Goal: Task Accomplishment & Management: Use online tool/utility

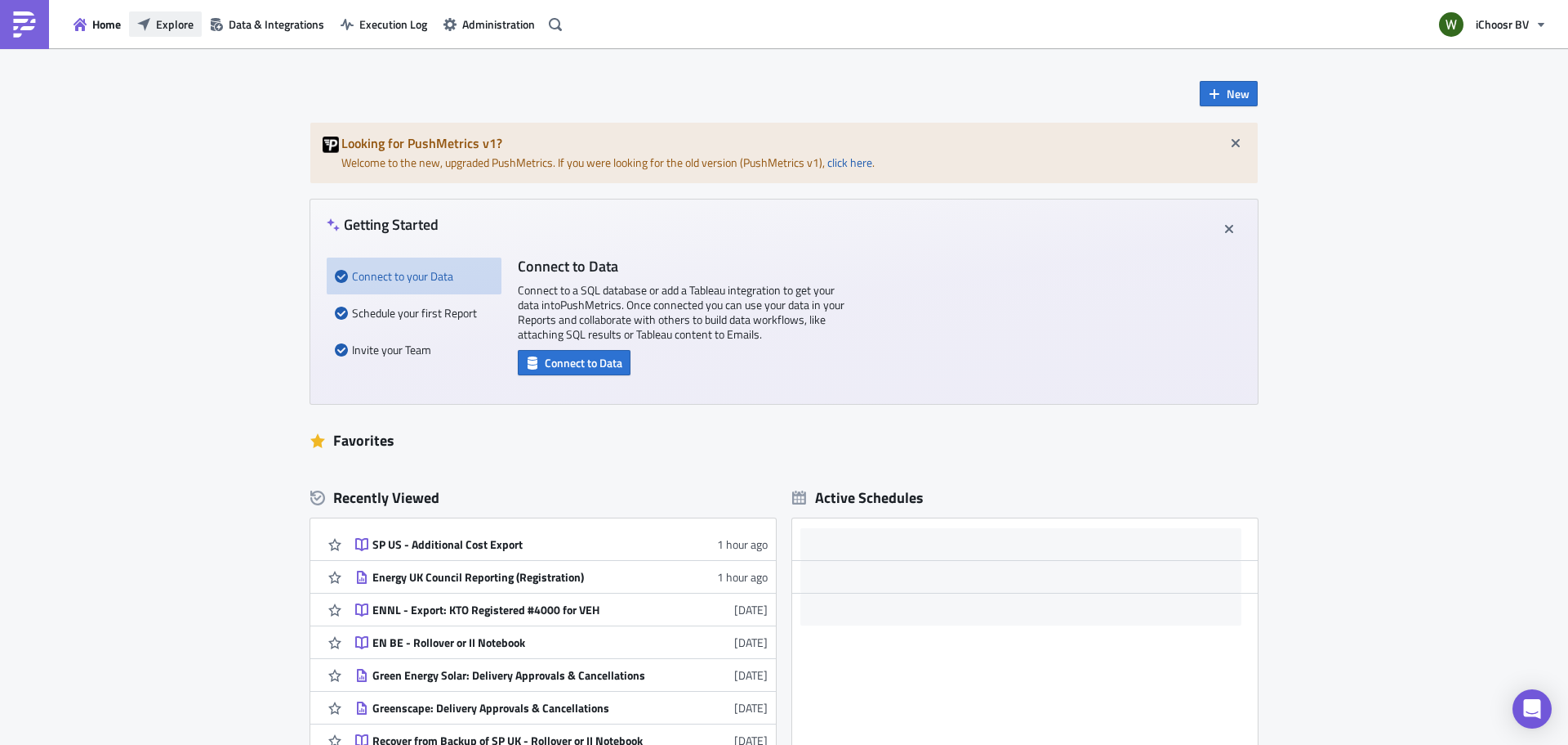
click at [163, 28] on span "Explore" at bounding box center [175, 24] width 38 height 17
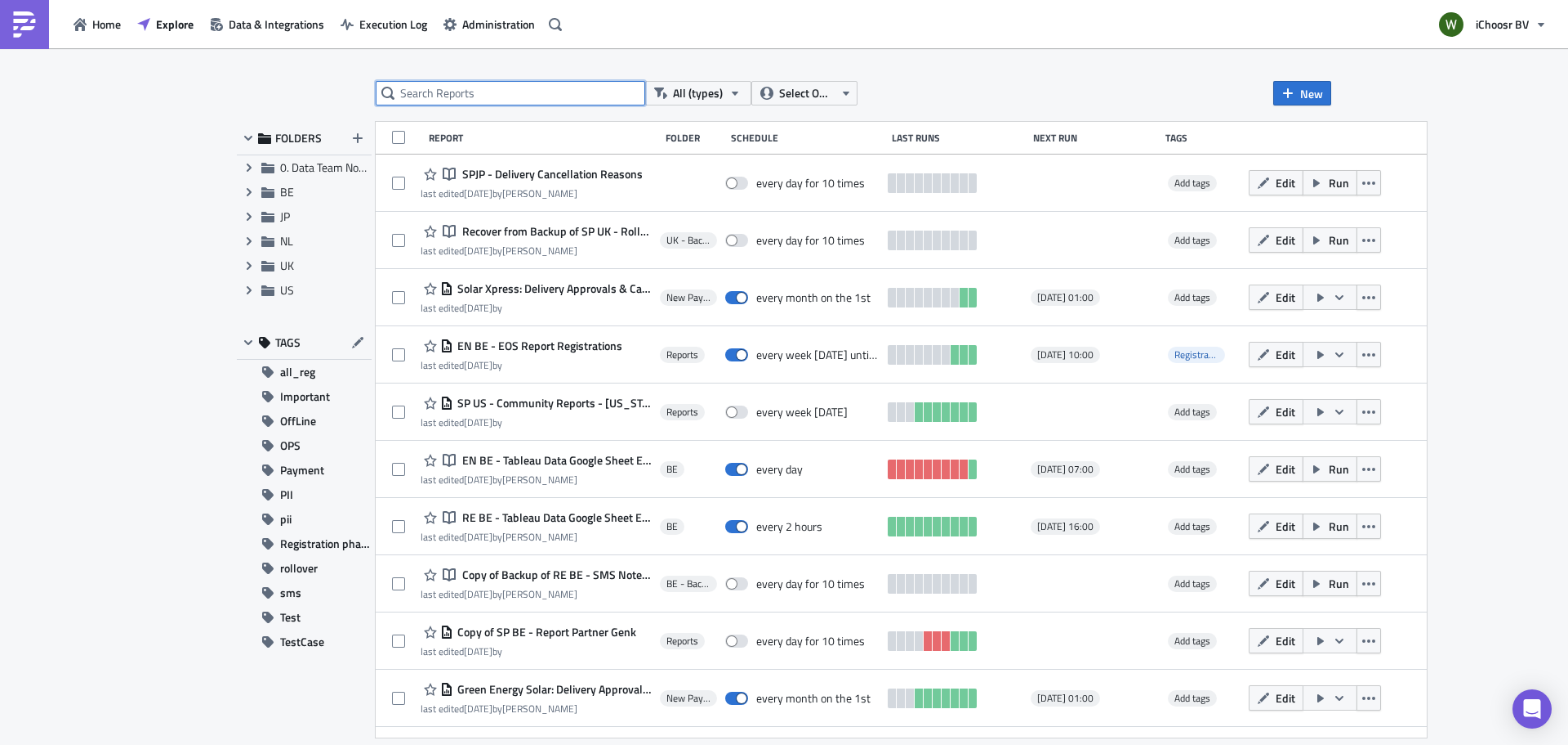
click at [446, 90] on input "text" at bounding box center [511, 93] width 270 height 25
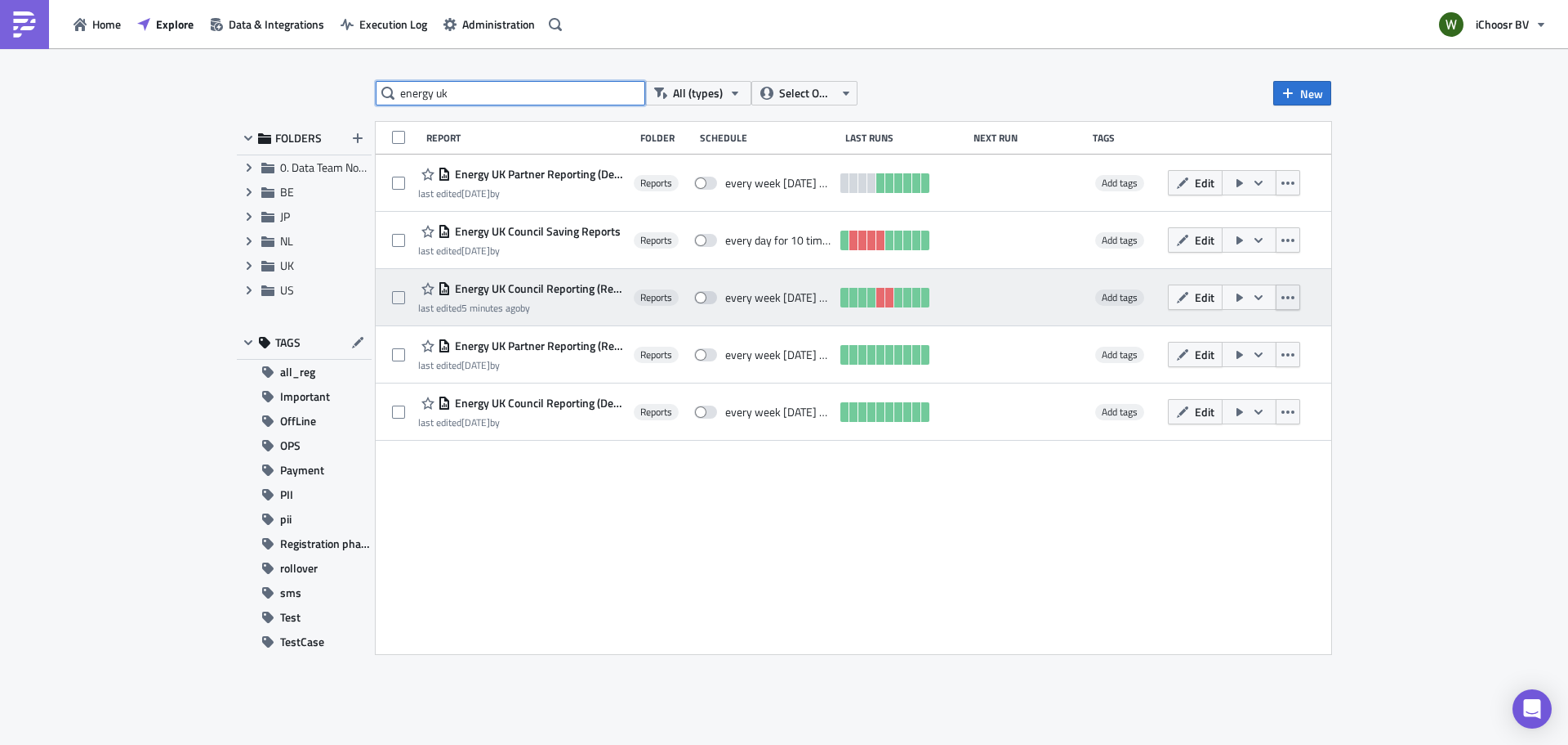
type input "energy uk"
click at [1276, 296] on button "button" at bounding box center [1288, 296] width 25 height 26
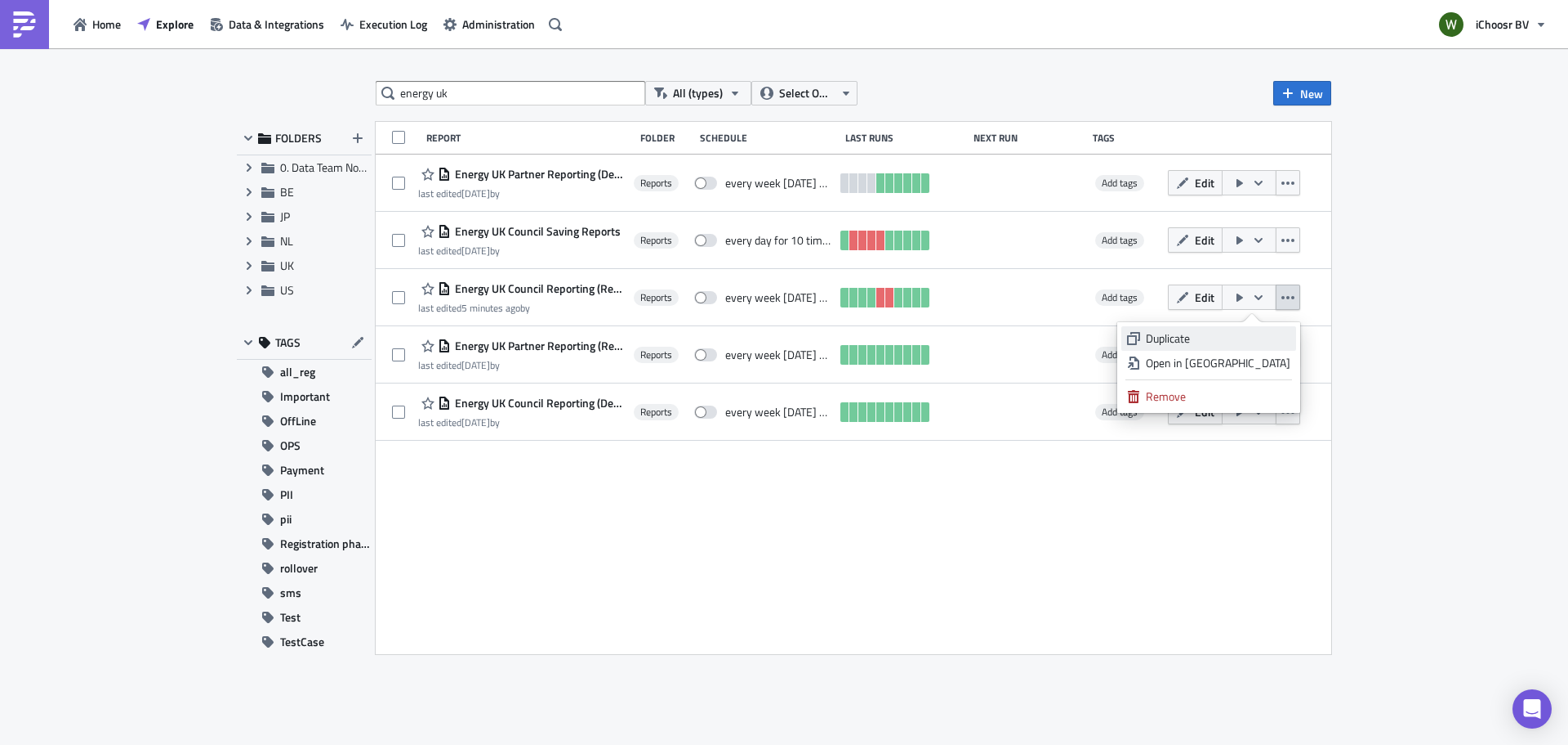
click at [1219, 327] on link "Duplicate" at bounding box center [1209, 338] width 175 height 25
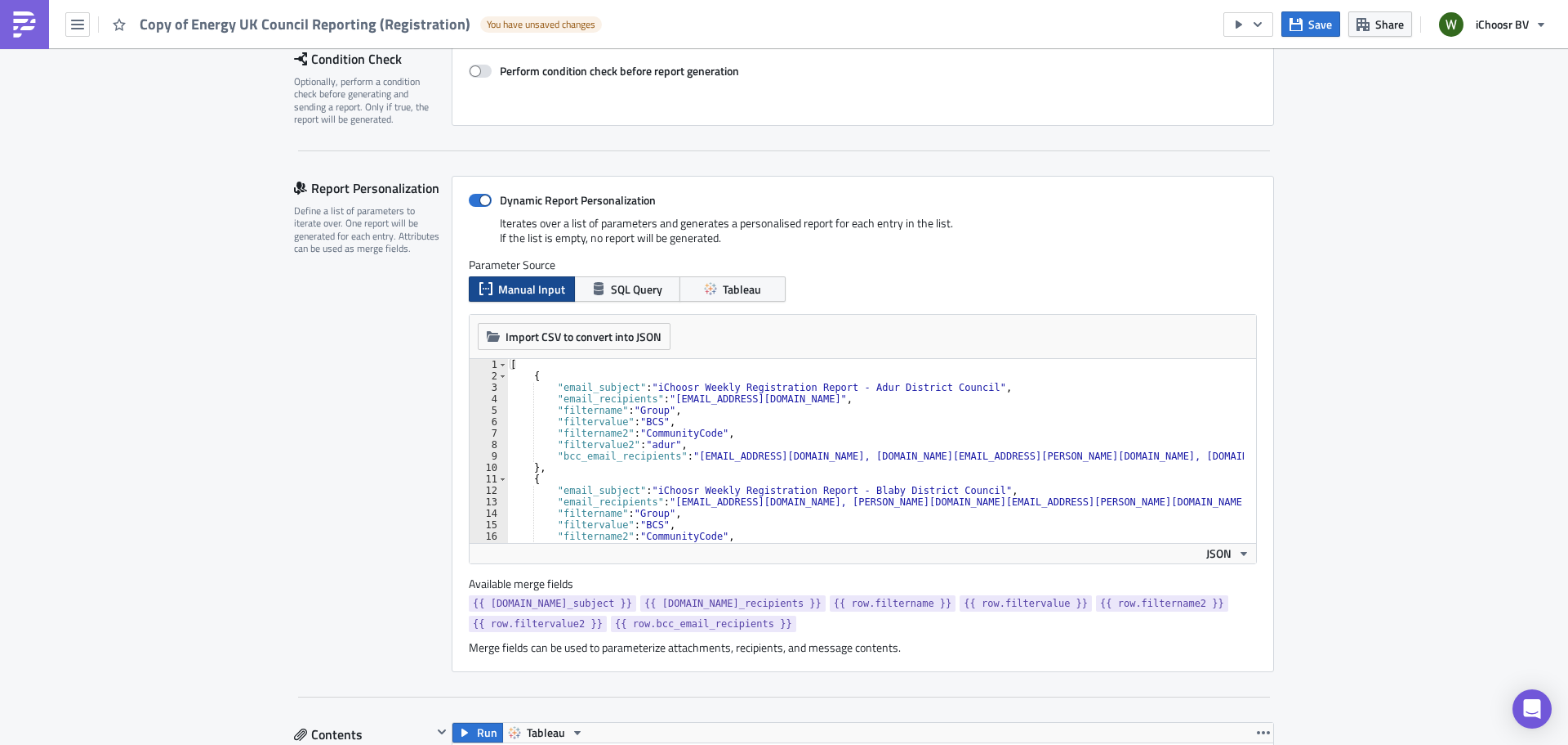
scroll to position [572, 0]
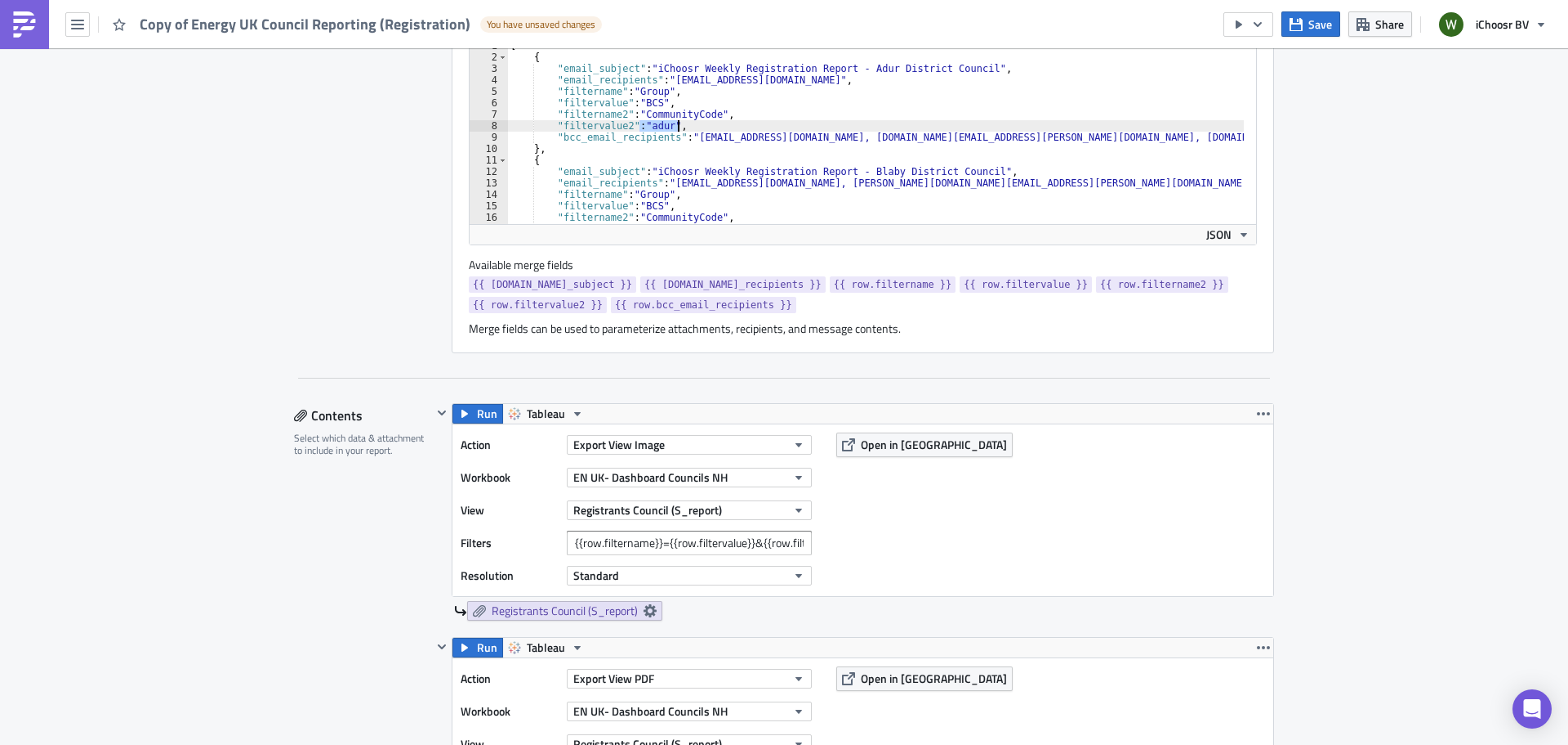
drag, startPoint x: 634, startPoint y: 121, endPoint x: 687, endPoint y: 129, distance: 53.6
click at [687, 129] on div "[ { "email_subject" : "iChoosr Weekly Registration Report - Adur District Counc…" at bounding box center [1054, 137] width 1095 height 195
paste textarea ""filtervalue2": "elmbridge, guildford, epsom-and-ewell, mole-valley, reigate-an…"
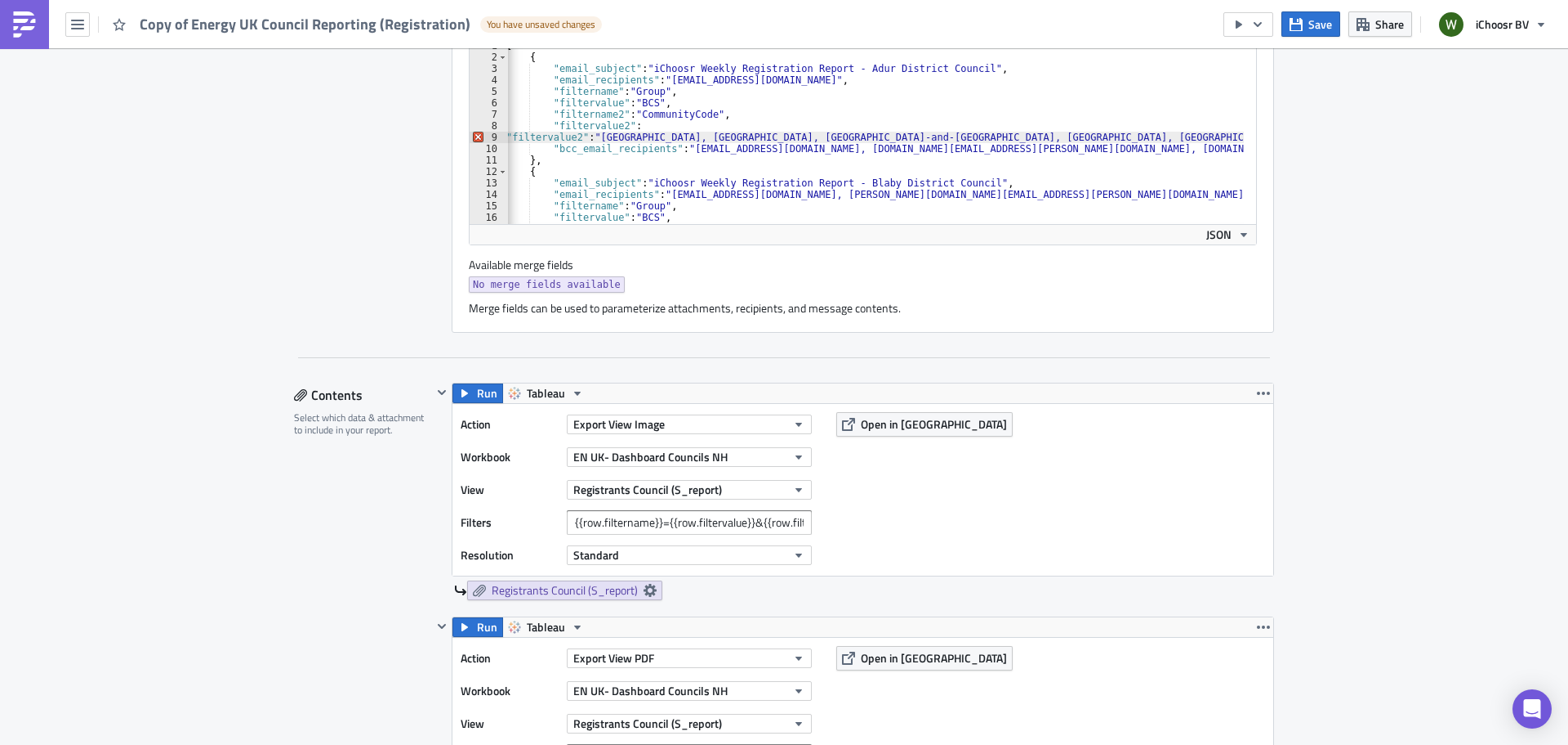
scroll to position [0, 0]
click at [507, 132] on div "[ { "email_subject" : "iChoosr Weekly Registration Report - Adur District Counc…" at bounding box center [1054, 137] width 1095 height 195
click at [707, 159] on div "[ { "email_subject" : "iChoosr Weekly Registration Report - Adur District Counc…" at bounding box center [1054, 137] width 1095 height 195
click at [507, 124] on div "[ { "email_subject" : "iChoosr Weekly Registration Report - Adur District Counc…" at bounding box center [1054, 137] width 1095 height 195
type textarea ":"
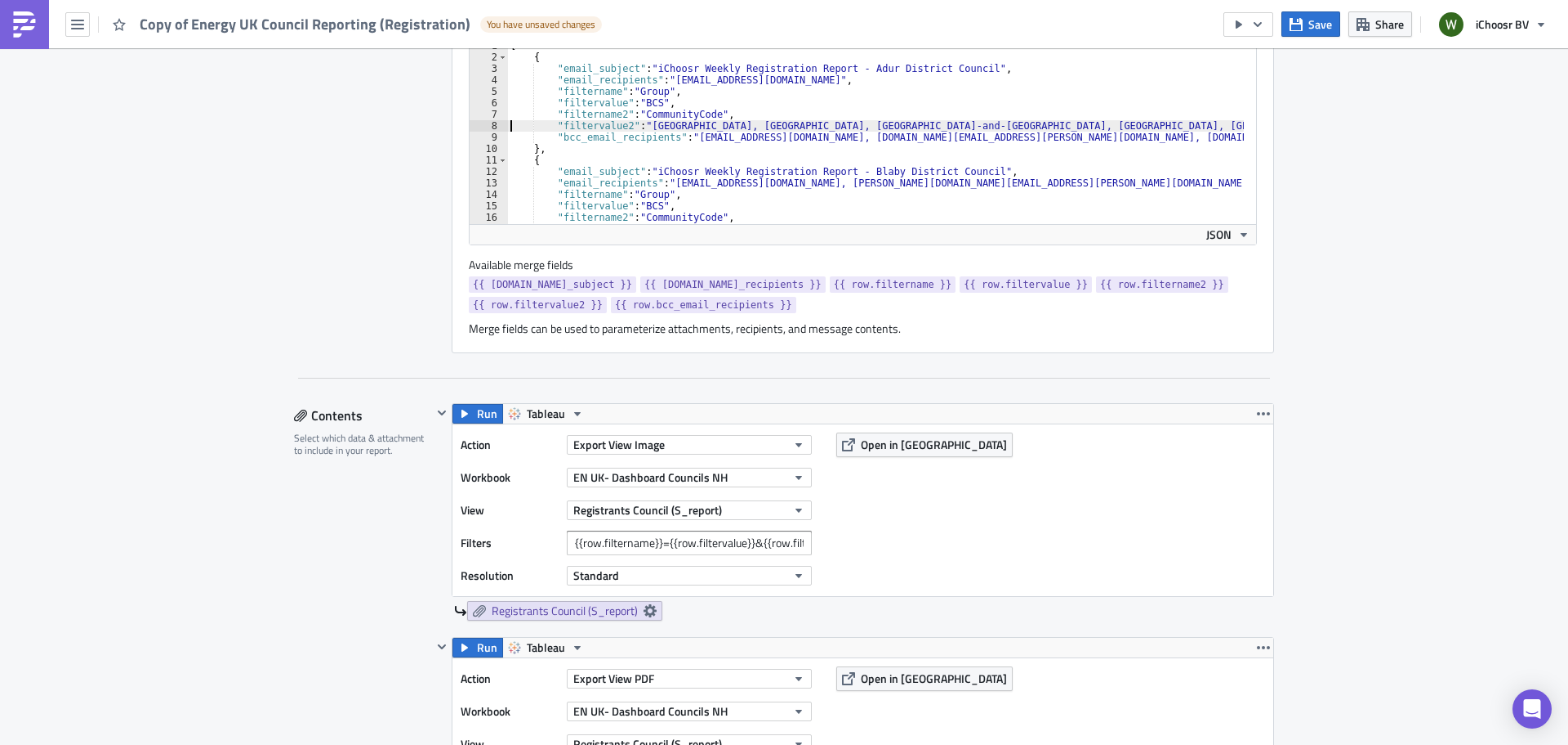
scroll to position [49, 0]
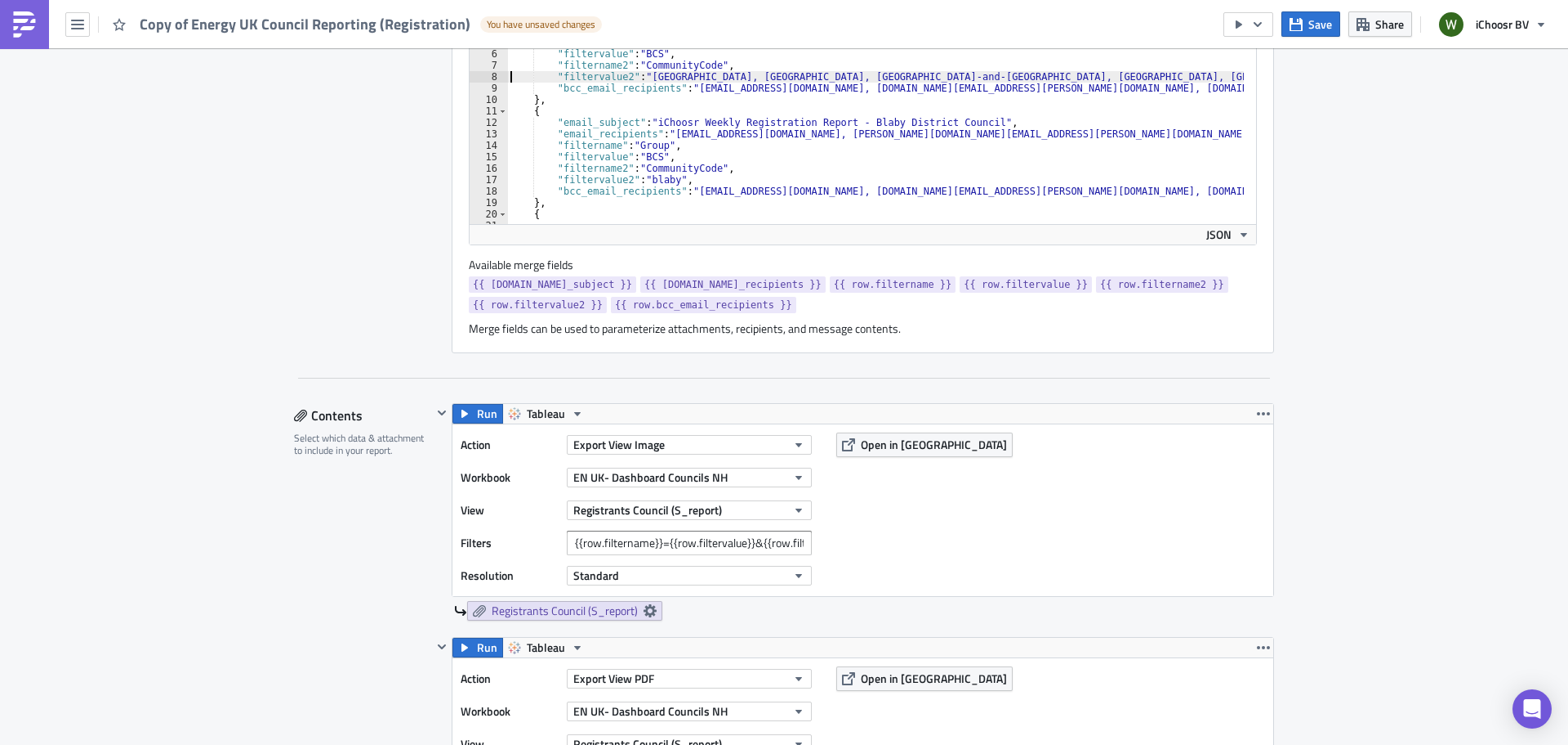
click at [665, 76] on div ""filtername" : "Group" , "filtervalue" : "BCS" , "filtername2" : "CommunityCode…" at bounding box center [1054, 134] width 1095 height 195
click at [640, 179] on div ""filtername" : "Group" , "filtervalue" : "BCS" , "filtername2" : "CommunityCode…" at bounding box center [1054, 134] width 1095 height 195
paste textarea "elmbridge"
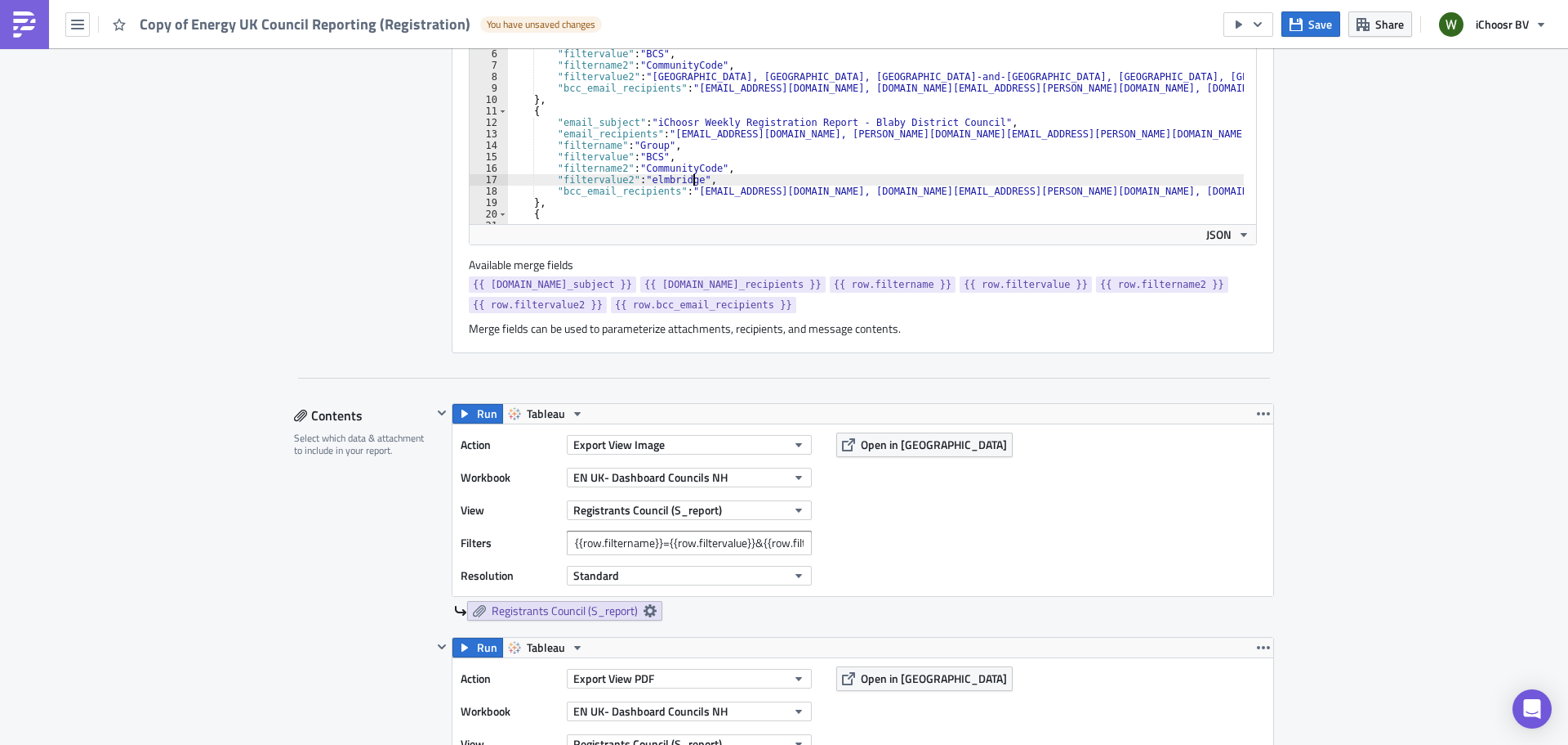
click at [1022, 225] on div "JSON" at bounding box center [863, 235] width 786 height 21
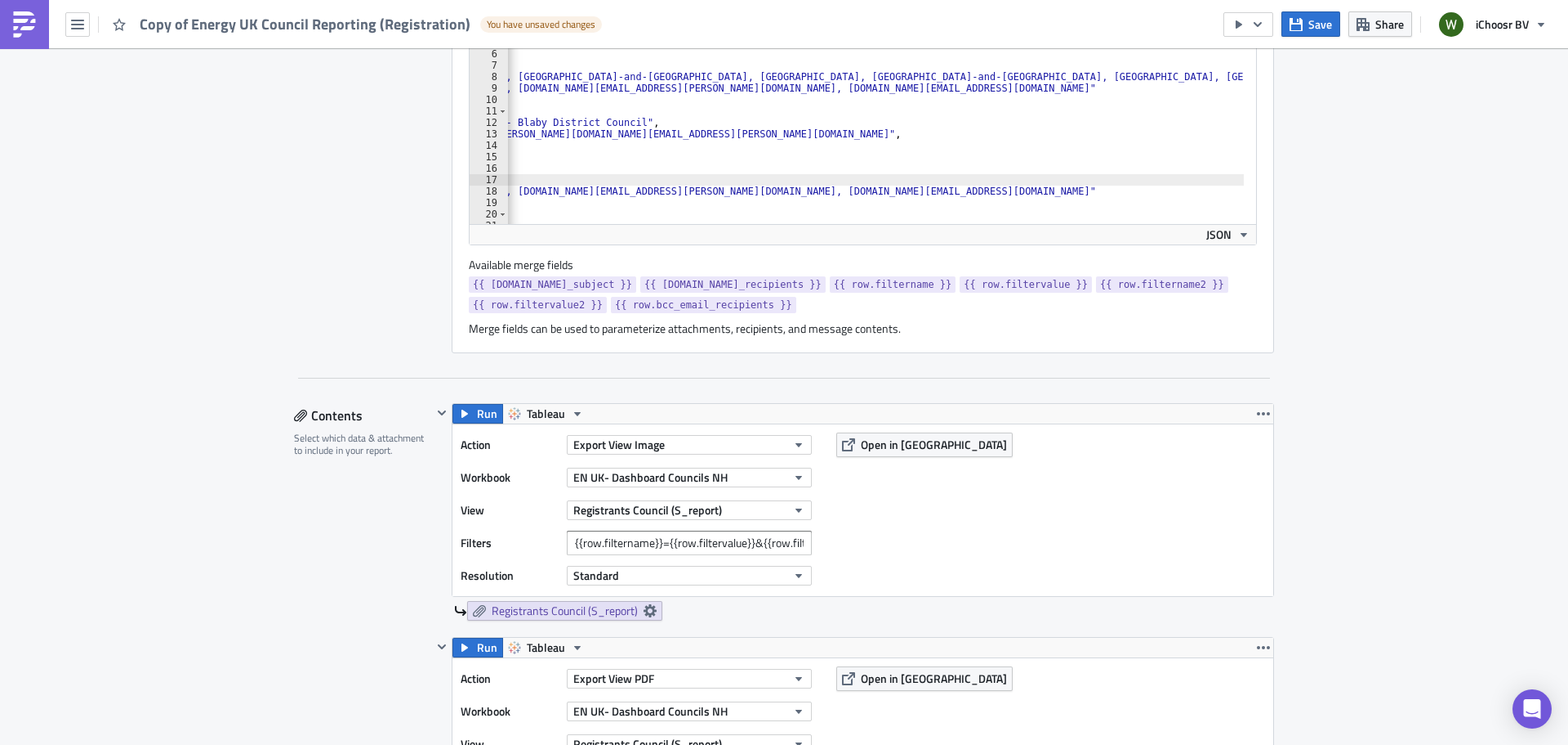
click at [1001, 67] on div ""filtername" : "Group" , "filtervalue" : "BCS" , "filtername2" : "CommunityCode…" at bounding box center [696, 134] width 1095 height 195
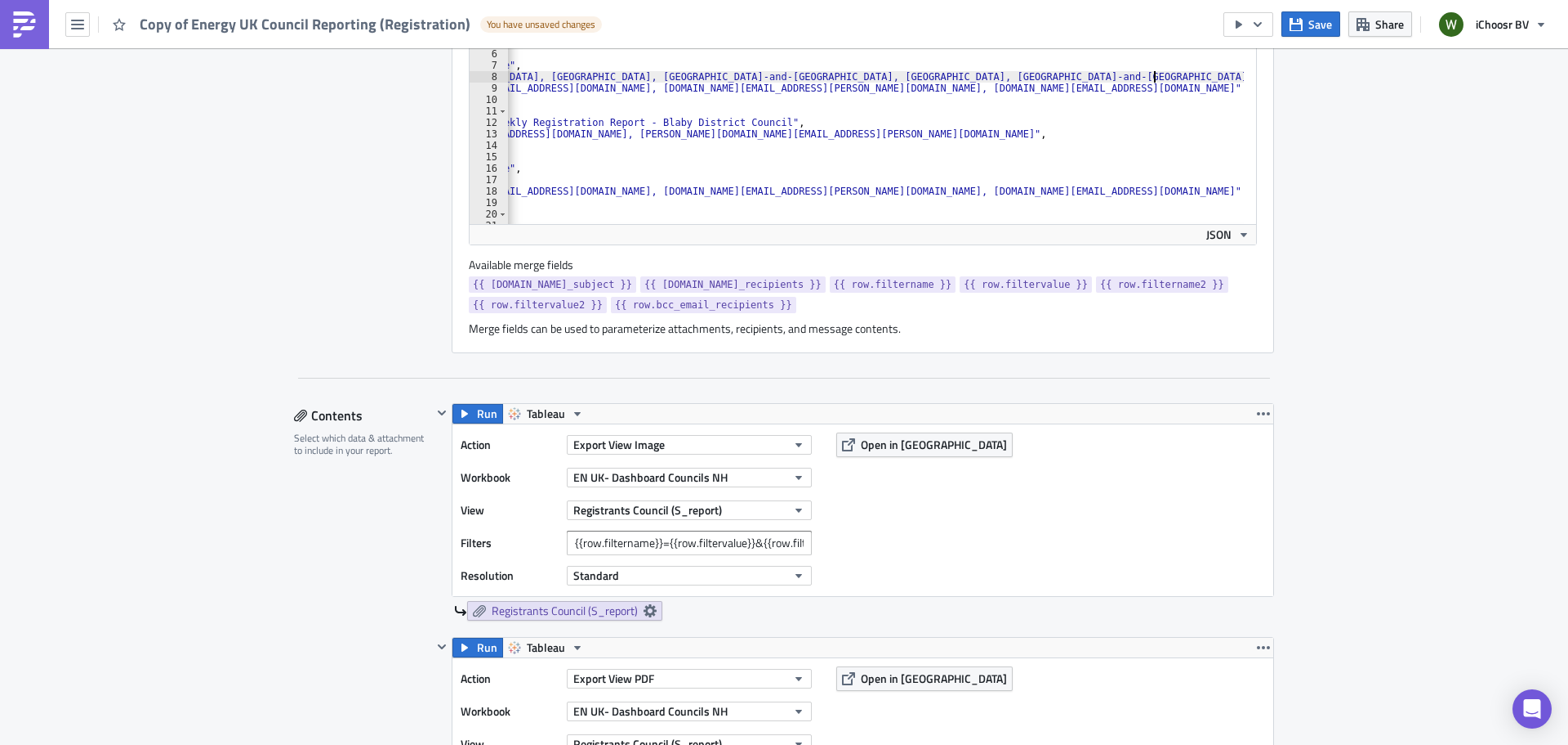
click at [1149, 80] on div ""filtername" : "Group" , "filtervalue" : "BCS" , "filtername2" : "CommunityCode…" at bounding box center [841, 134] width 1095 height 195
click at [1148, 80] on div ""filtername" : "Group" , "filtervalue" : "BCS" , "filtername2" : "CommunityCode…" at bounding box center [841, 134] width 1095 height 195
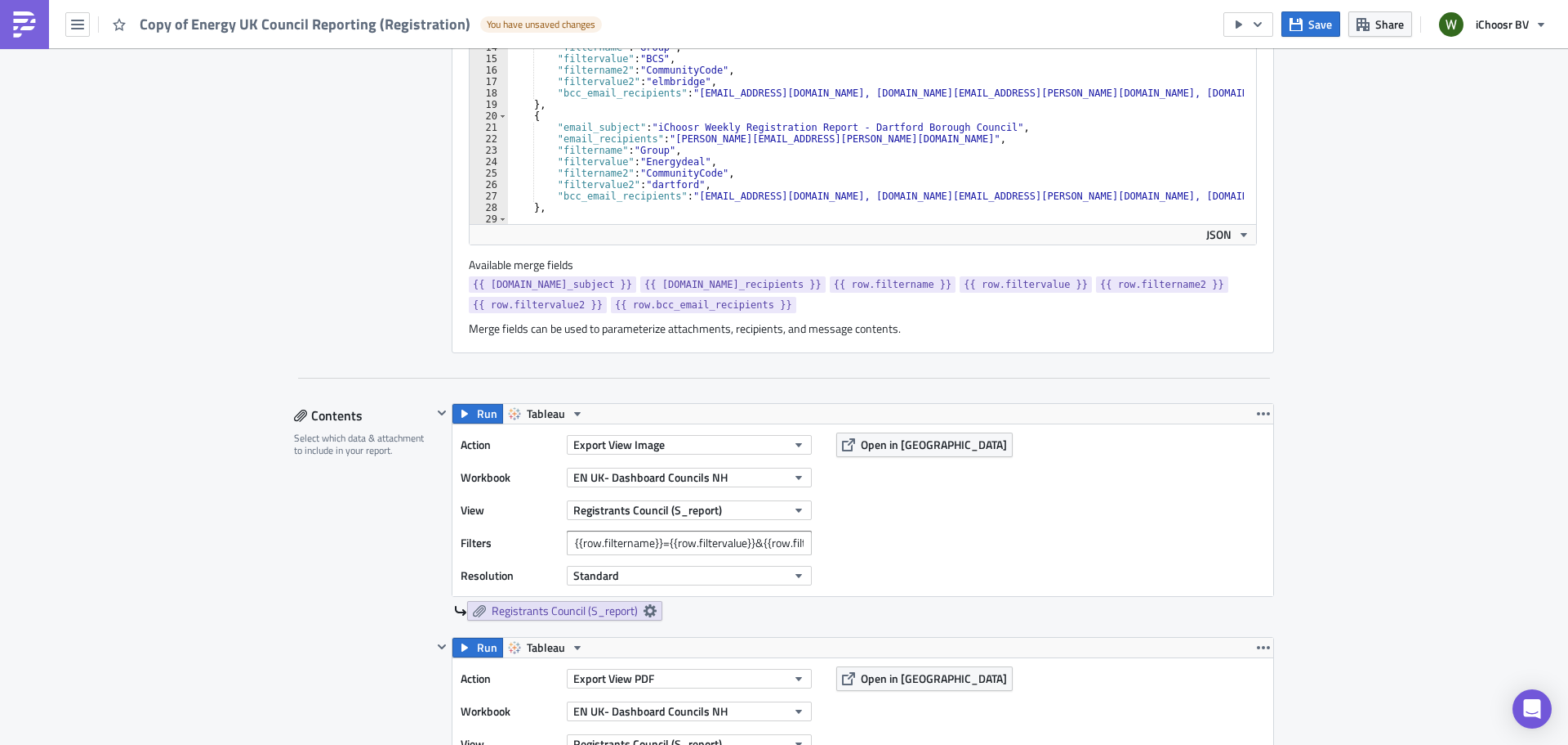
scroll to position [147, 0]
click at [650, 163] on div ""email_recipients" : "Nick.Fear@blaby.gov.uk, anna.farish@blaby.gov.uk" , "filt…" at bounding box center [1054, 127] width 1095 height 195
click at [645, 187] on div ""email_recipients" : "Nick.Fear@blaby.gov.uk, anna.farish@blaby.gov.uk" , "filt…" at bounding box center [1054, 127] width 1095 height 195
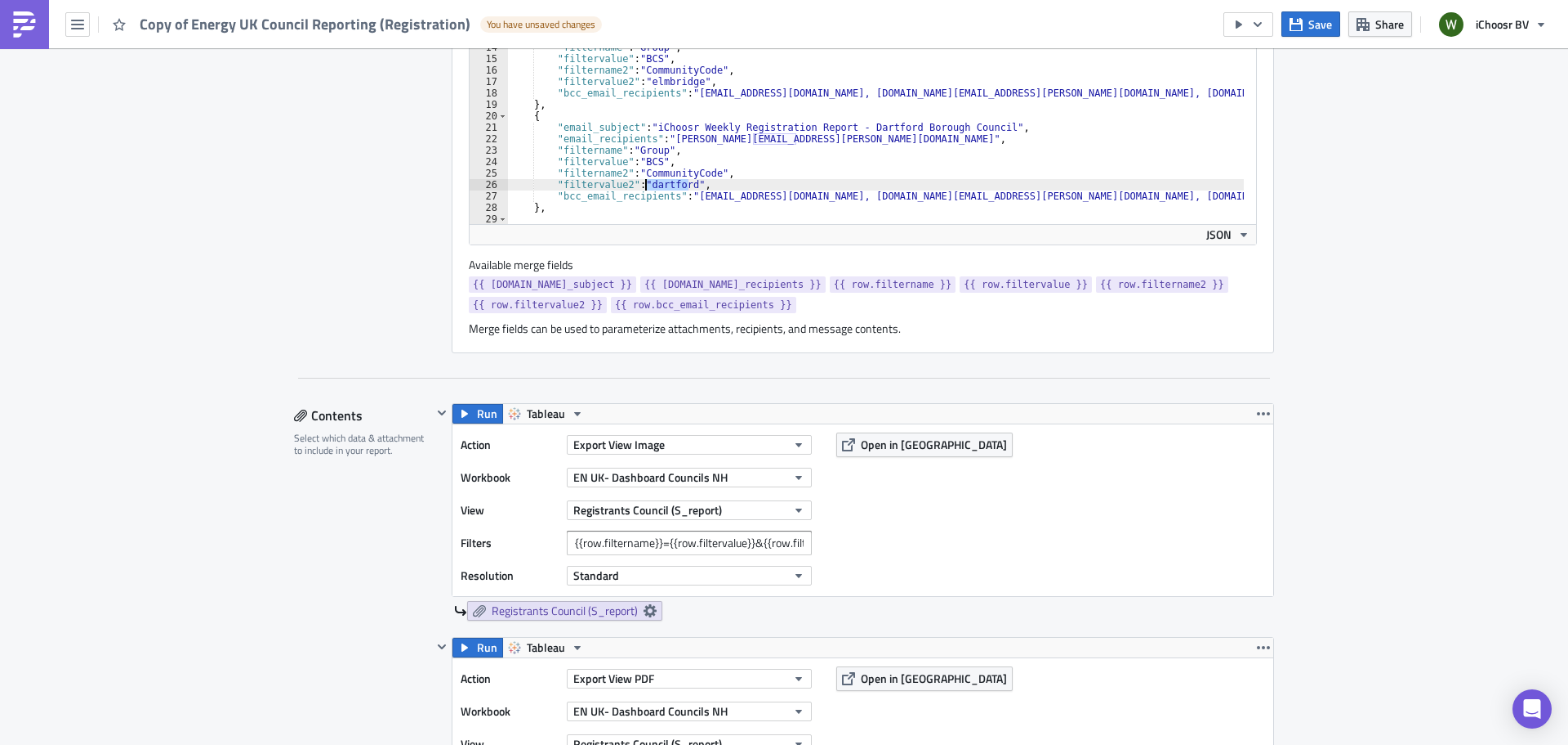
click at [645, 187] on div ""email_recipients" : "Nick.Fear@blaby.gov.uk, anna.farish@blaby.gov.uk" , "filt…" at bounding box center [1054, 127] width 1095 height 195
paste textarea "waverley"
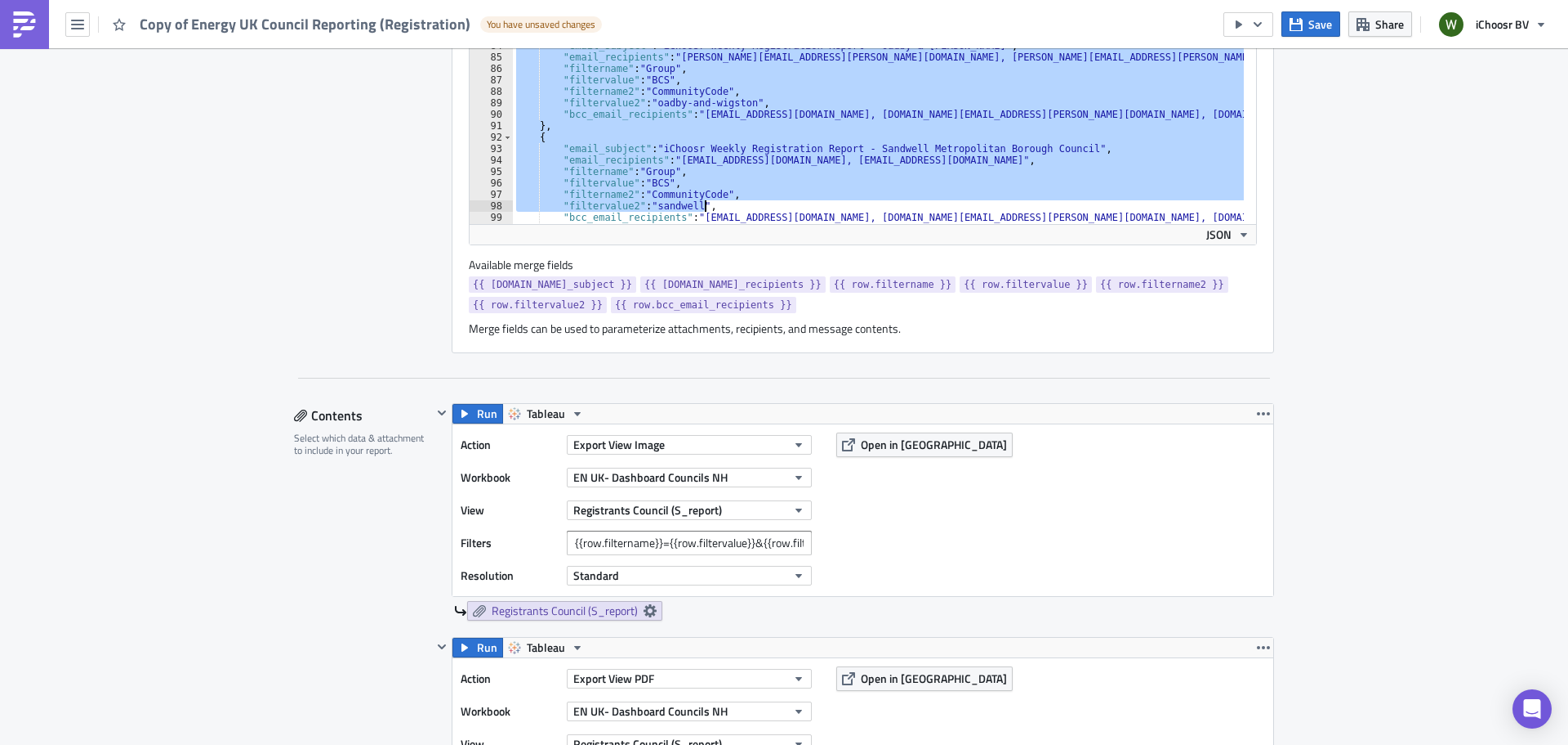
scroll to position [2014, 0]
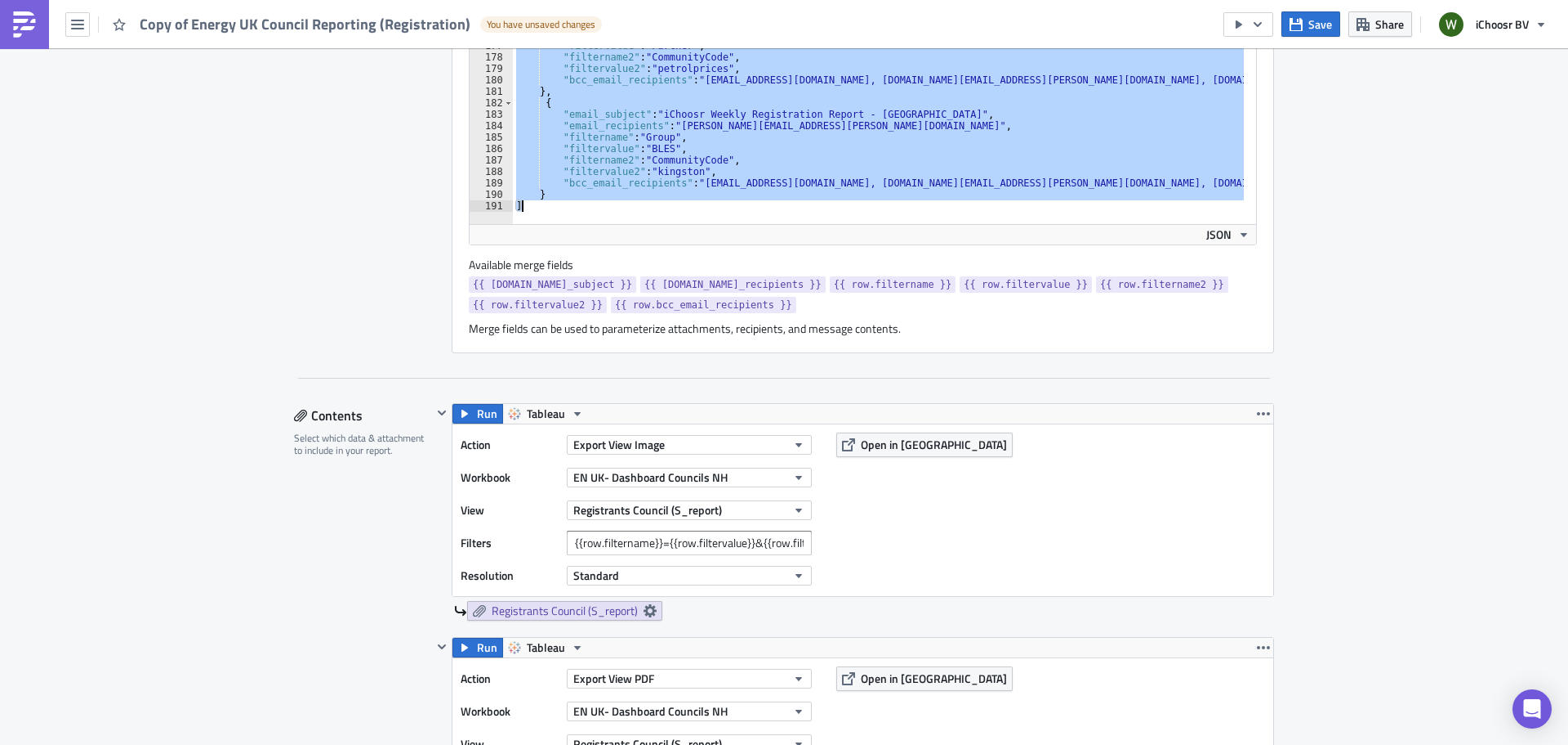
drag, startPoint x: 529, startPoint y: 109, endPoint x: 893, endPoint y: 301, distance: 411.5
click at [904, 328] on div "Dynamic Report Personalization Iterates over a list of parameters and generates…" at bounding box center [863, 105] width 822 height 496
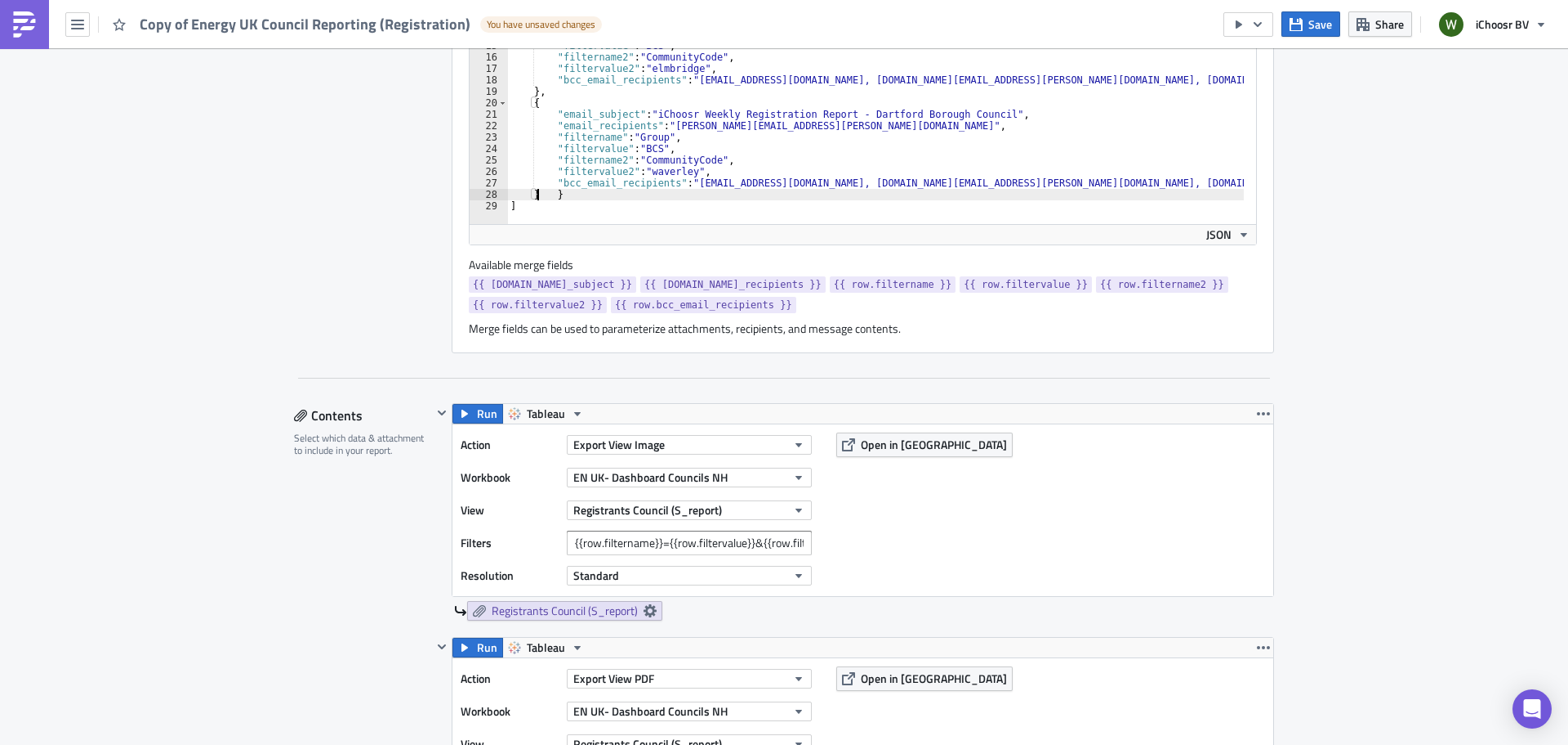
scroll to position [161, 0]
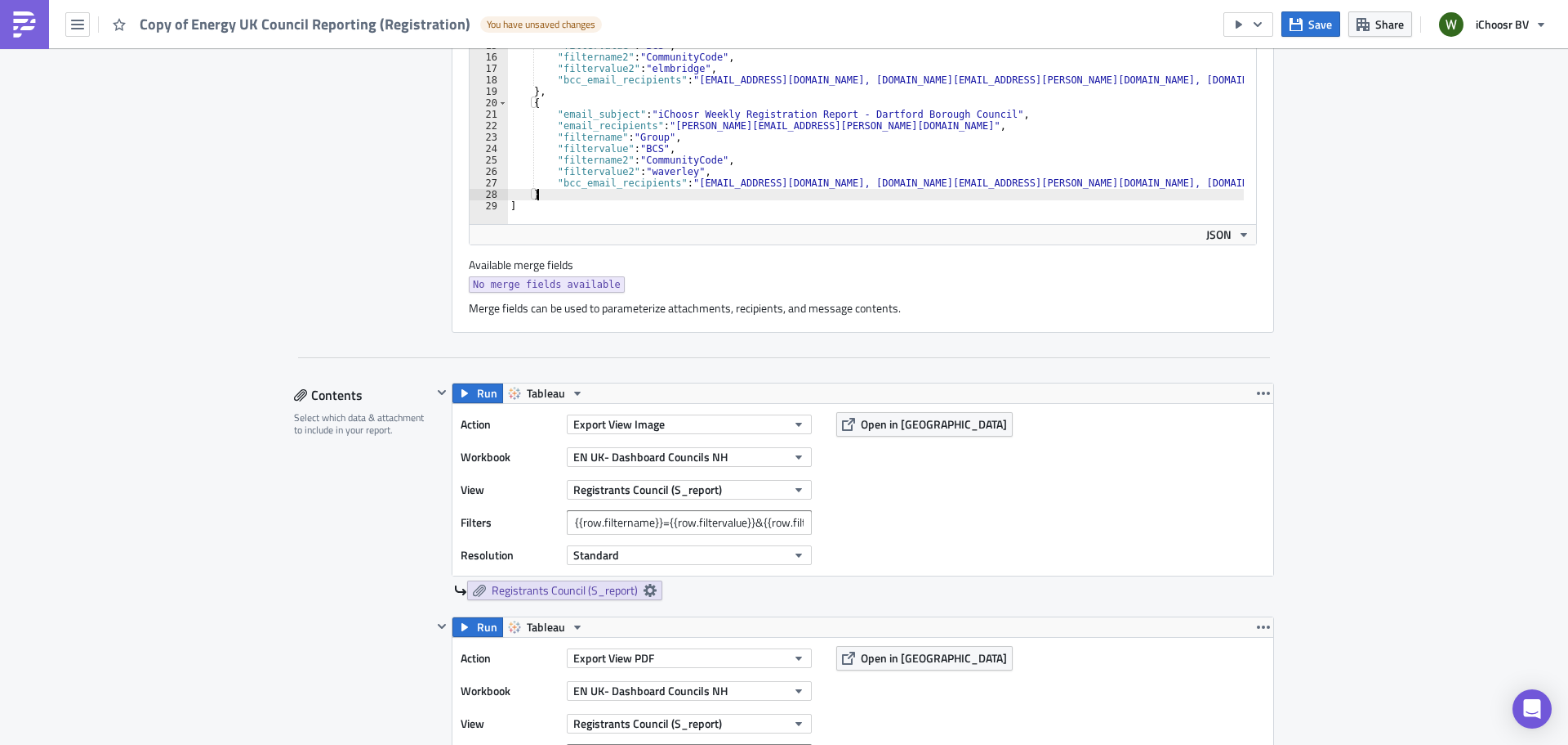
click at [986, 166] on div ""filtervalue" : "BCS" , "filtername2" : "CommunityCode" , "filtervalue2" : "elm…" at bounding box center [976, 137] width 938 height 195
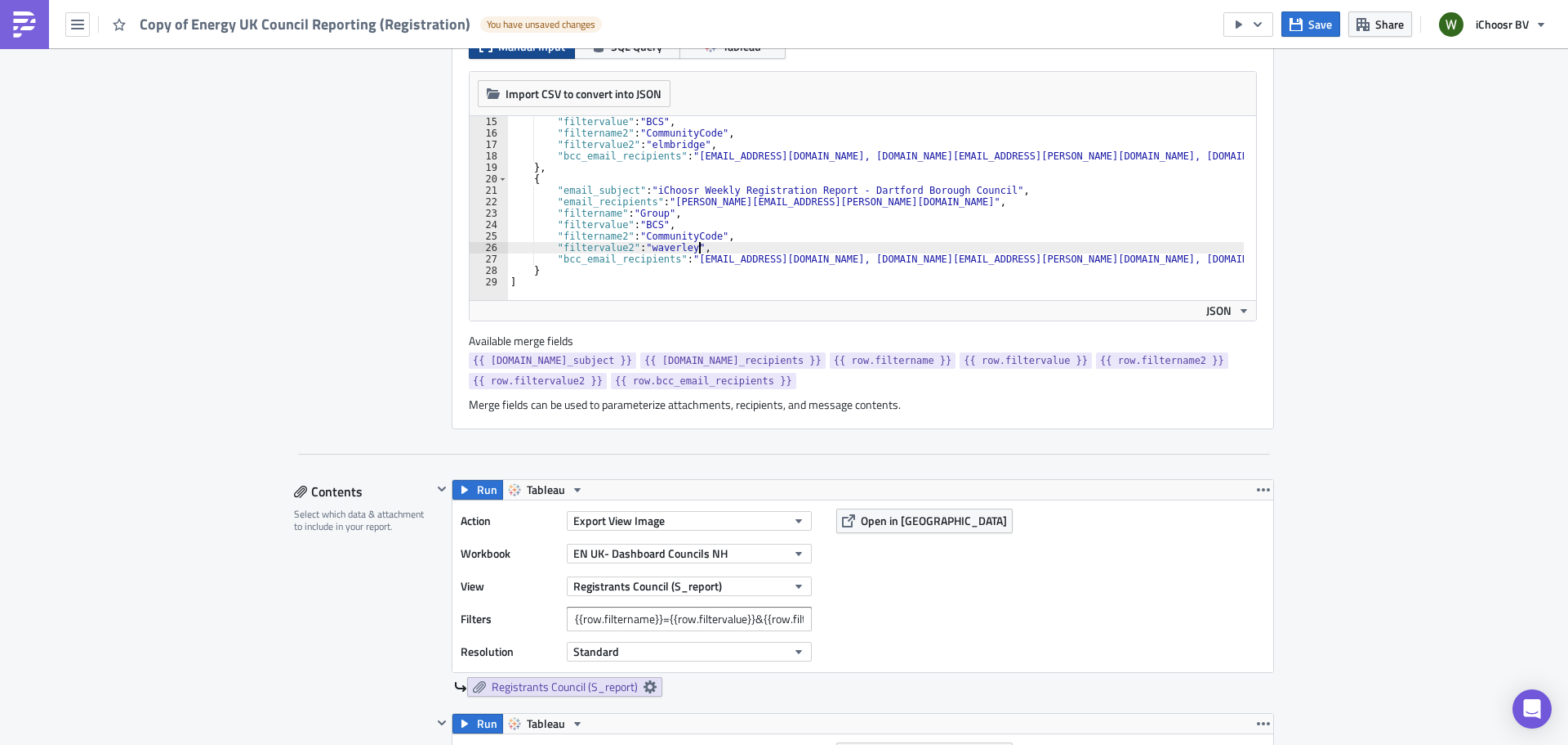
scroll to position [490, 0]
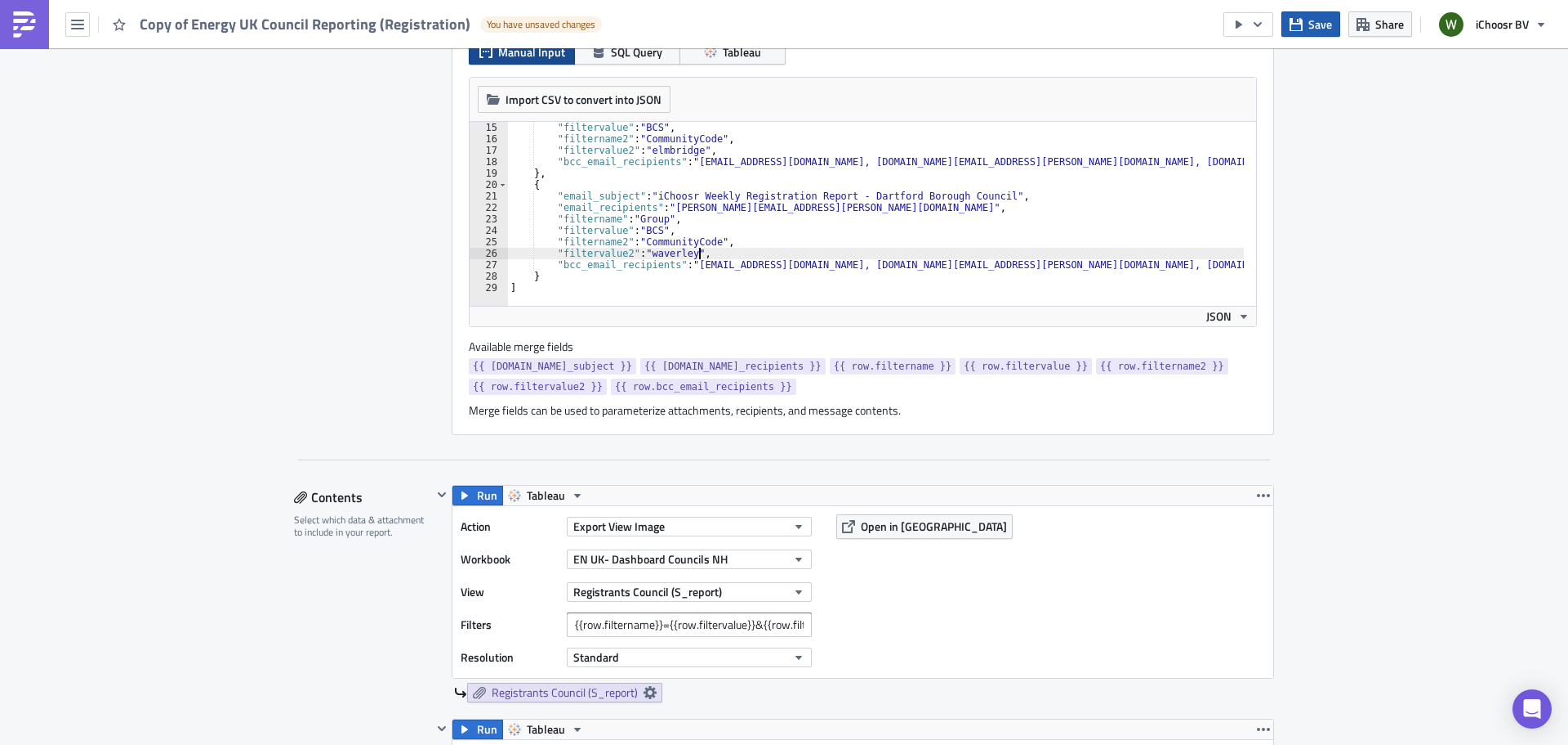
type textarea ""filtervalue2": "waverley","
click at [1311, 23] on span "Save" at bounding box center [1320, 24] width 24 height 17
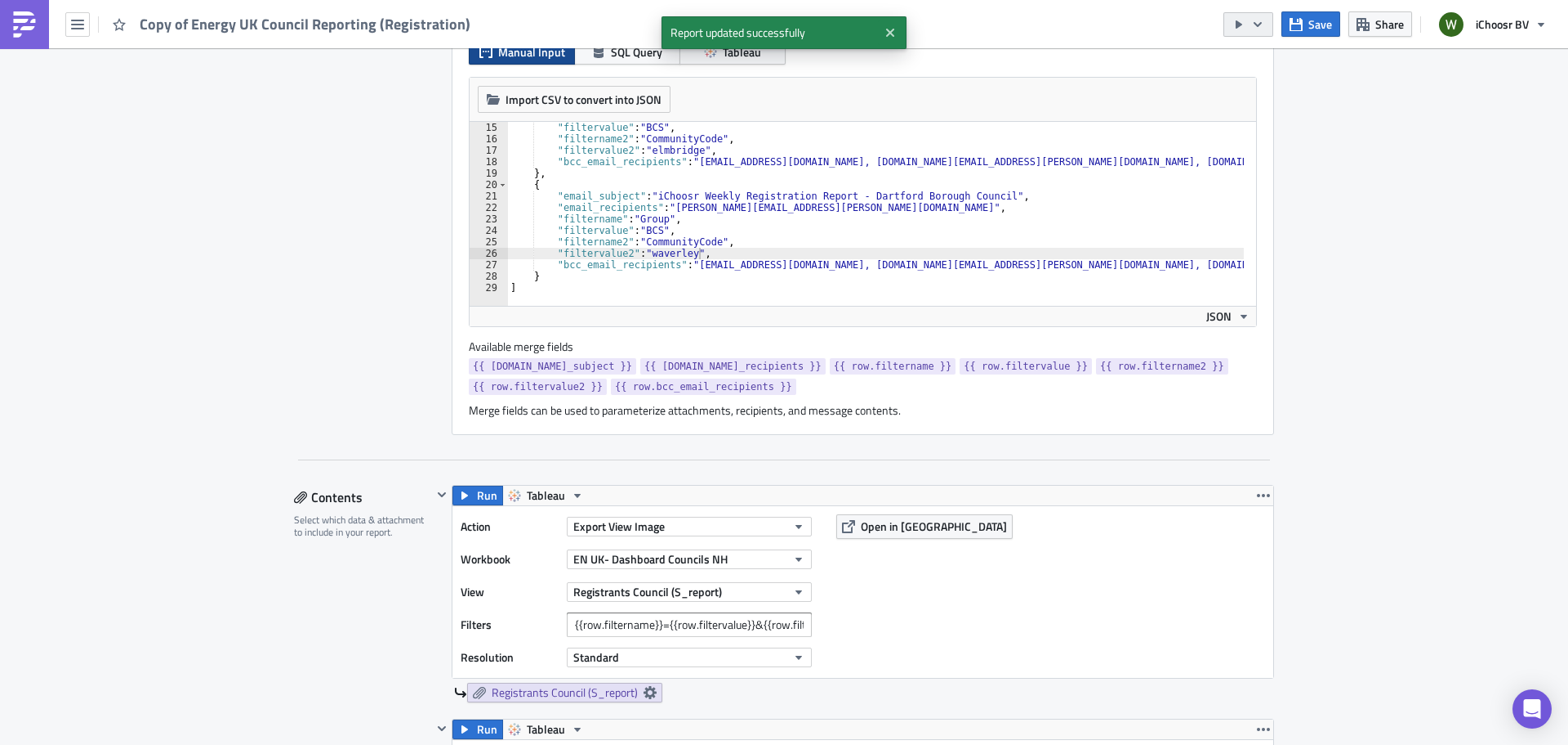
click at [1269, 23] on button "button" at bounding box center [1248, 25] width 49 height 25
click at [1272, 64] on div "Send Just to Me" at bounding box center [1298, 65] width 127 height 16
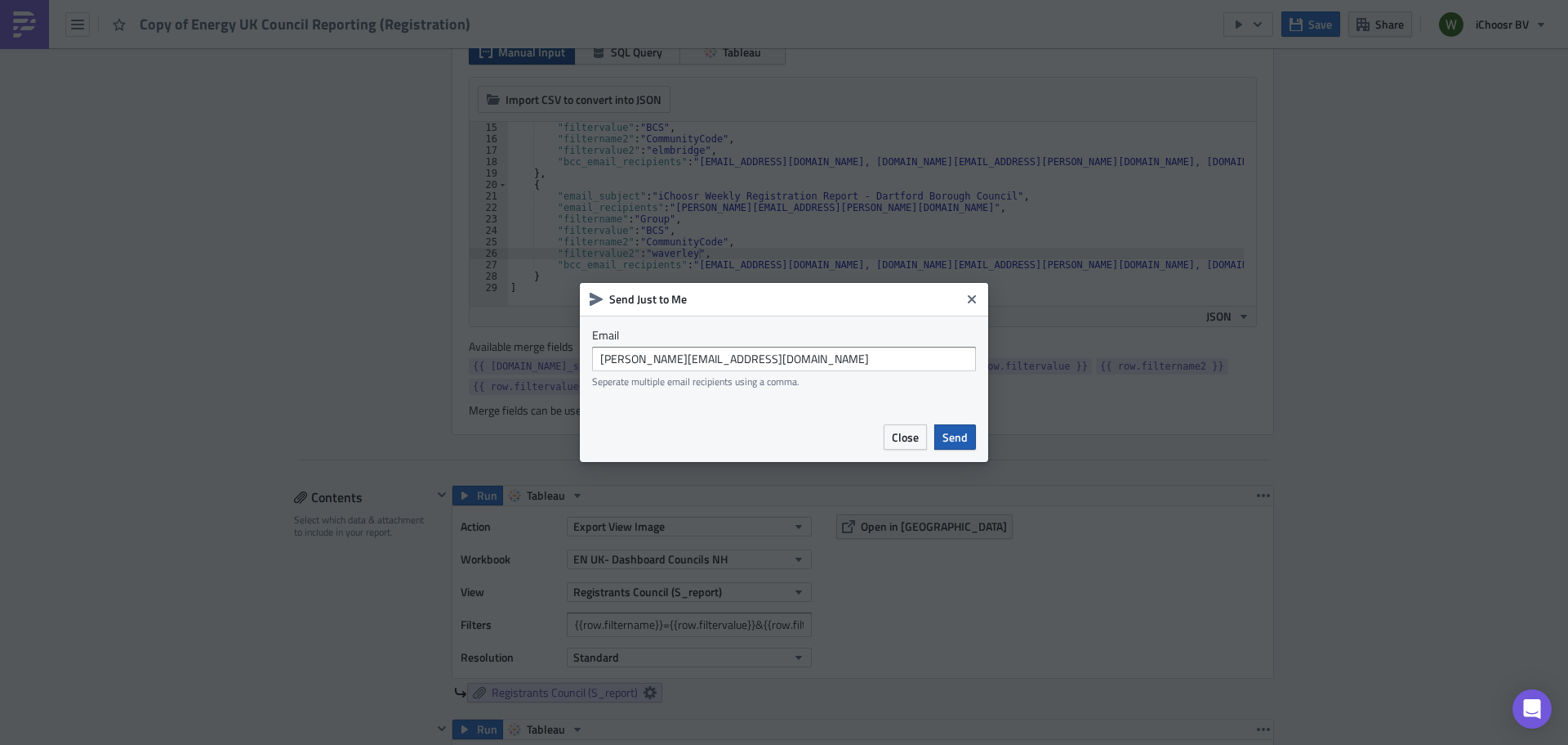
click at [966, 428] on button "Send" at bounding box center [955, 436] width 42 height 26
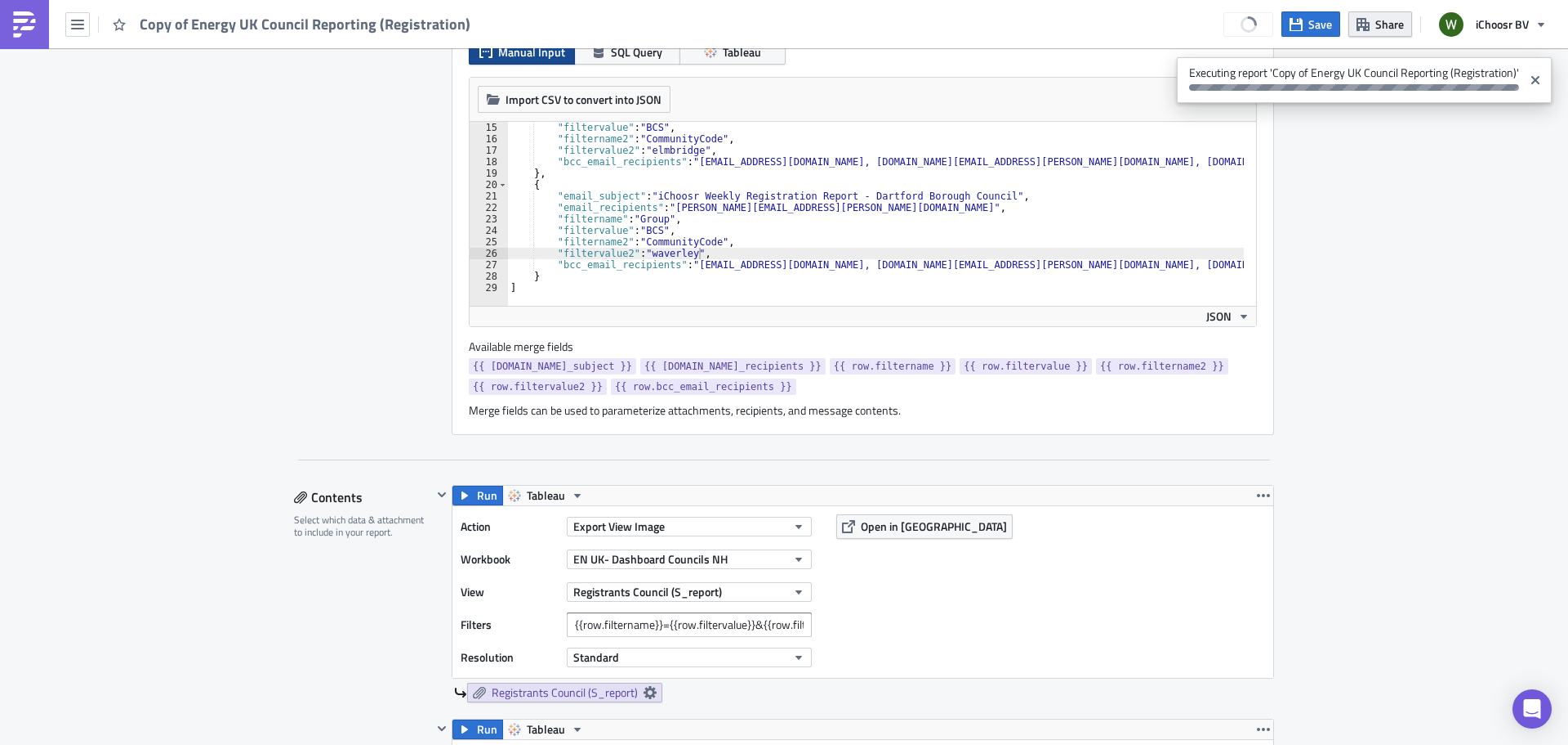
click at [1388, 18] on span "Share" at bounding box center [1389, 24] width 28 height 17
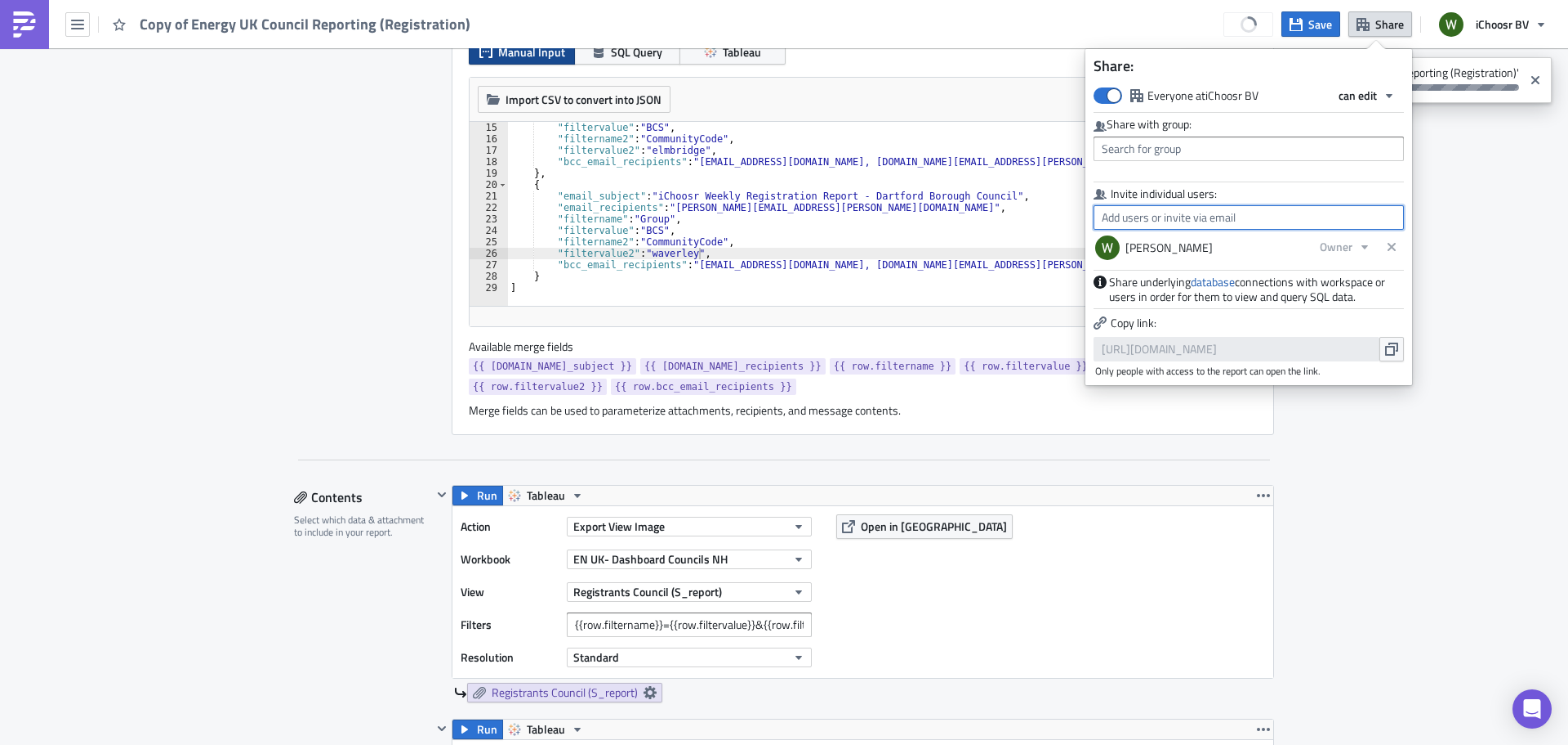
click at [1237, 222] on input "text" at bounding box center [1249, 218] width 311 height 25
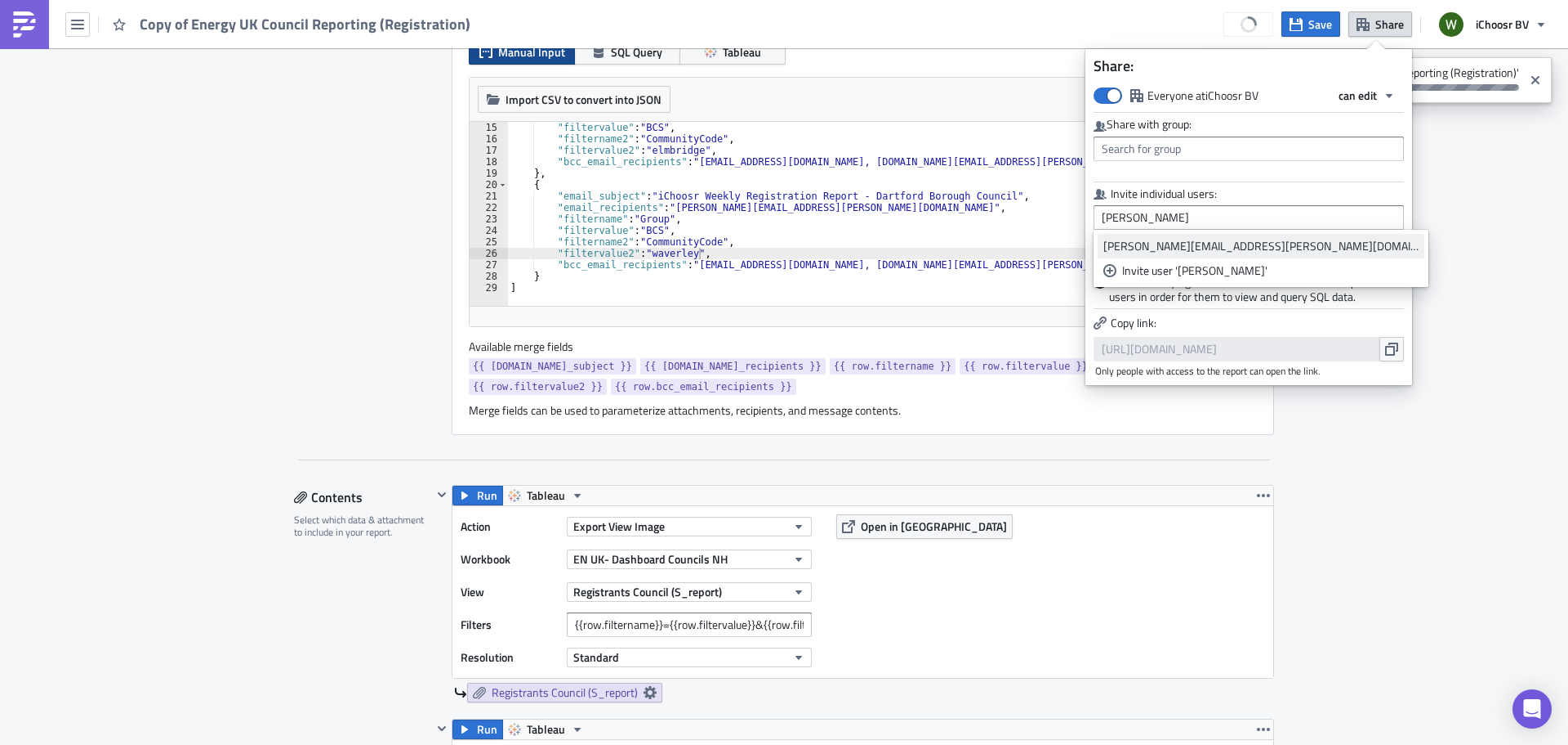
click at [1181, 239] on div "oliver.kenyon@ichoosr.com" at bounding box center [1261, 245] width 315 height 16
type input "oliver.kenyon@ichoosr.com"
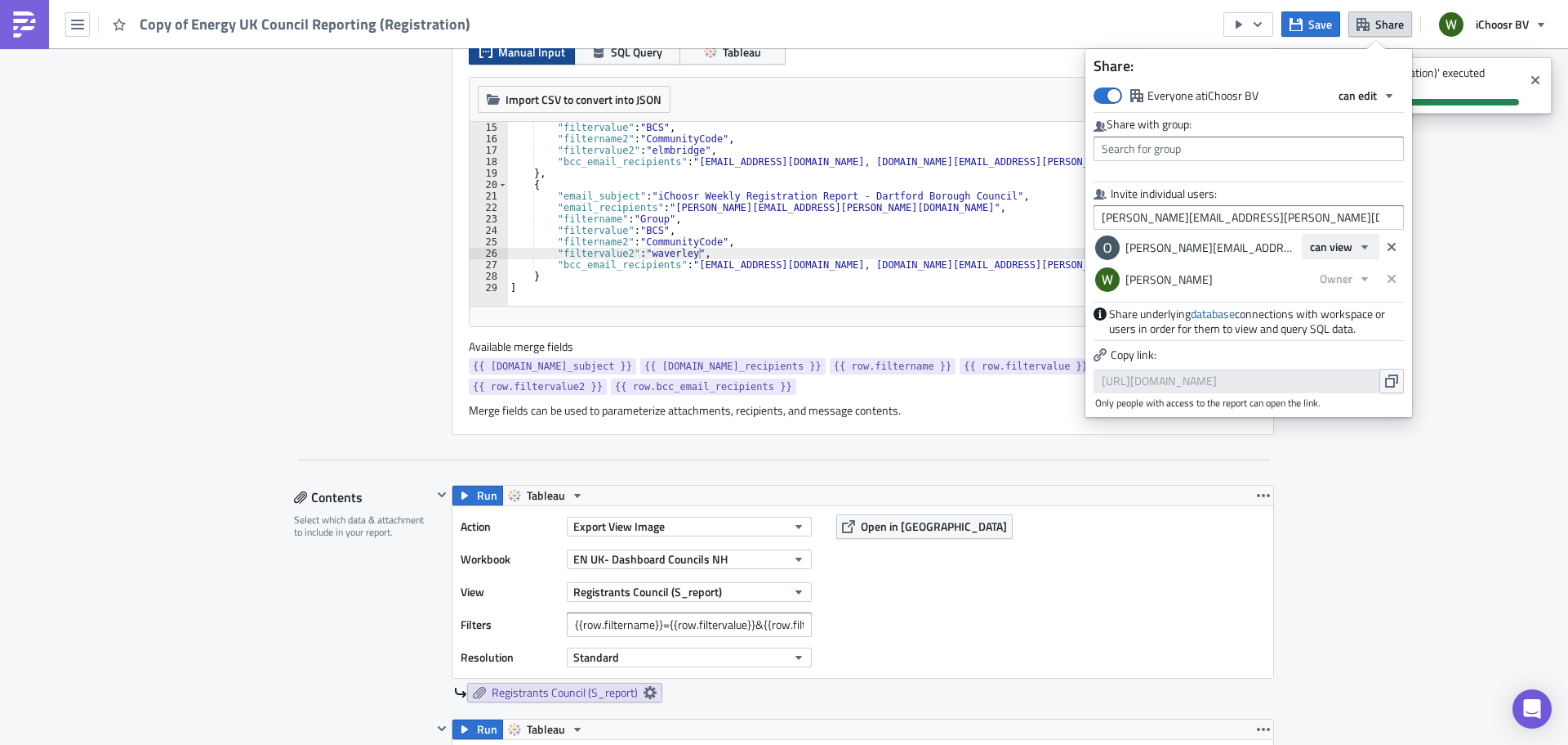
click at [1343, 248] on span "can view" at bounding box center [1332, 246] width 43 height 17
click at [1357, 300] on div "can edit" at bounding box center [1379, 299] width 136 height 16
click at [385, 178] on div "Report Personalization Define a list of parameters to iterate over. One report …" at bounding box center [373, 186] width 158 height 496
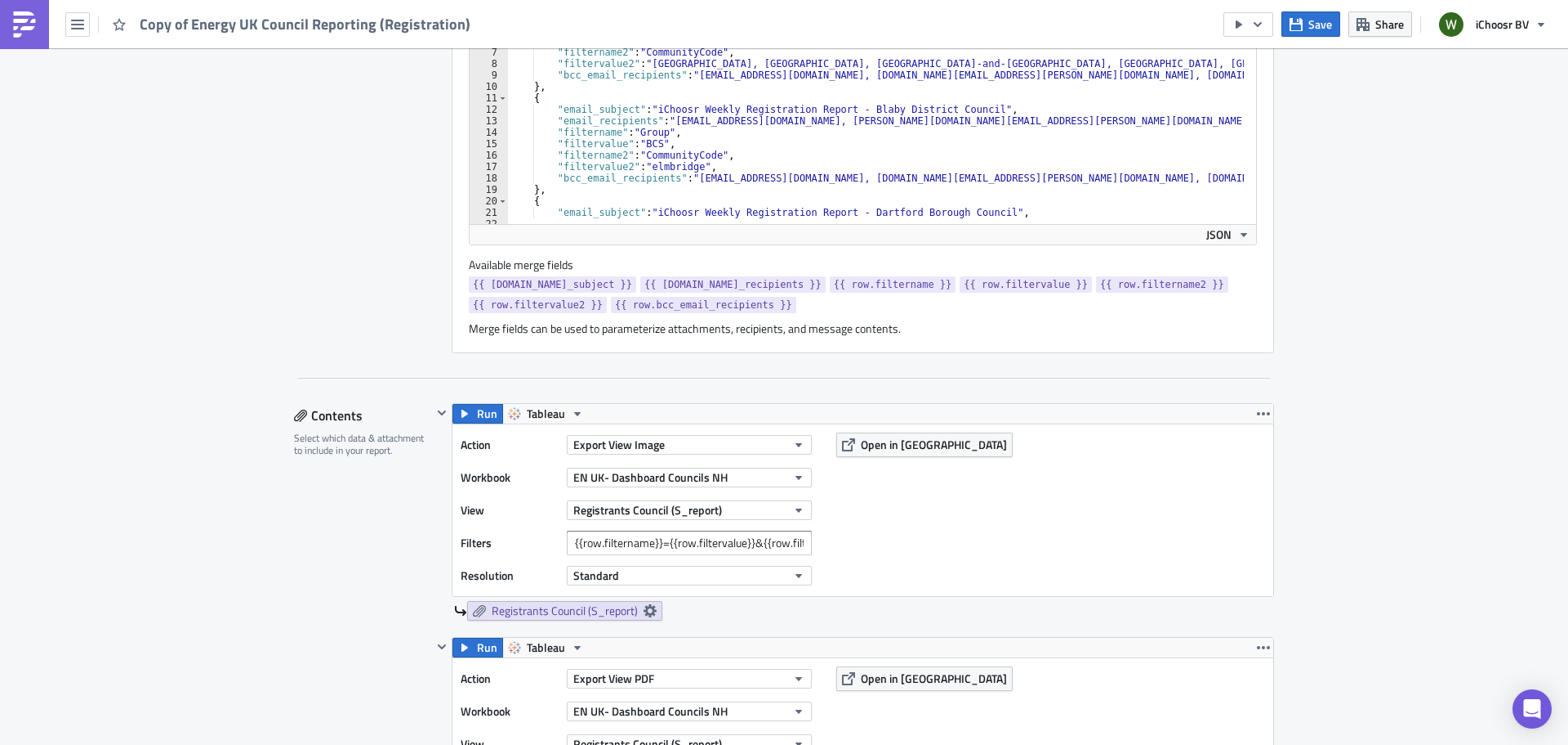
scroll to position [62, 0]
click at [849, 110] on div ""filtervalue" : "BCS" , "filtername2" : "CommunityCode" , "filtervalue2" : "elm…" at bounding box center [976, 132] width 938 height 195
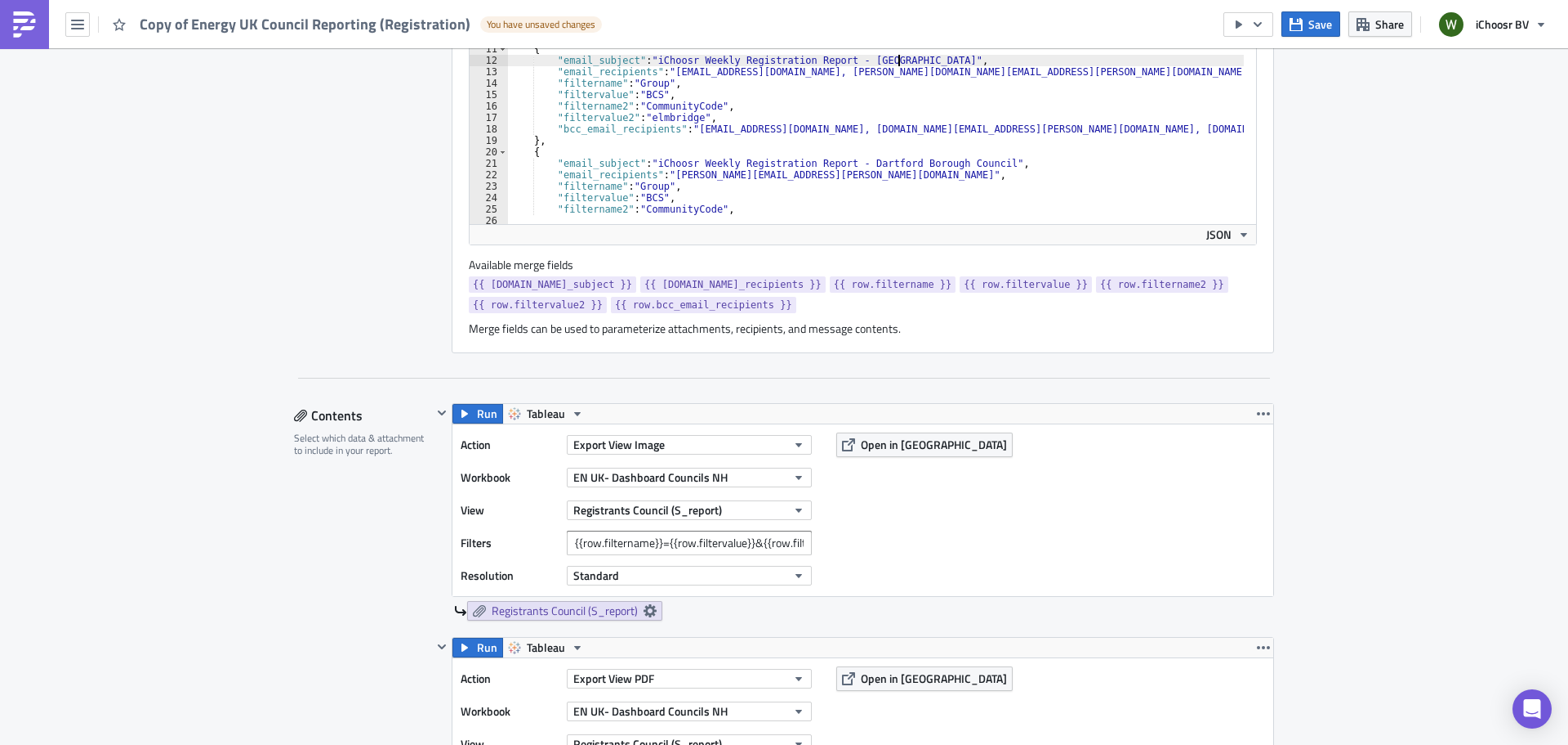
click at [859, 162] on div "} , { "email_subject" : "iChoosr Weekly Registration Report - elmbridge" , "ema…" at bounding box center [976, 129] width 938 height 195
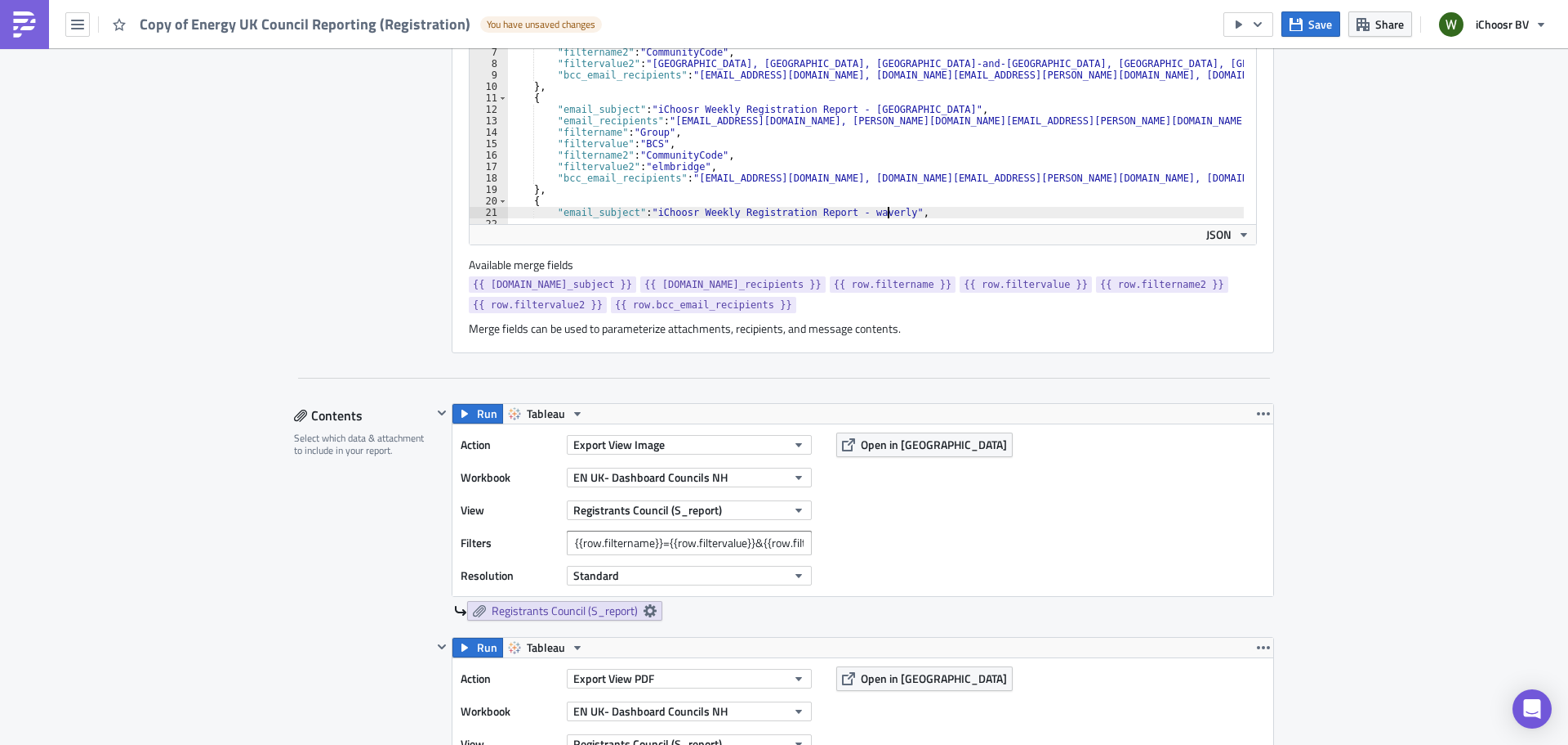
scroll to position [0, 0]
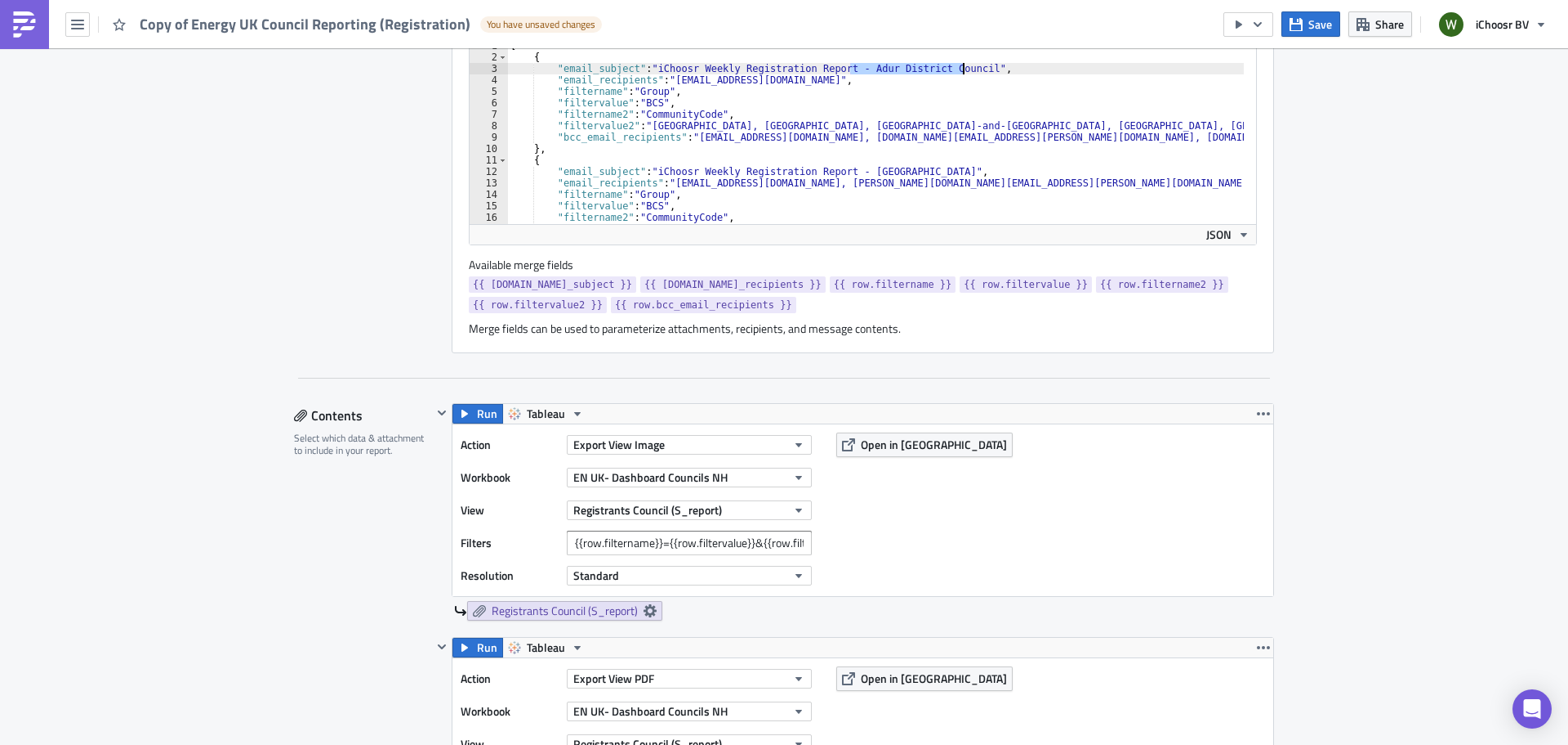
drag, startPoint x: 843, startPoint y: 67, endPoint x: 955, endPoint y: 69, distance: 112.0
click at [957, 69] on div "[ { "email_subject" : "iChoosr Weekly Registration Report - Adur District Counc…" at bounding box center [976, 137] width 938 height 195
click at [745, 108] on div "[ { "email_subject" : "iChoosr Weekly Registration Report - all surrey" , "emai…" at bounding box center [976, 137] width 938 height 195
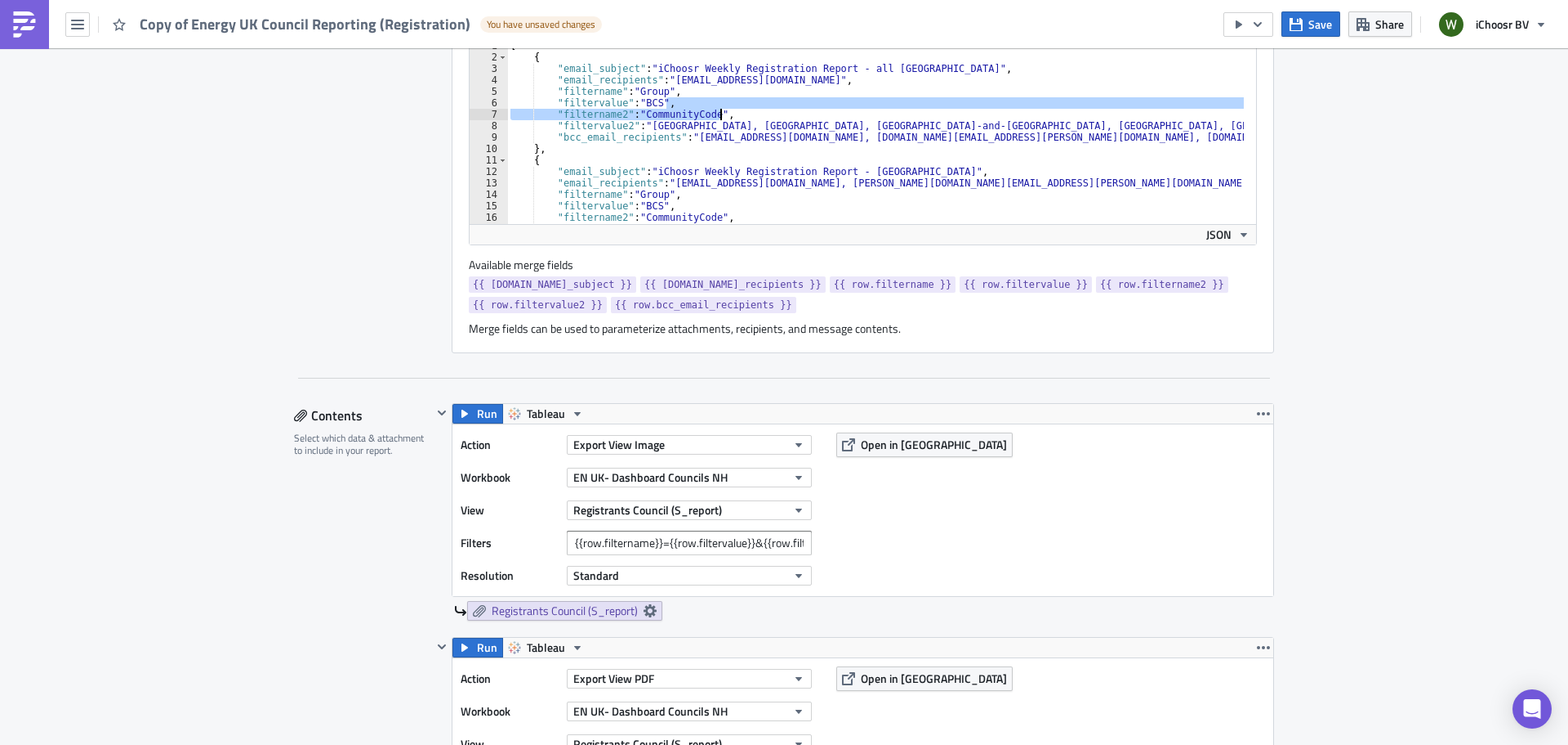
drag, startPoint x: 704, startPoint y: 124, endPoint x: 723, endPoint y: 126, distance: 19.1
click at [704, 119] on div "[ { "email_subject" : "iChoosr Weekly Registration Report - all surrey" , "emai…" at bounding box center [976, 137] width 938 height 195
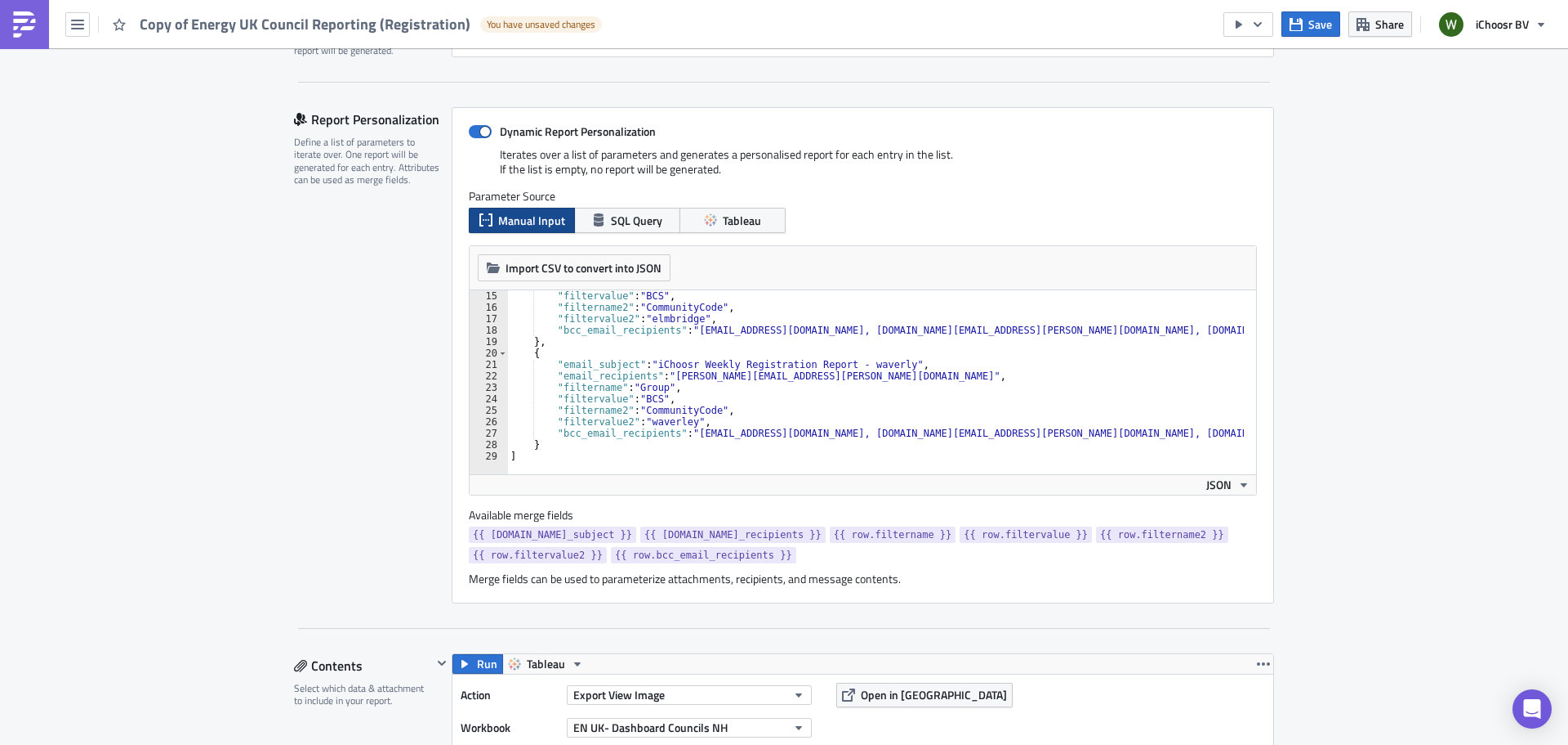
scroll to position [245, 0]
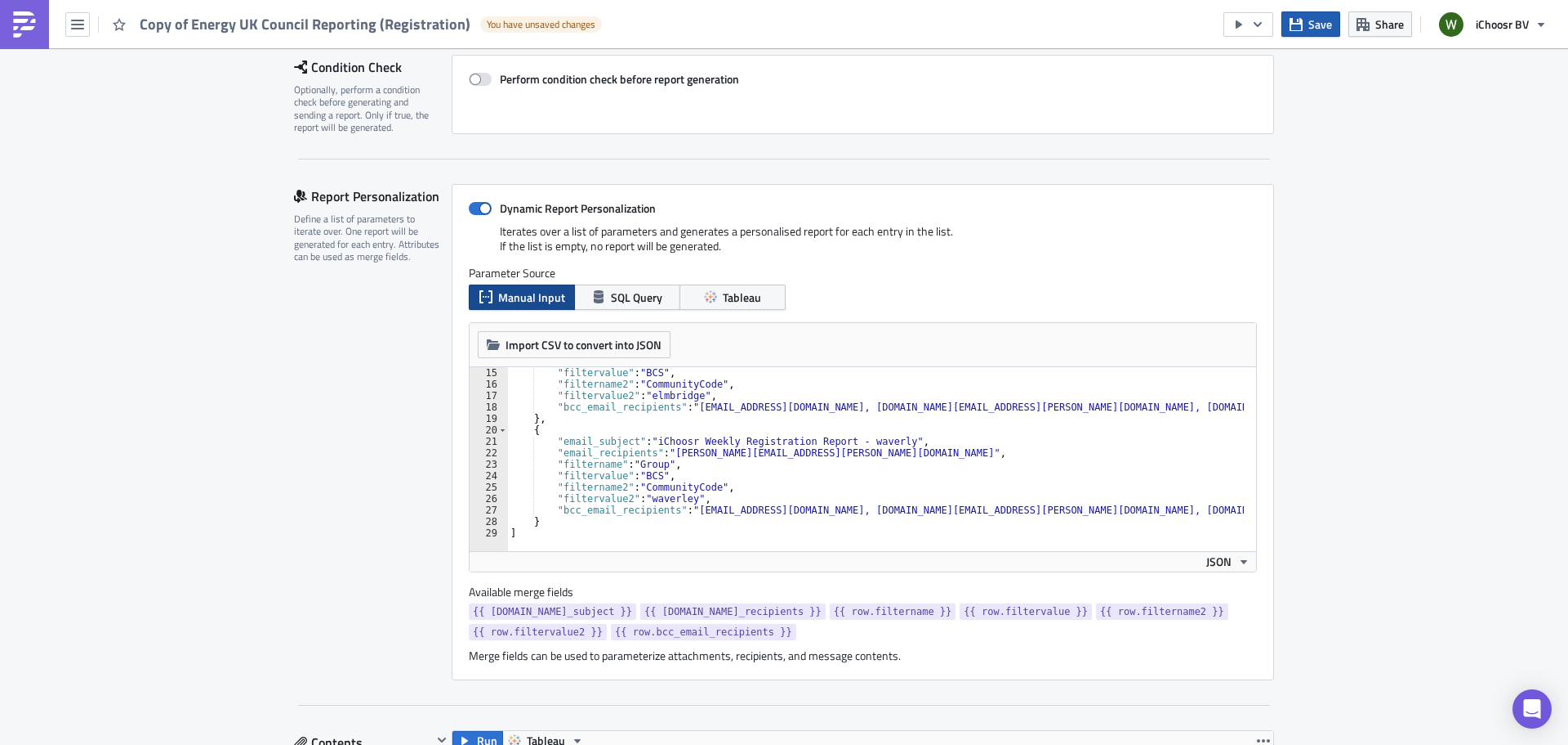
click at [1312, 29] on span "Save" at bounding box center [1320, 24] width 24 height 17
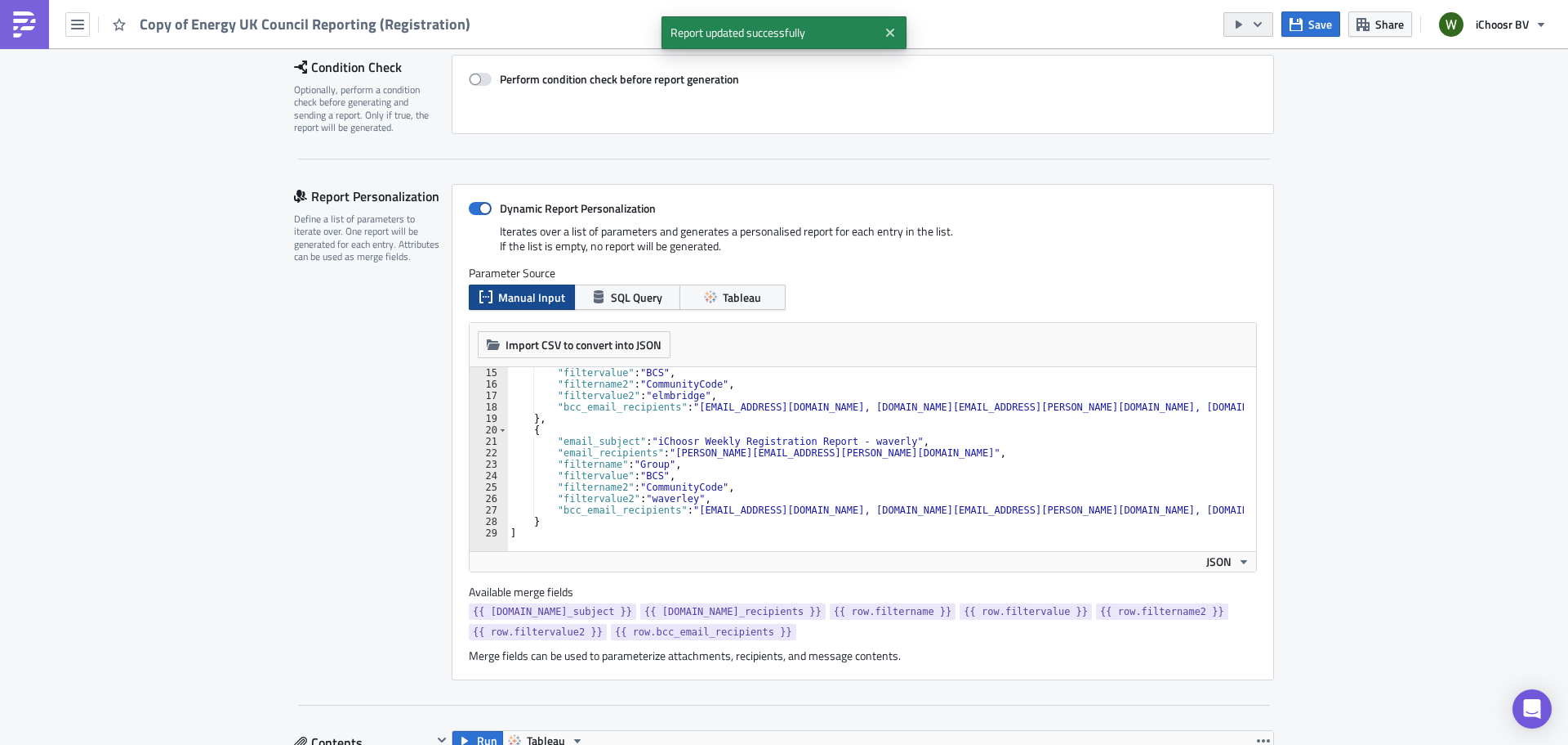
click at [1252, 25] on button "button" at bounding box center [1248, 25] width 49 height 25
click at [1274, 63] on div "Send Just to Me" at bounding box center [1298, 65] width 127 height 16
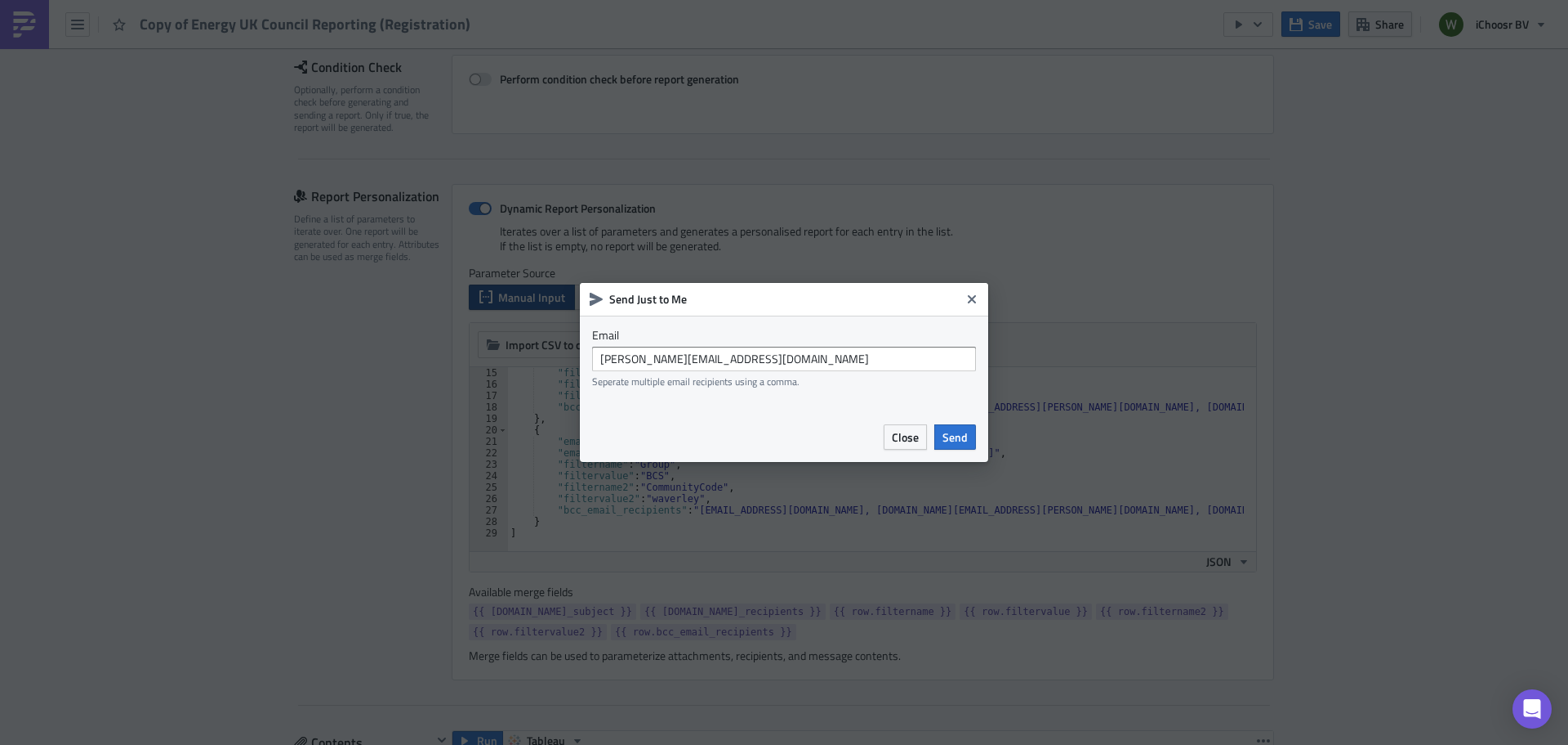
click at [948, 435] on span "Send" at bounding box center [955, 437] width 26 height 17
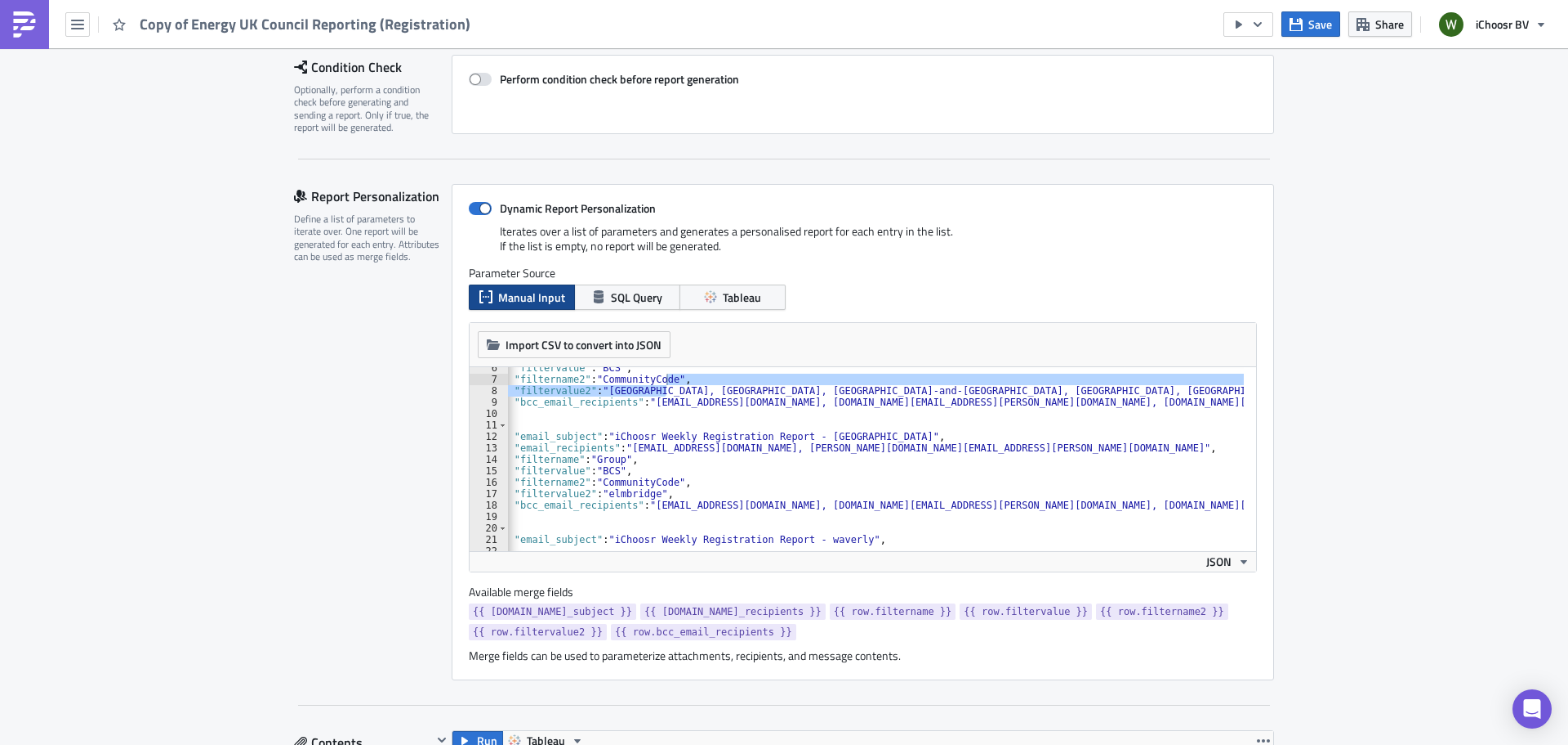
scroll to position [0, 44]
click at [652, 392] on div ""filtervalue" : "BCS" , "filtername2" : "CommunityCode" , "filtervalue2" : "elm…" at bounding box center [876, 459] width 737 height 184
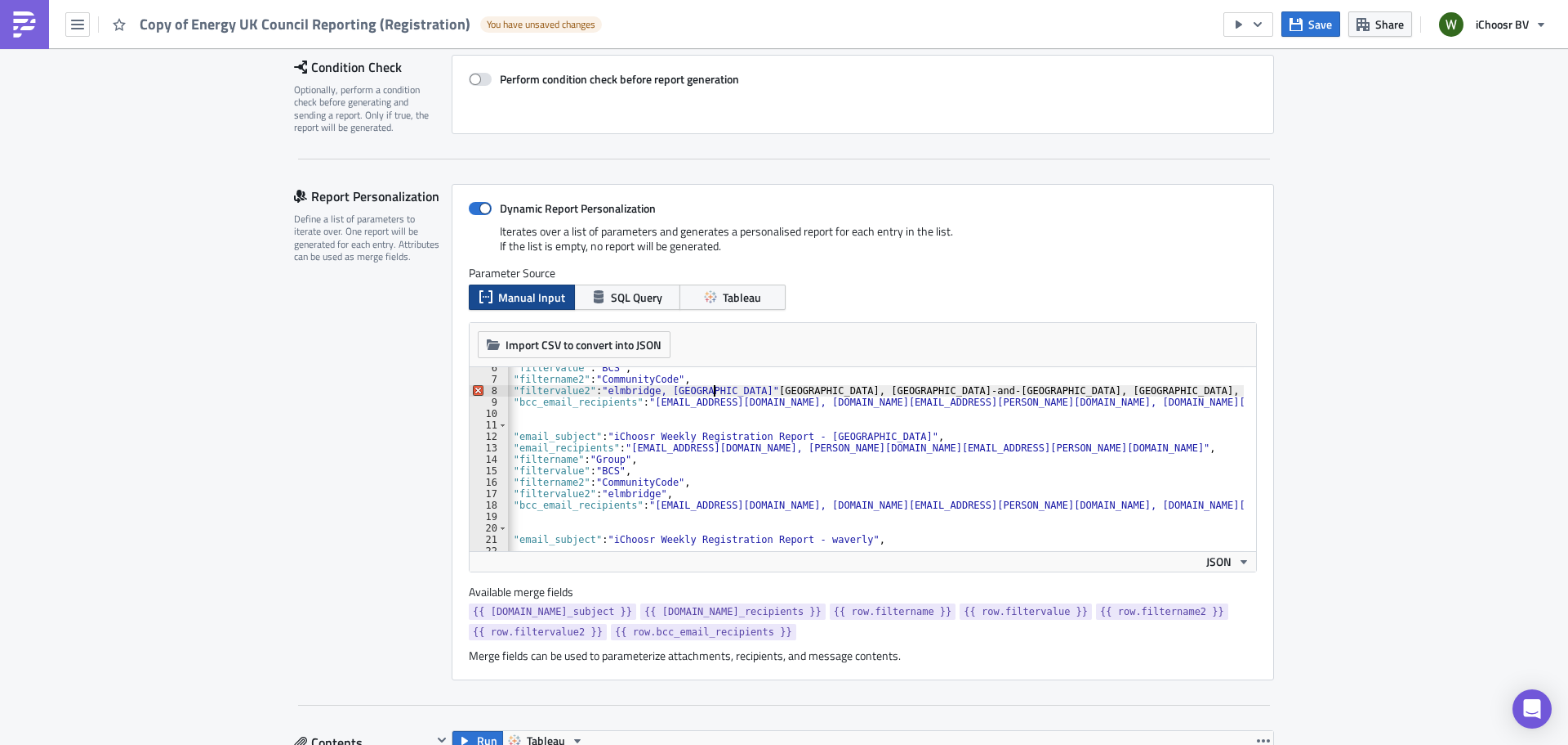
scroll to position [0, 21]
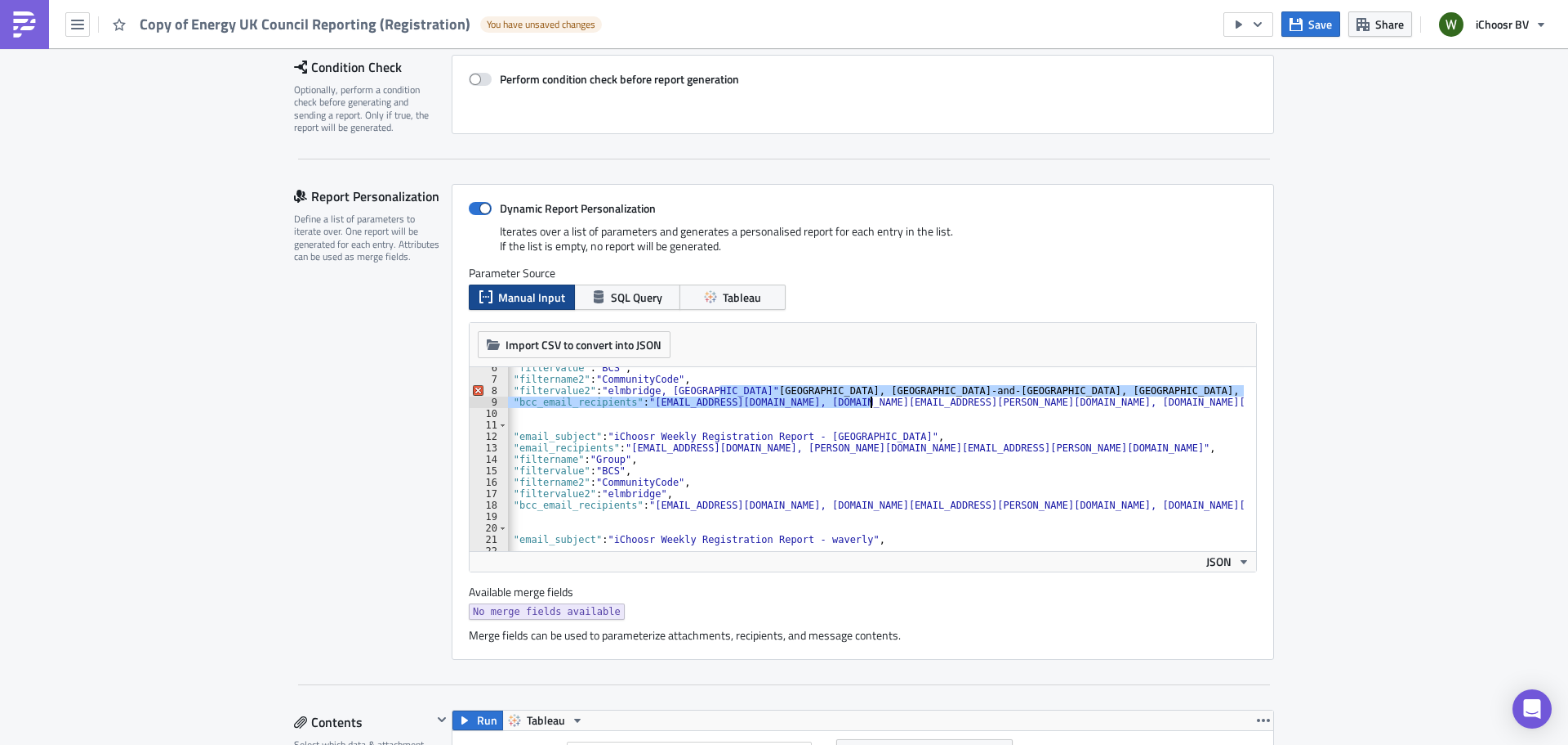
drag, startPoint x: 711, startPoint y: 393, endPoint x: 849, endPoint y: 389, distance: 138.1
click at [867, 396] on div ""filtervalue" : "BCS" , "filtername2" : "CommunityCode" , "filtervalue2" : "elm…" at bounding box center [959, 459] width 992 height 195
drag, startPoint x: 773, startPoint y: 385, endPoint x: 750, endPoint y: 381, distance: 23.3
click at [771, 384] on div ""filtervalue" : "BCS" , "filtername2" : "CommunityCode" , "filtervalue2" : "elm…" at bounding box center [876, 459] width 737 height 184
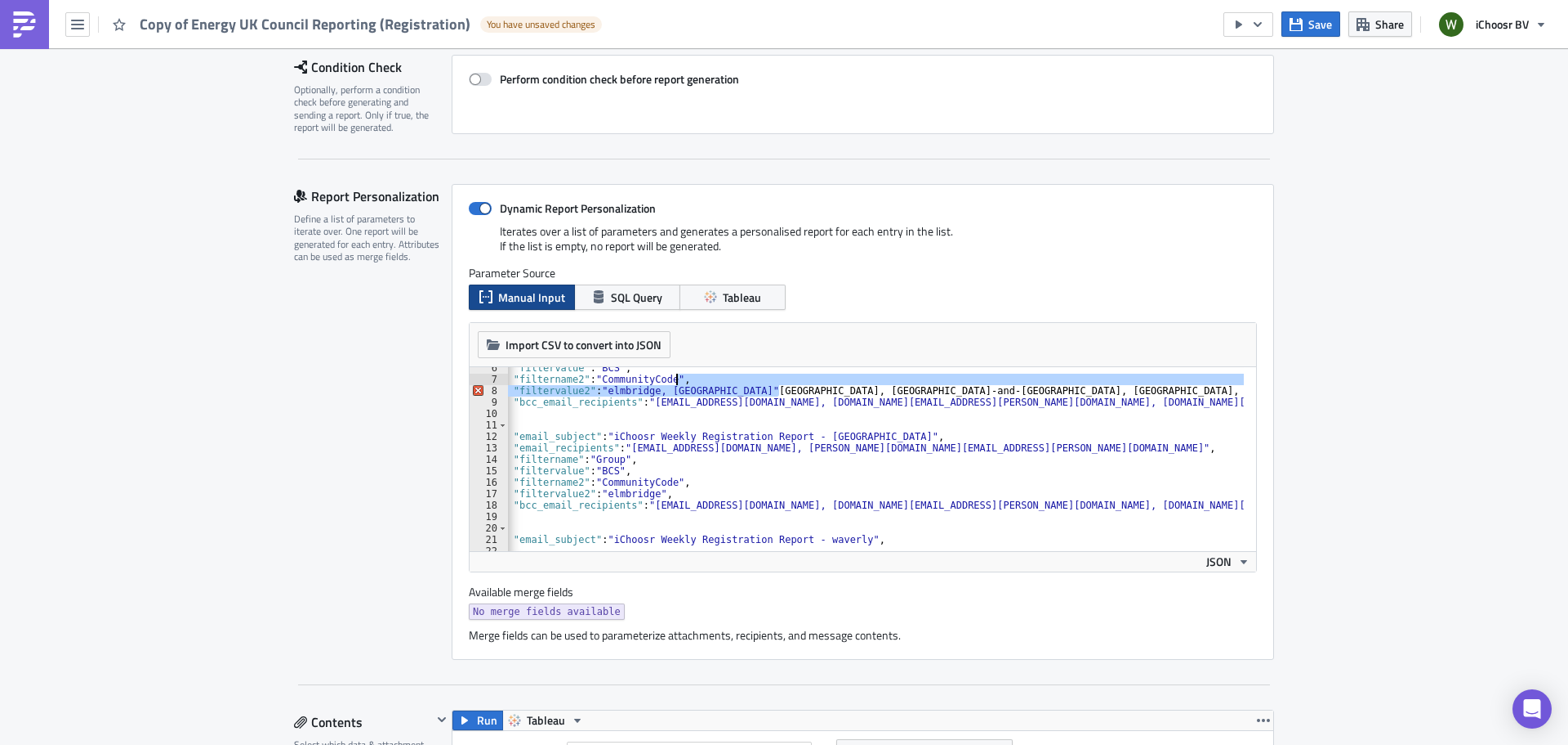
click at [713, 387] on div ""filtervalue" : "BCS" , "filtername2" : "CommunityCode" , "filtervalue2" : "elm…" at bounding box center [876, 459] width 737 height 184
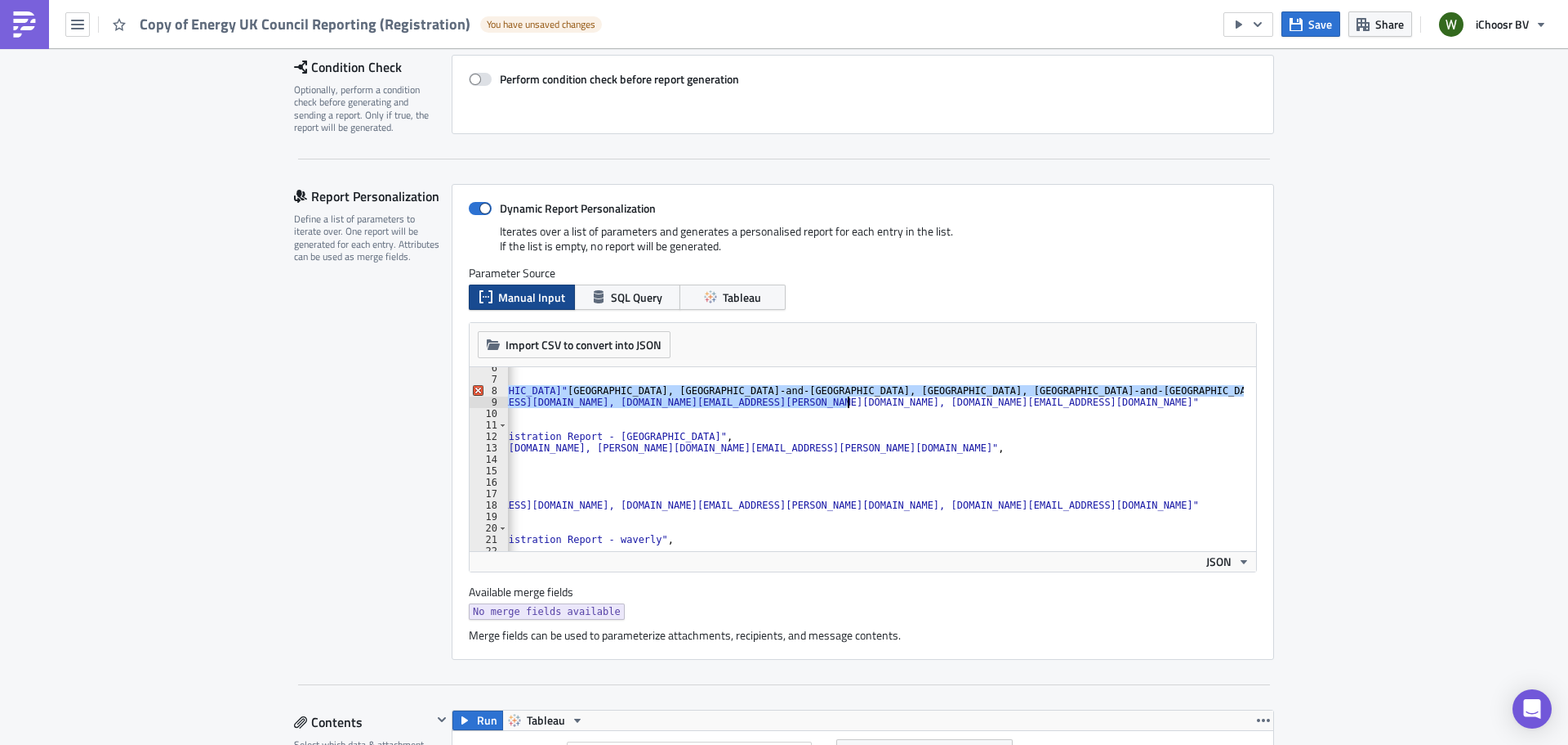
scroll to position [0, 255]
drag, startPoint x: 704, startPoint y: 387, endPoint x: 1270, endPoint y: 390, distance: 566.0
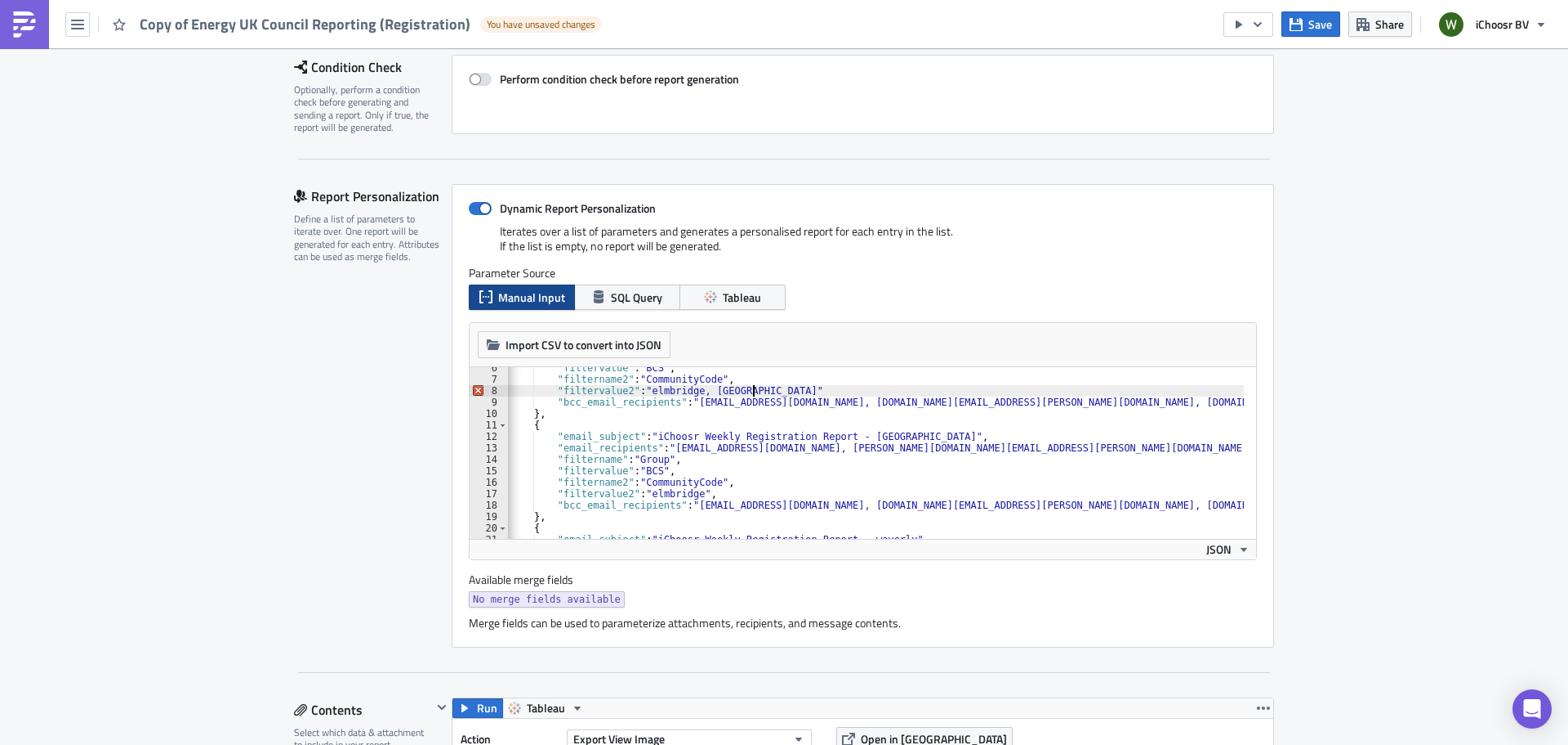
scroll to position [0, 20]
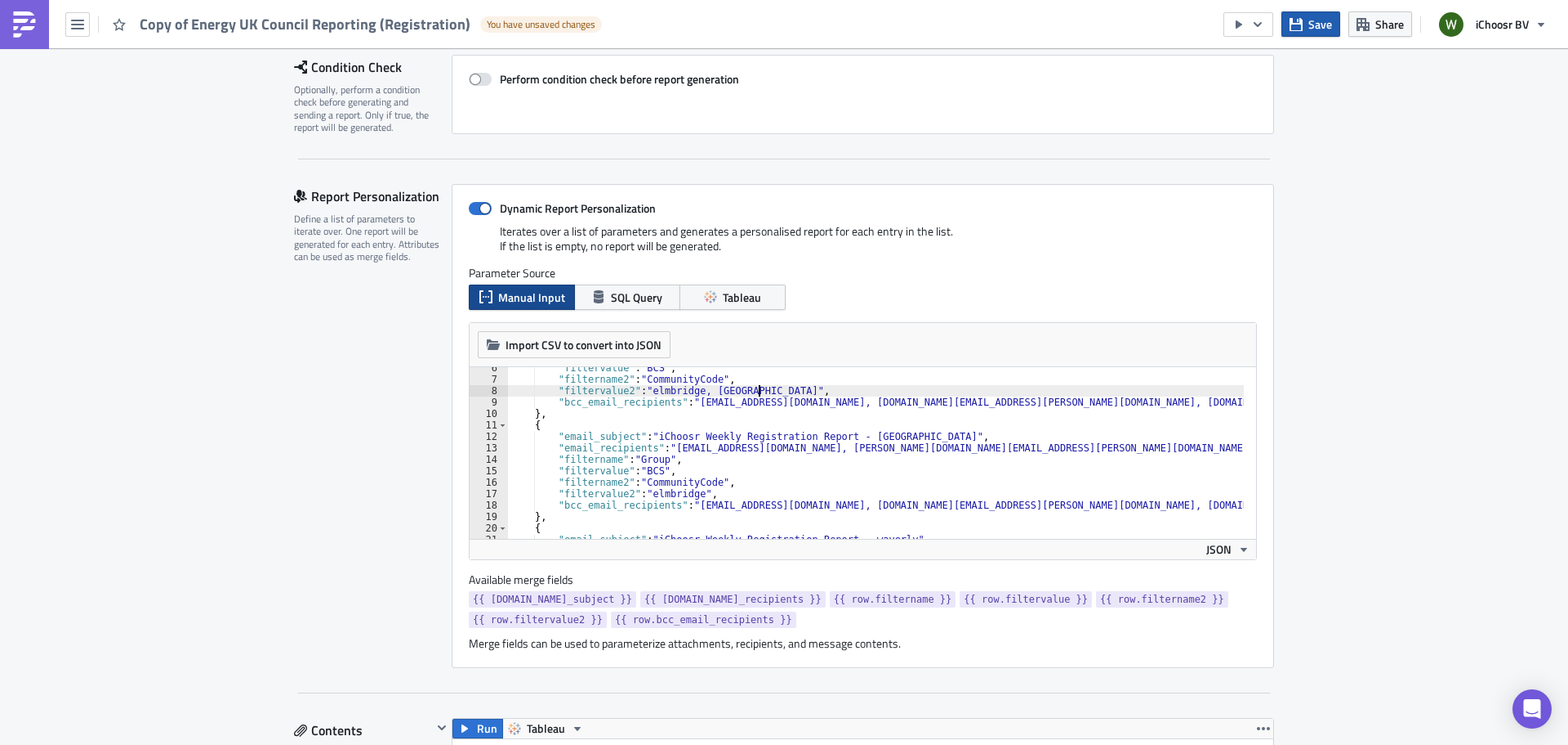
click at [1320, 24] on span "Save" at bounding box center [1320, 24] width 24 height 17
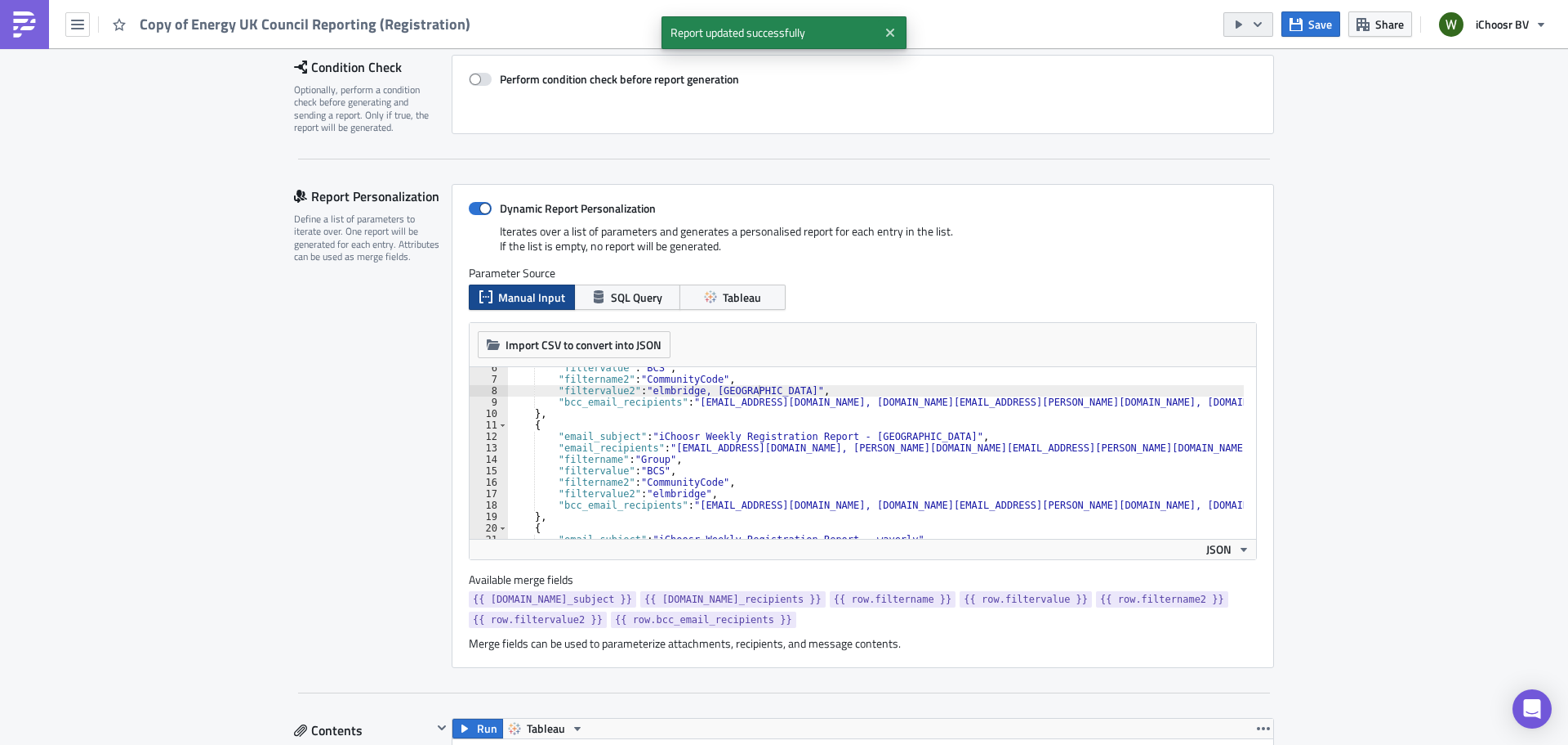
click at [1262, 21] on icon "button" at bounding box center [1258, 25] width 13 height 13
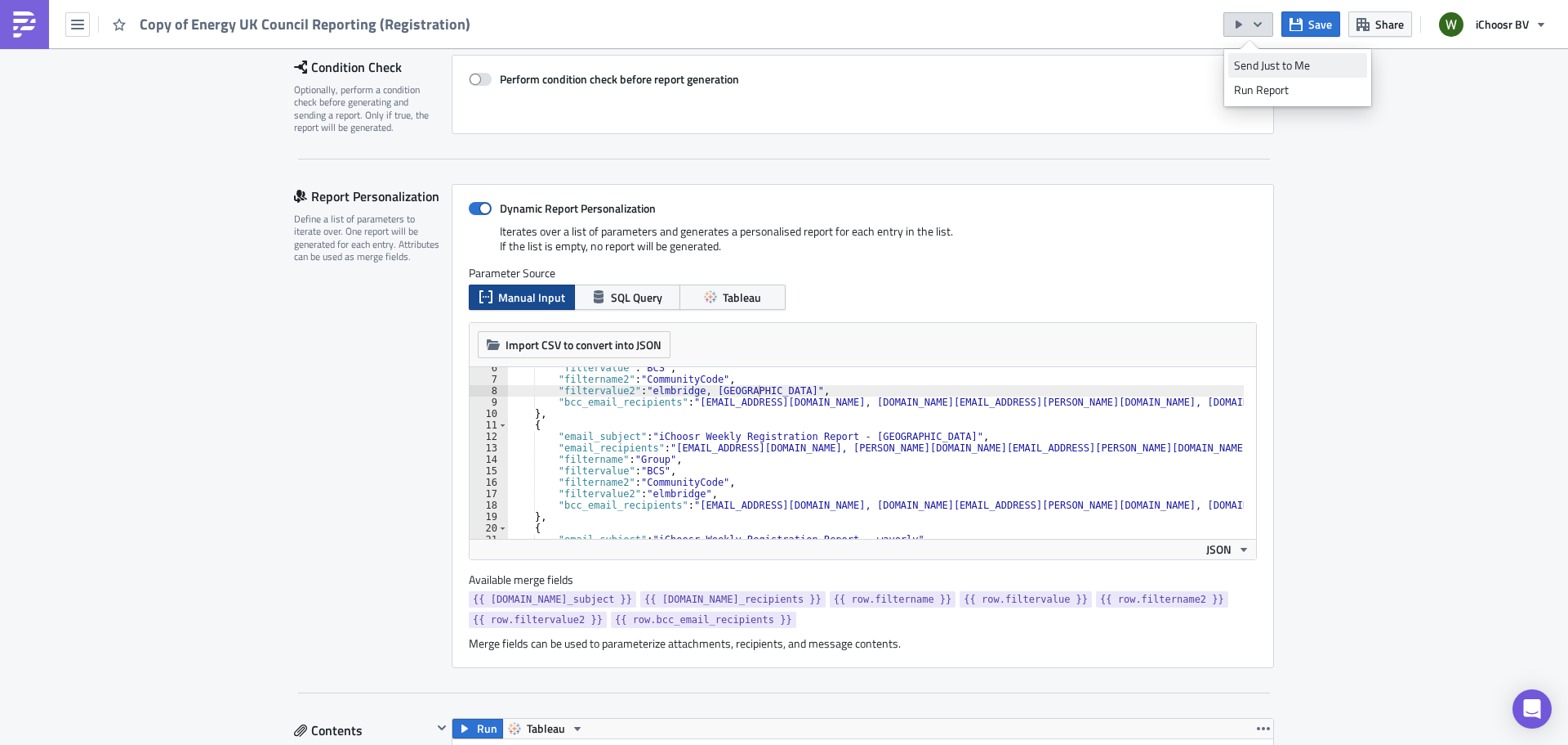
click at [1253, 59] on div "Send Just to Me" at bounding box center [1298, 65] width 127 height 16
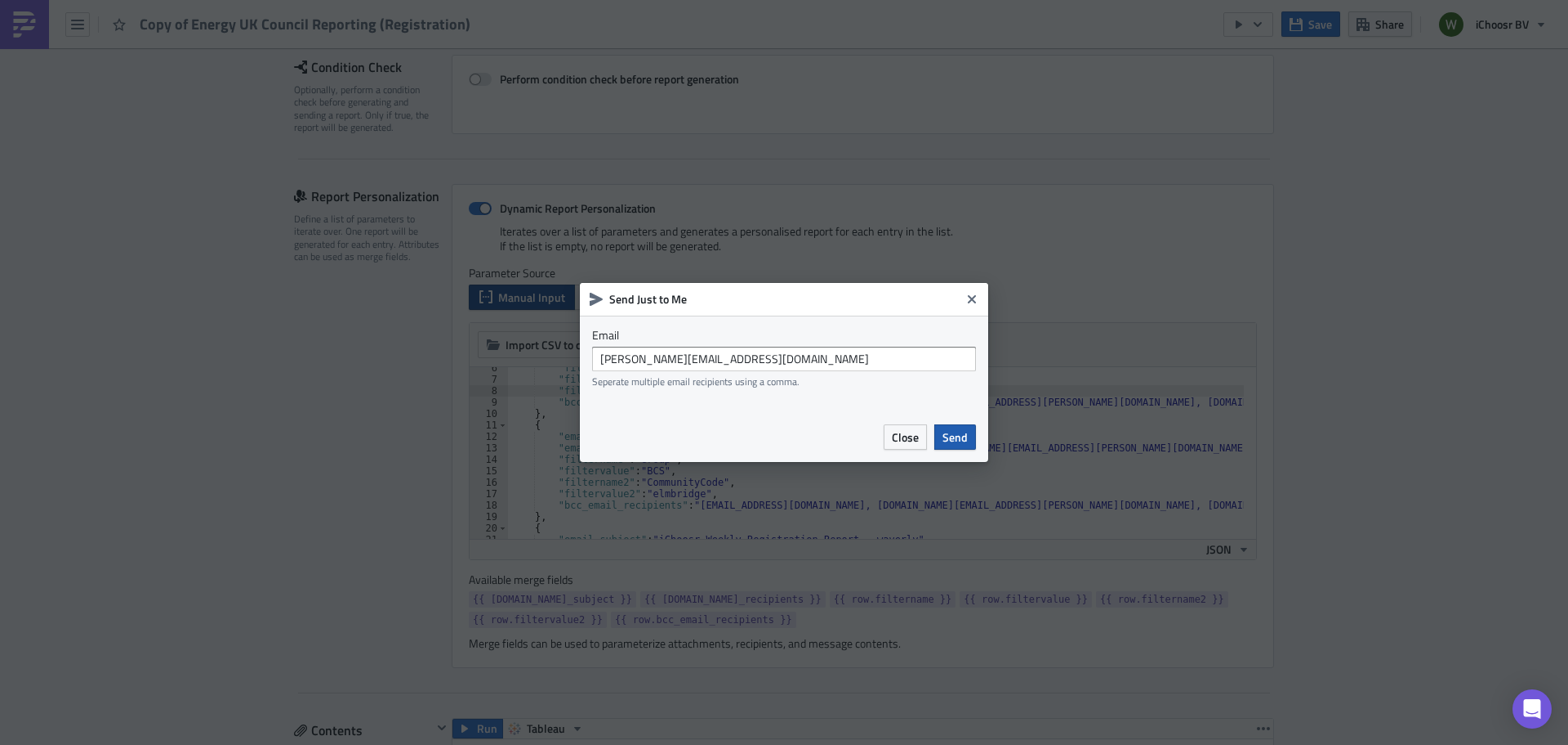
click at [957, 443] on span "Send" at bounding box center [955, 437] width 26 height 17
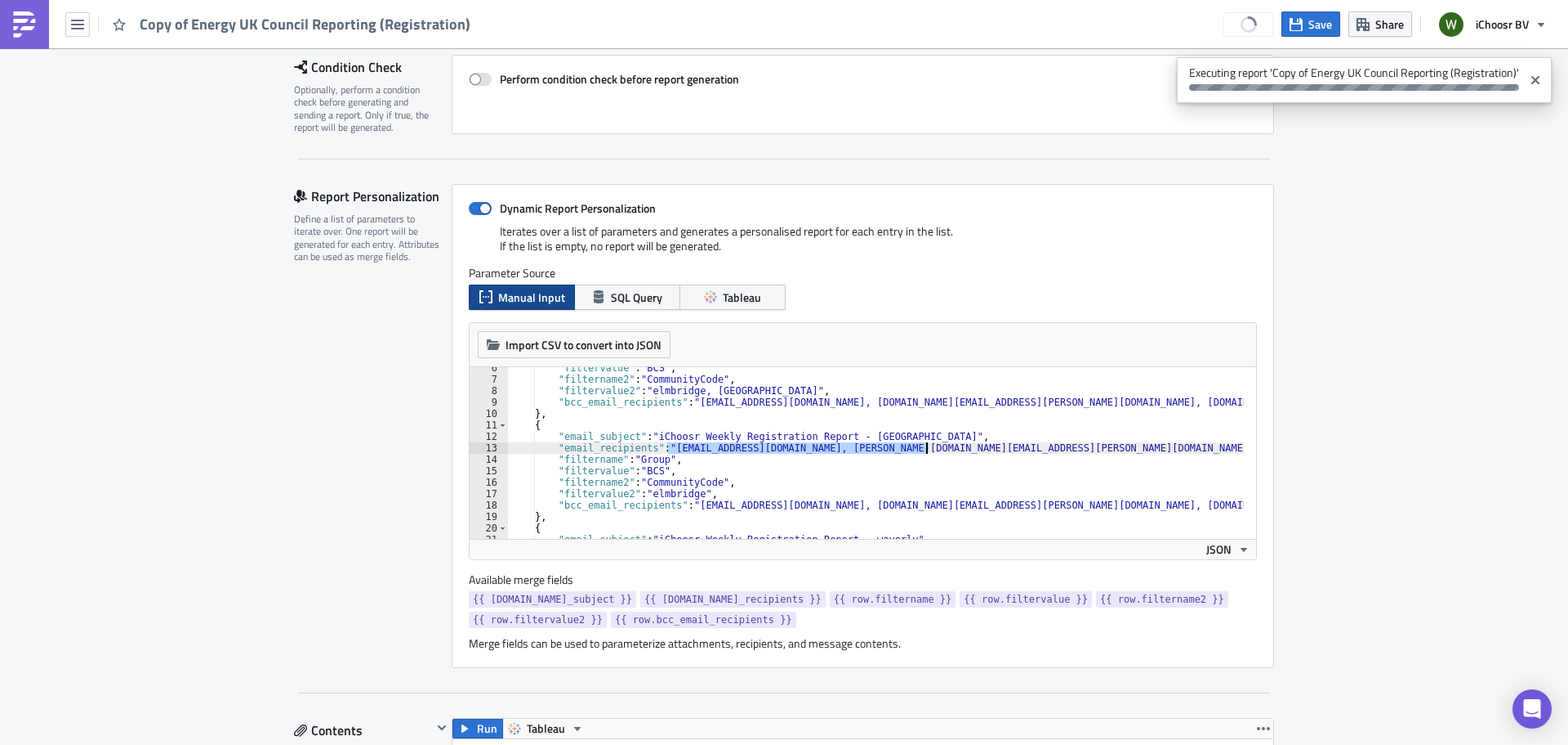
drag, startPoint x: 660, startPoint y: 444, endPoint x: 917, endPoint y: 447, distance: 257.0
click at [918, 447] on div ""filtervalue" : "BCS" , "filtername2" : "CommunityCode" , "filtervalue2" : "elm…" at bounding box center [876, 459] width 736 height 195
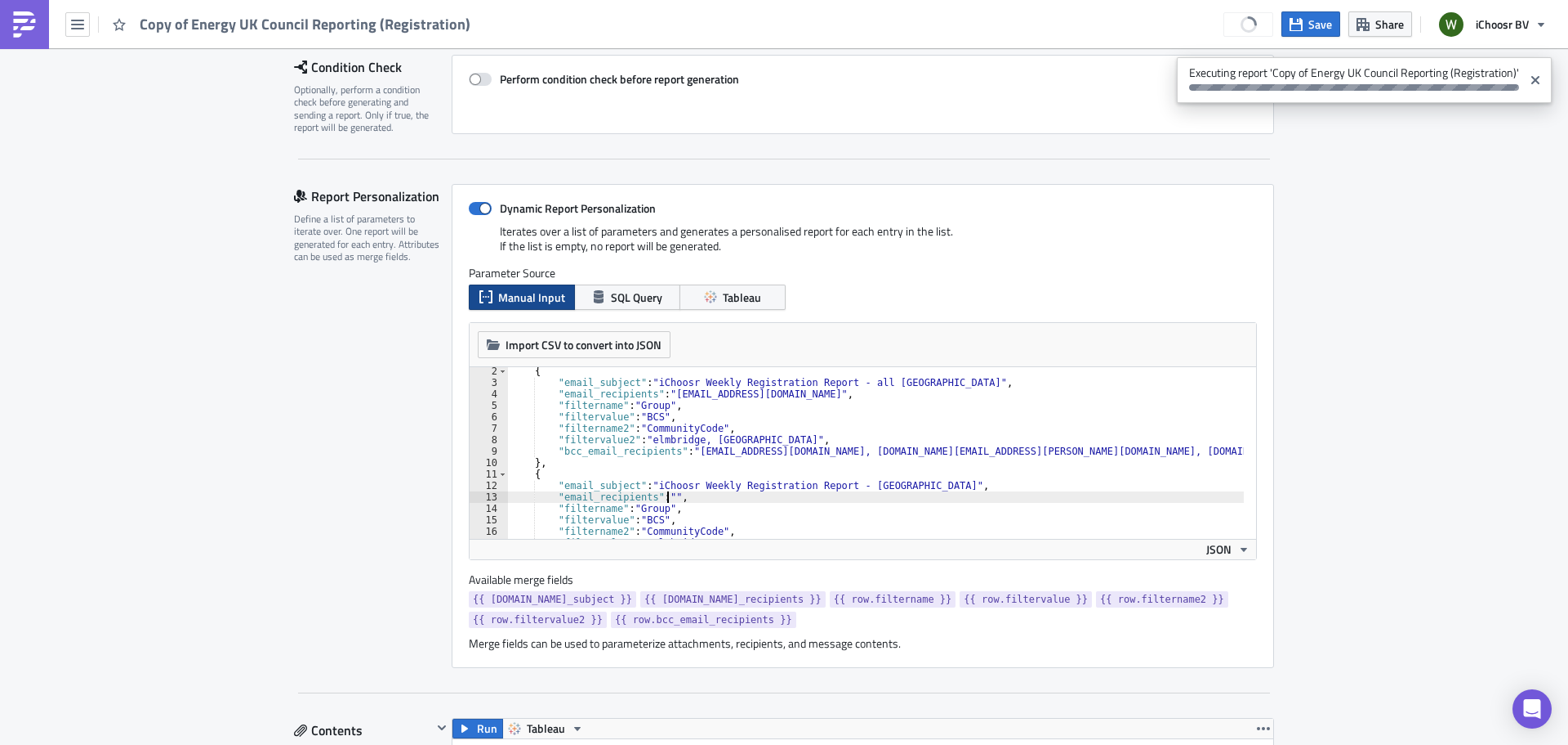
scroll to position [0, 0]
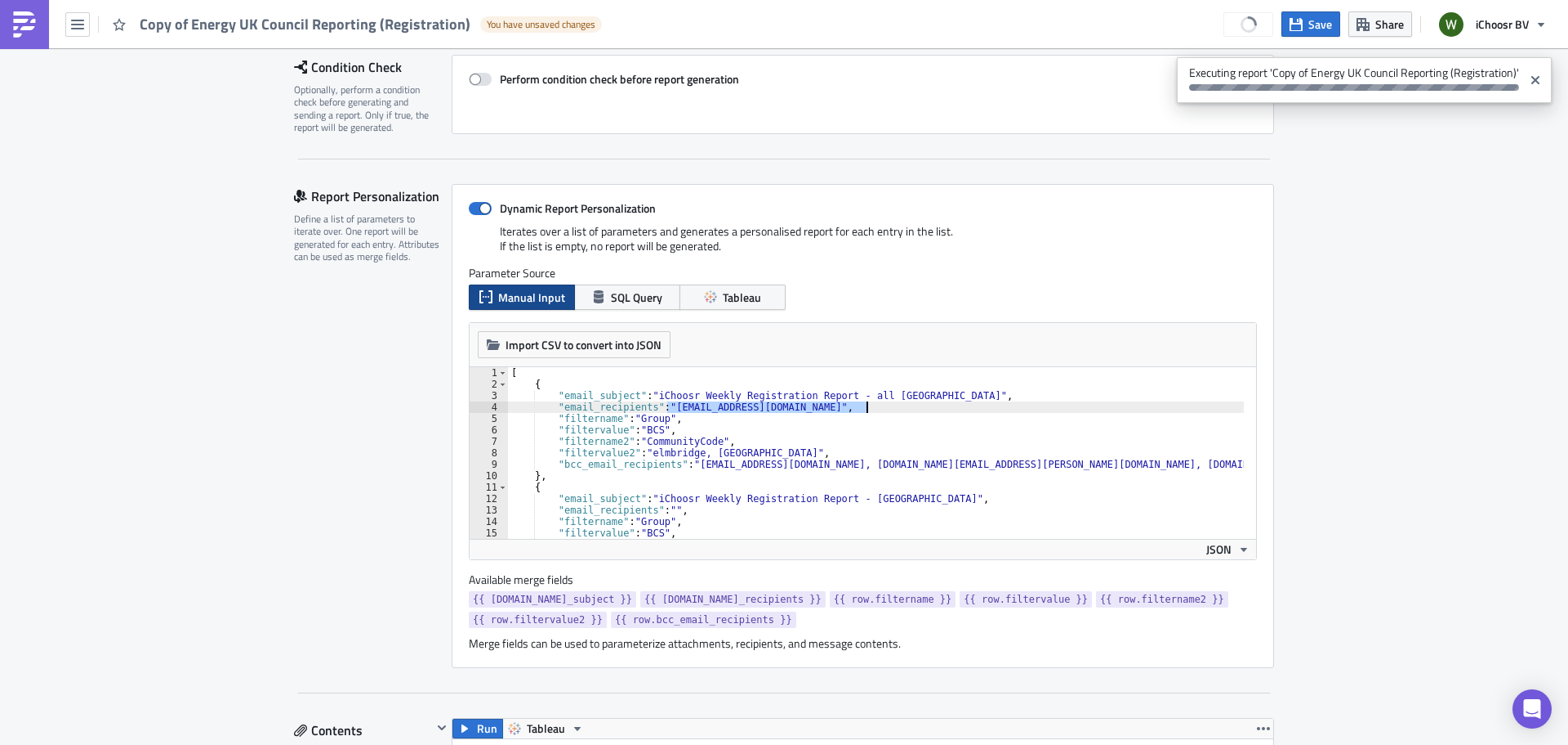
drag, startPoint x: 664, startPoint y: 408, endPoint x: 860, endPoint y: 409, distance: 196.0
click at [861, 409] on div "[ { "email_subject" : "iChoosr Weekly Registration Report - all surrey" , "emai…" at bounding box center [876, 464] width 736 height 195
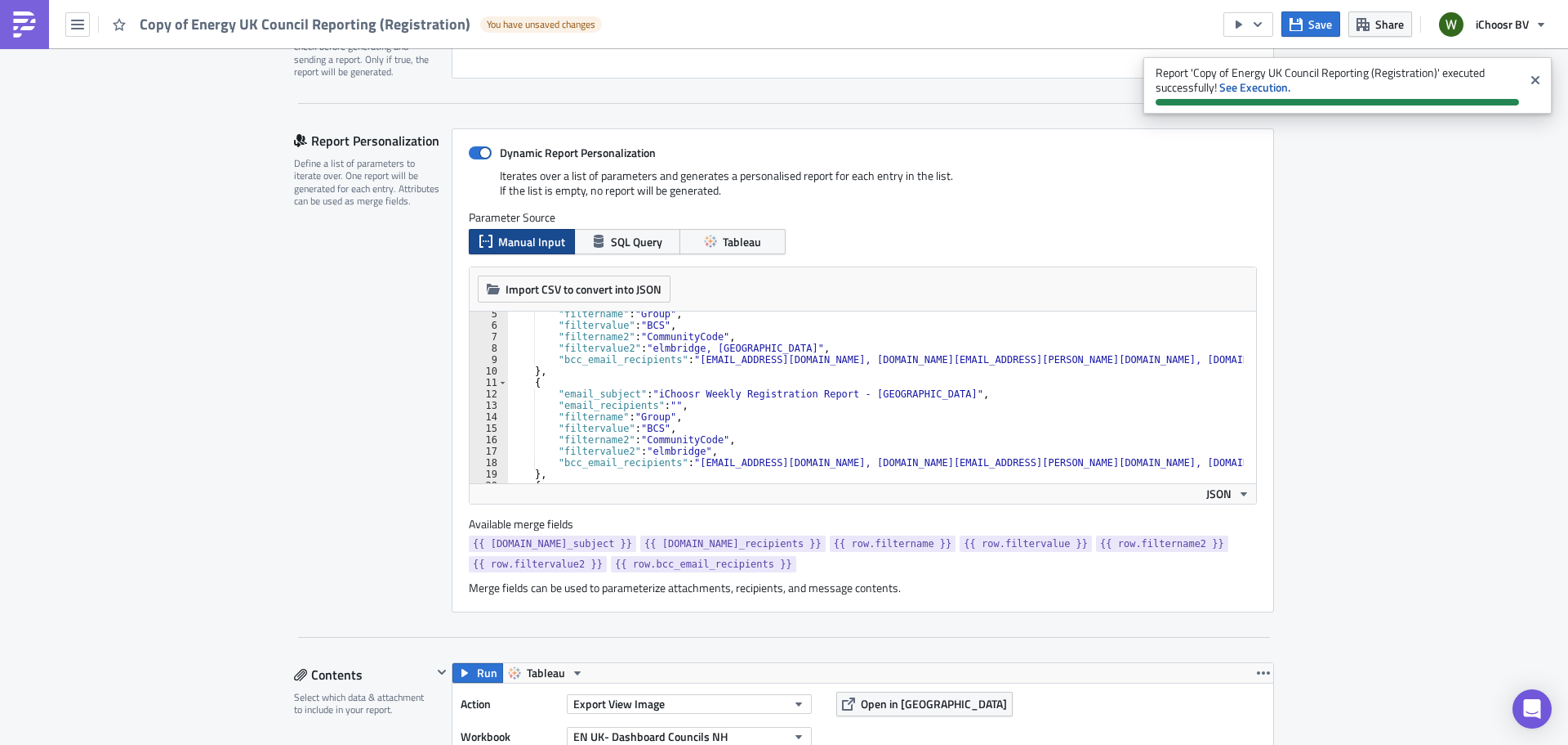
scroll to position [327, 0]
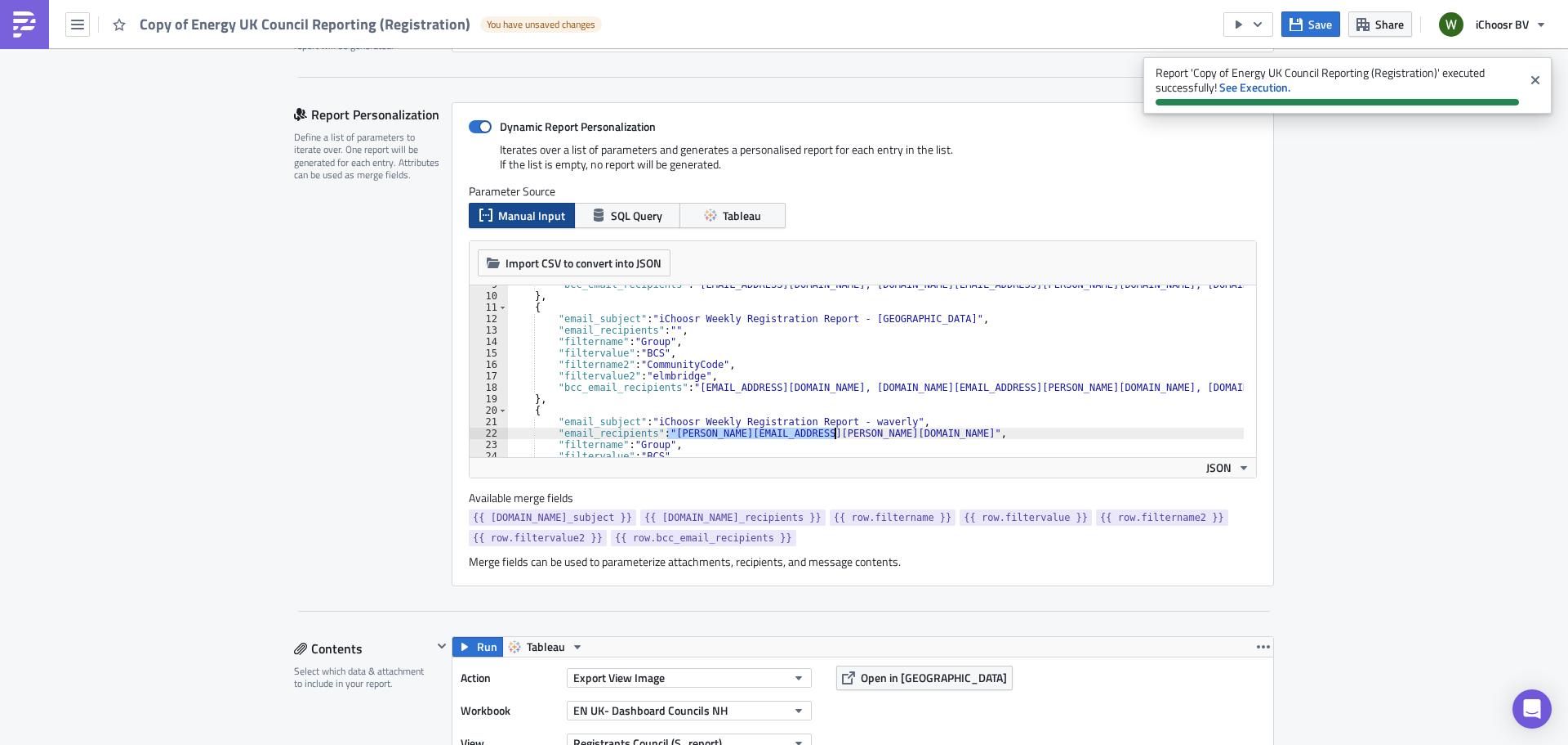
drag, startPoint x: 662, startPoint y: 433, endPoint x: 830, endPoint y: 432, distance: 168.0
click at [830, 432] on div ""bcc_email_recipients" : "layla@ichoosr.com, rhiannon.kallio@ichoosr.com, chris…" at bounding box center [876, 375] width 736 height 195
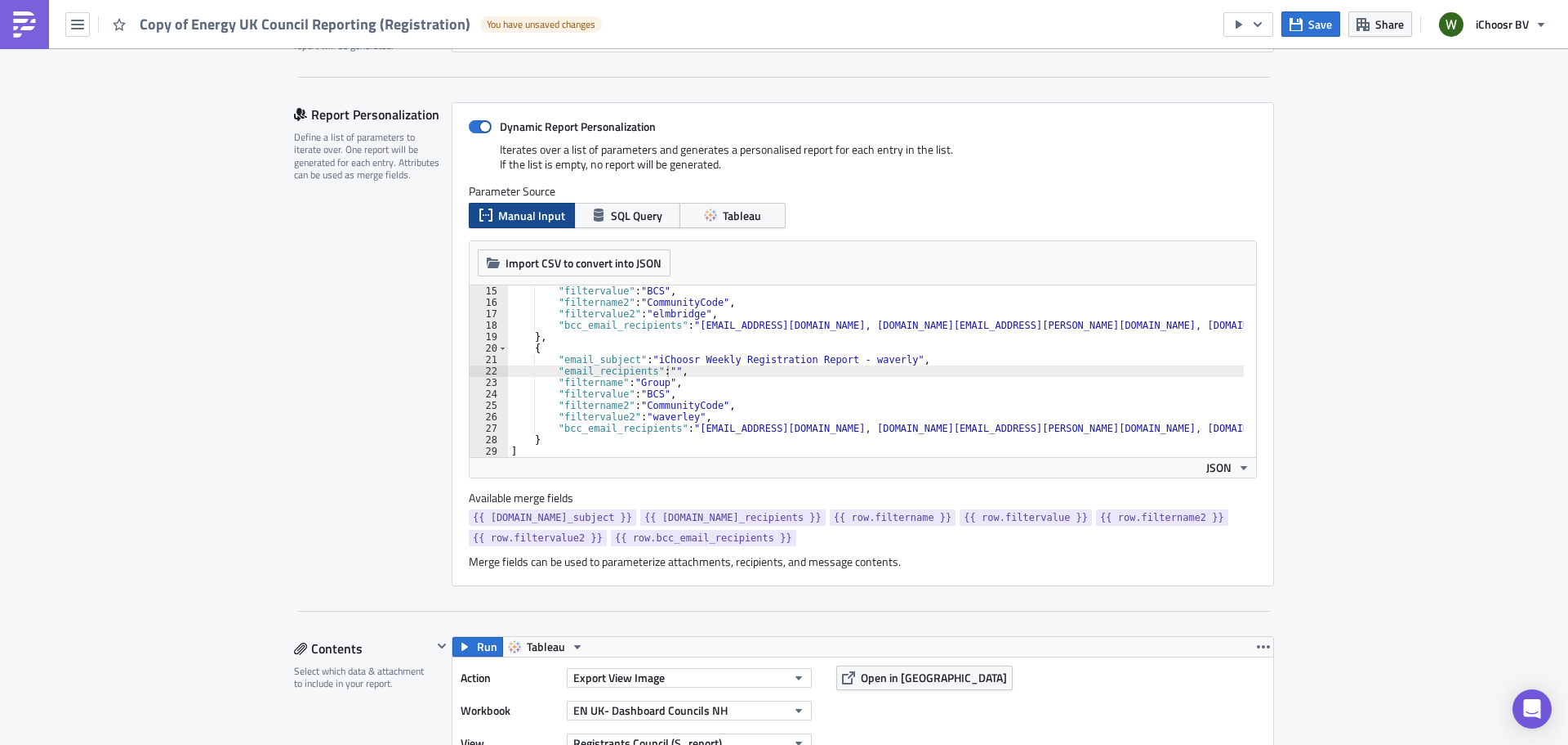
click at [1323, 27] on span "Save" at bounding box center [1320, 24] width 24 height 17
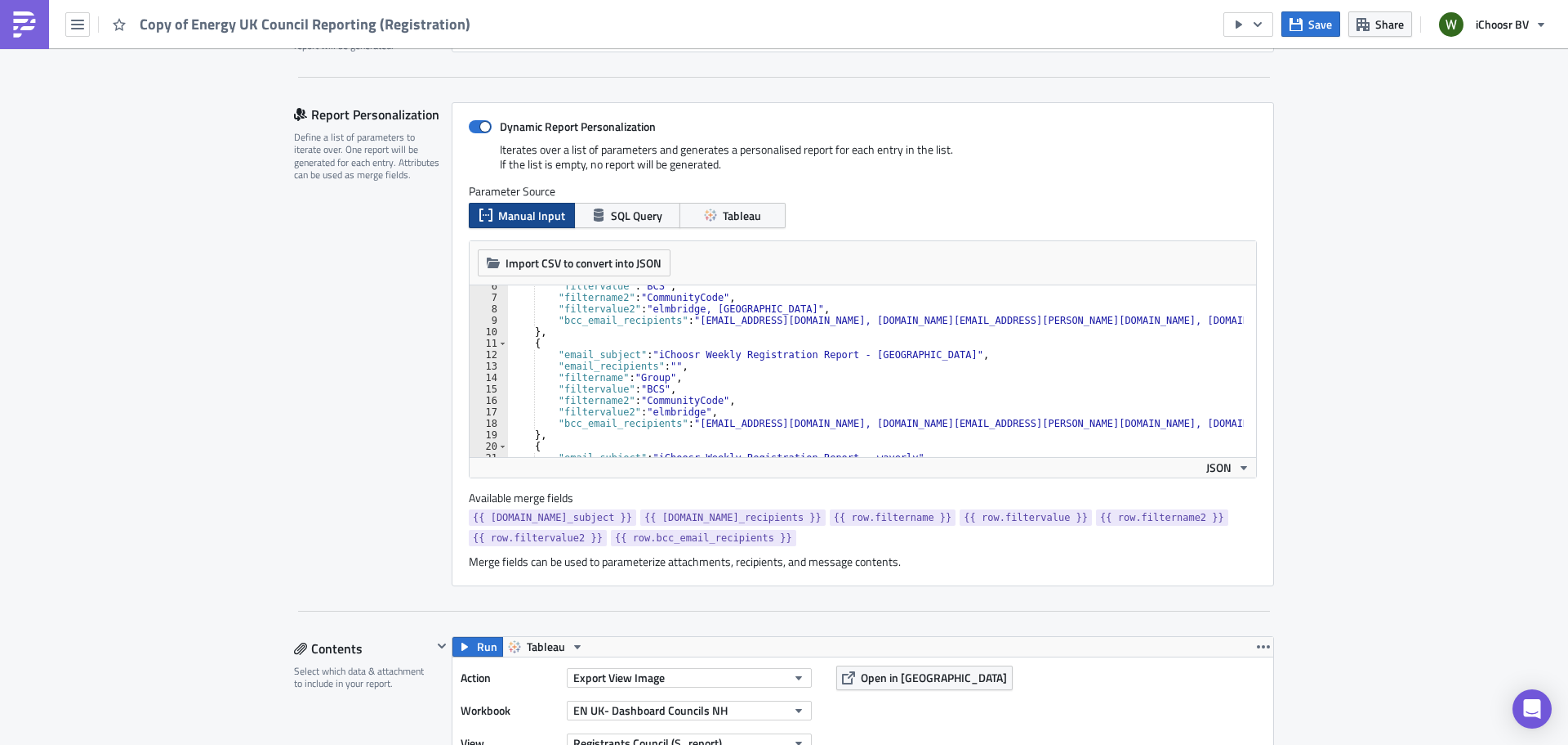
click at [695, 307] on div ""filtervalue" : "BCS" , "filtername2" : "CommunityCode" , "filtervalue2" : "elm…" at bounding box center [876, 377] width 736 height 195
type textarea ""filtervalue2": "elmbridge,[GEOGRAPHIC_DATA]","
click at [1311, 18] on span "Save" at bounding box center [1320, 24] width 24 height 17
drag, startPoint x: 1236, startPoint y: 25, endPoint x: 1163, endPoint y: 21, distance: 73.1
click at [1163, 21] on div "Copy of Energy UK Council Reporting (Registration) Save Share iChoosr BV" at bounding box center [784, 24] width 1568 height 48
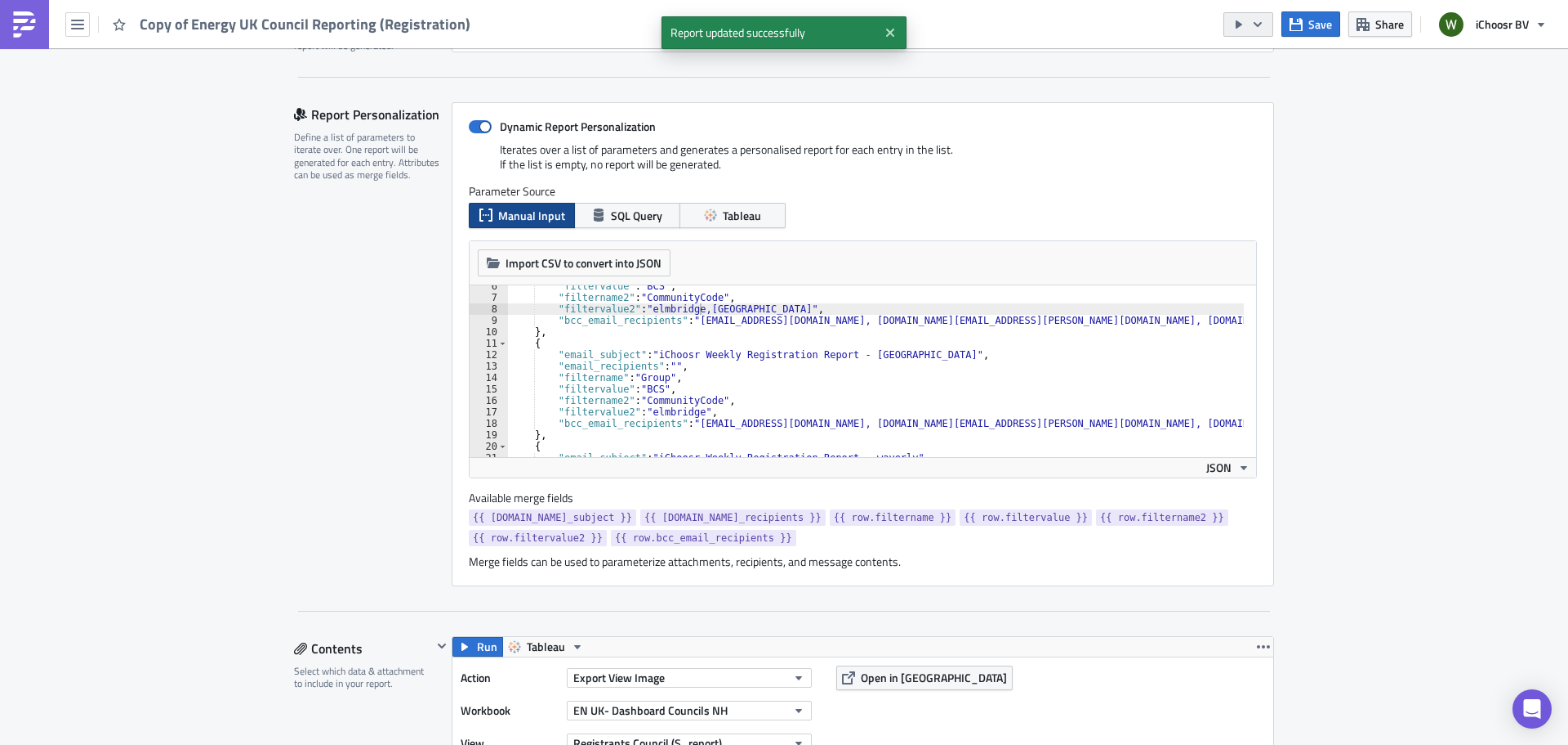
click at [1264, 29] on icon "button" at bounding box center [1258, 25] width 13 height 13
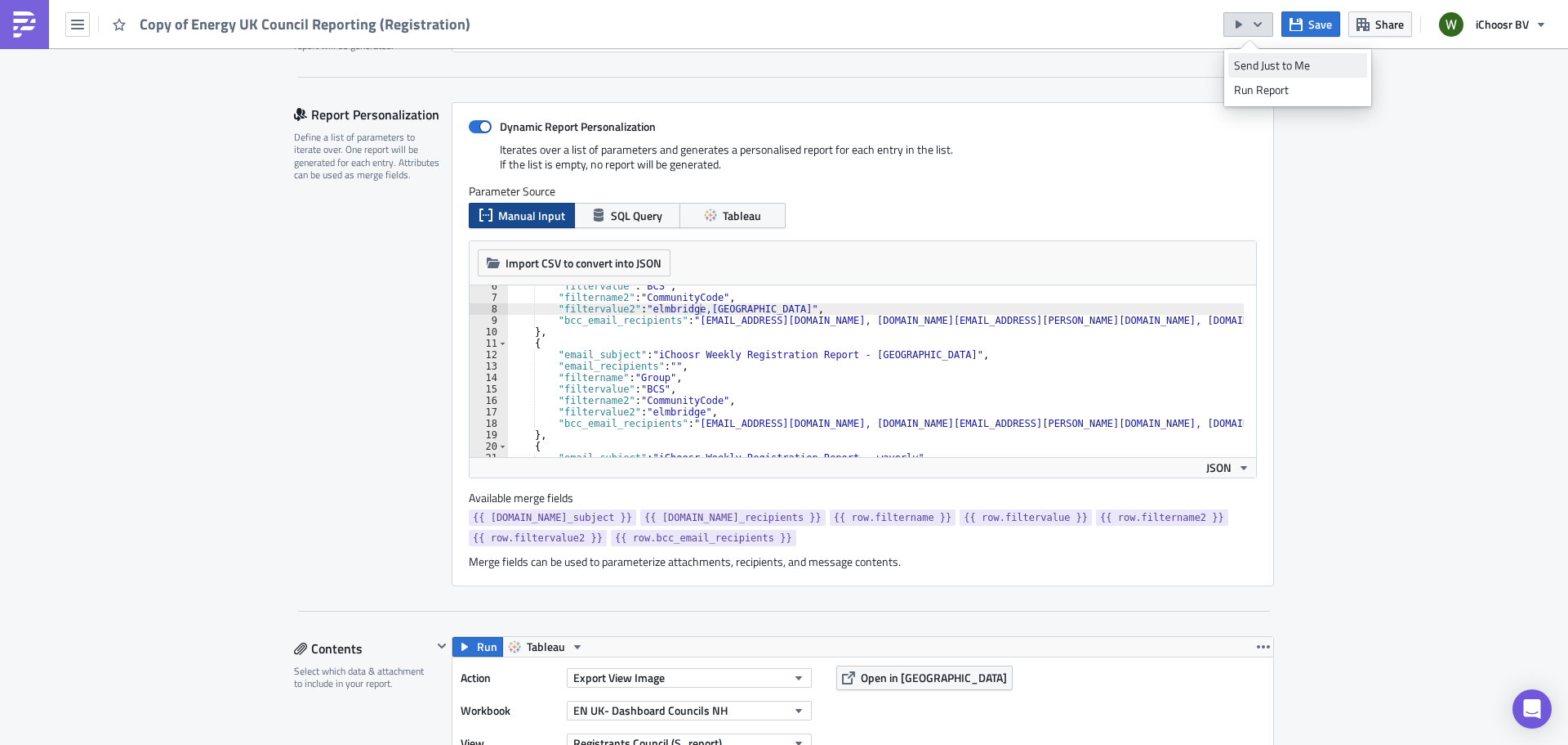
click at [1260, 67] on div "Send Just to Me" at bounding box center [1298, 65] width 127 height 16
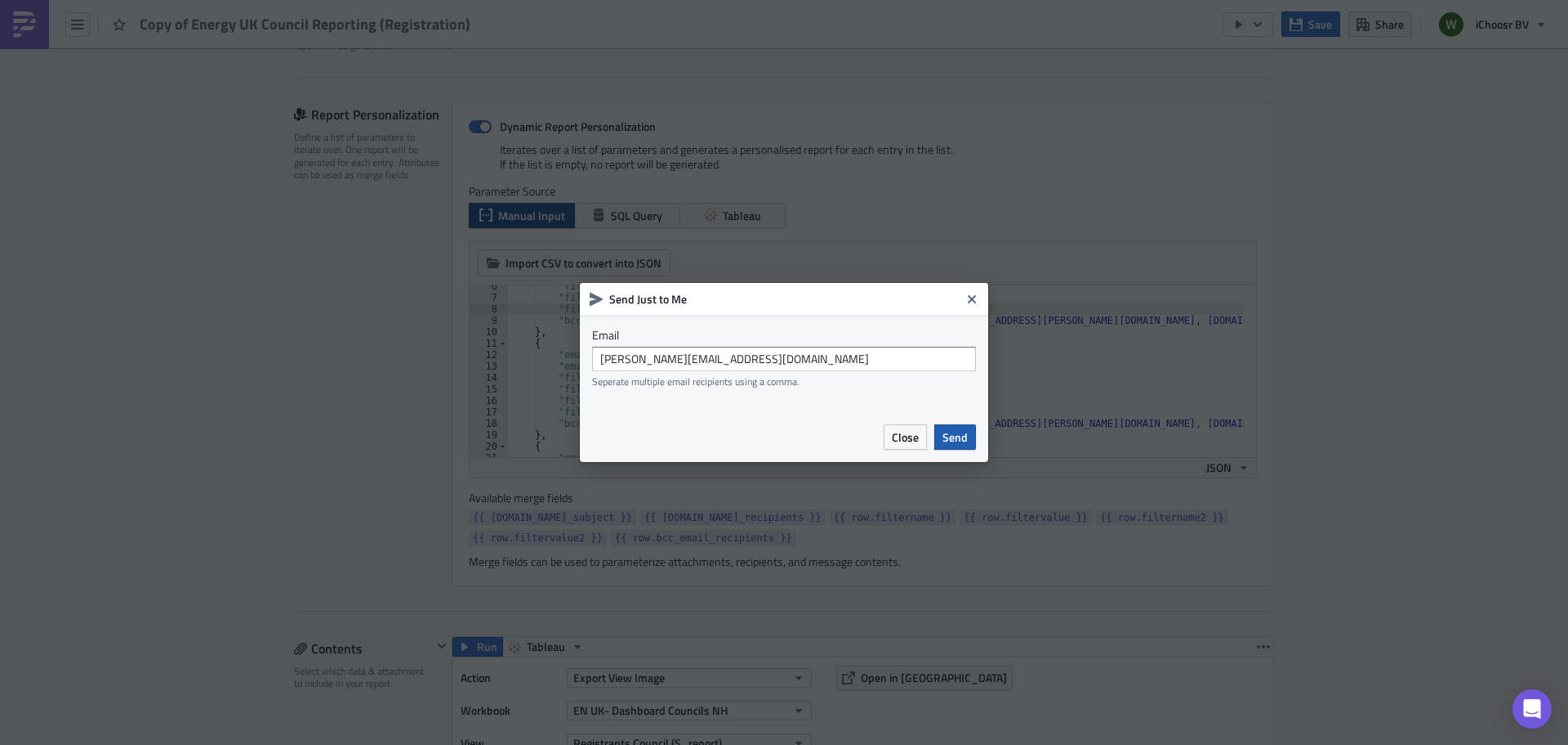
click at [949, 432] on span "Send" at bounding box center [955, 437] width 26 height 17
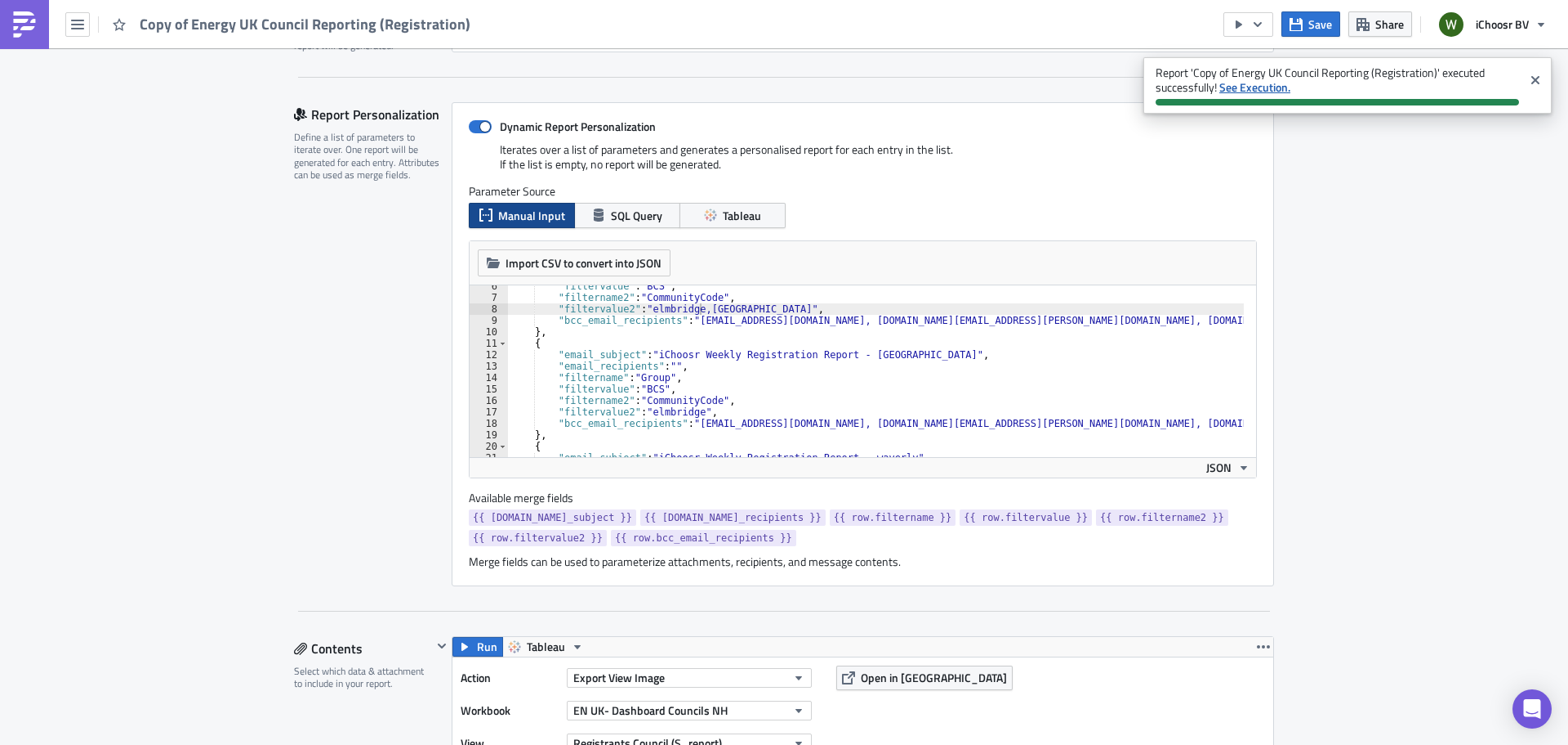
click at [1274, 90] on strong "See Execution." at bounding box center [1255, 87] width 71 height 17
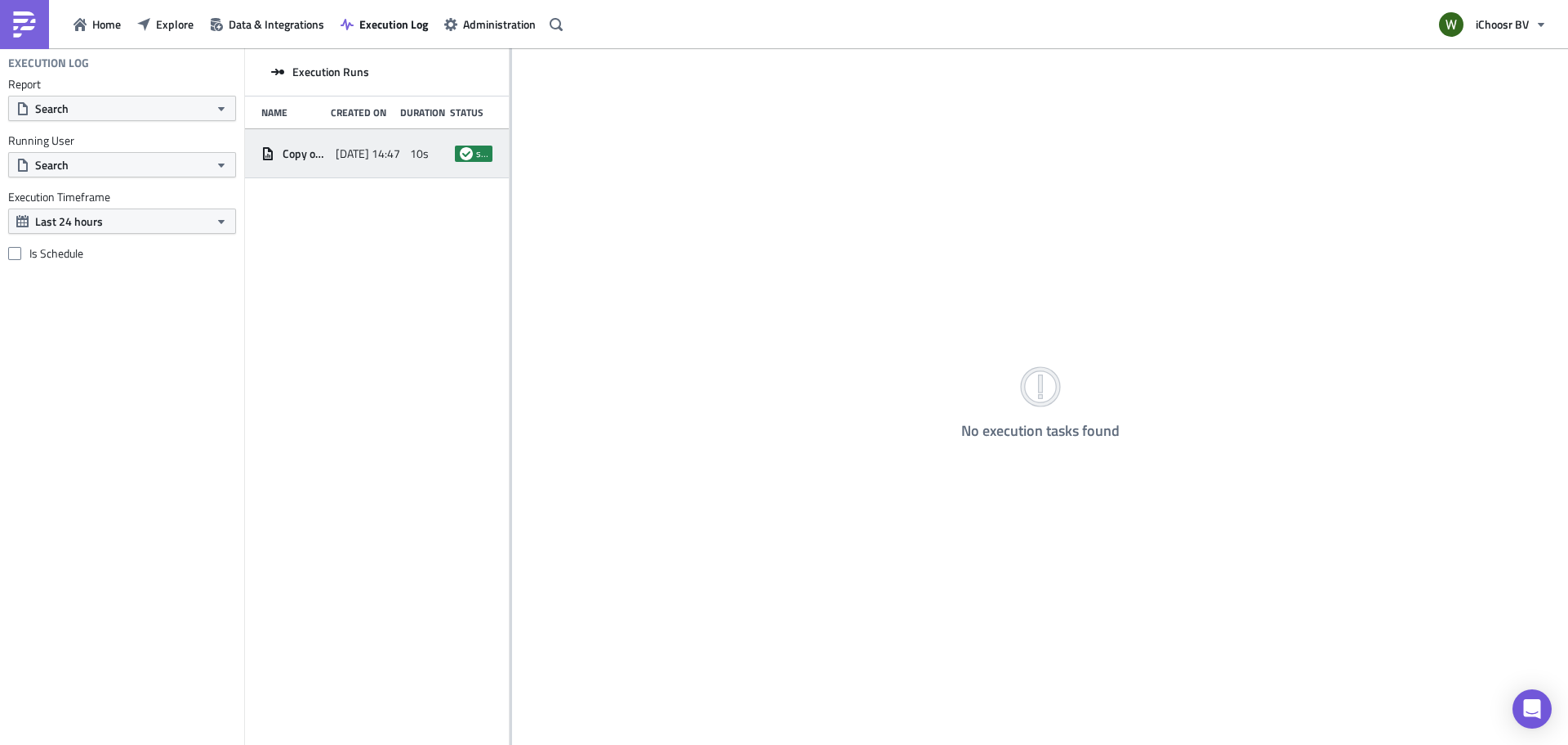
click at [299, 155] on span "Copy of Energy UK Council Reporting (Registration)" at bounding box center [305, 153] width 45 height 14
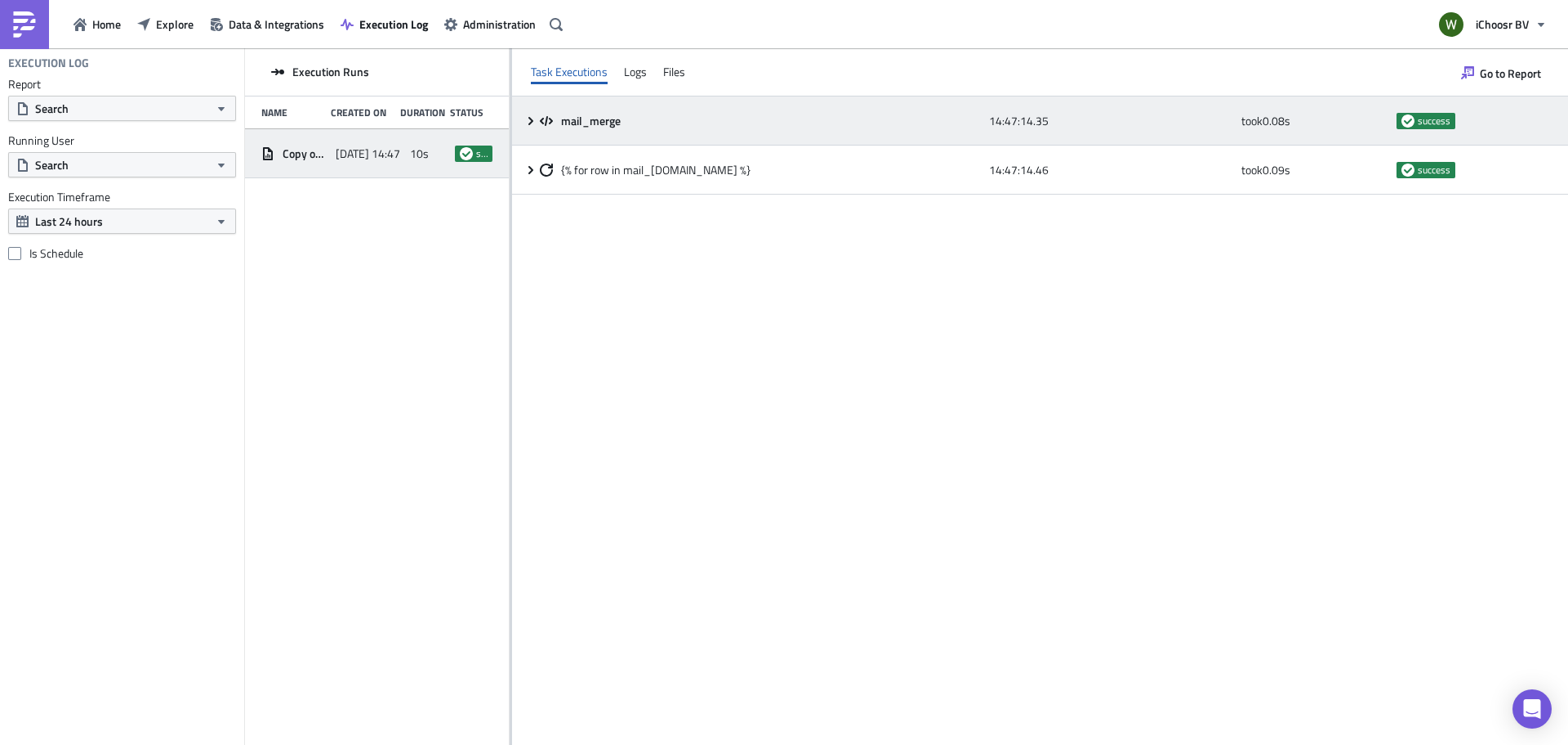
click at [529, 127] on div "mail_merge 14:47:14.35 took 0.08 s success" at bounding box center [1040, 121] width 1056 height 49
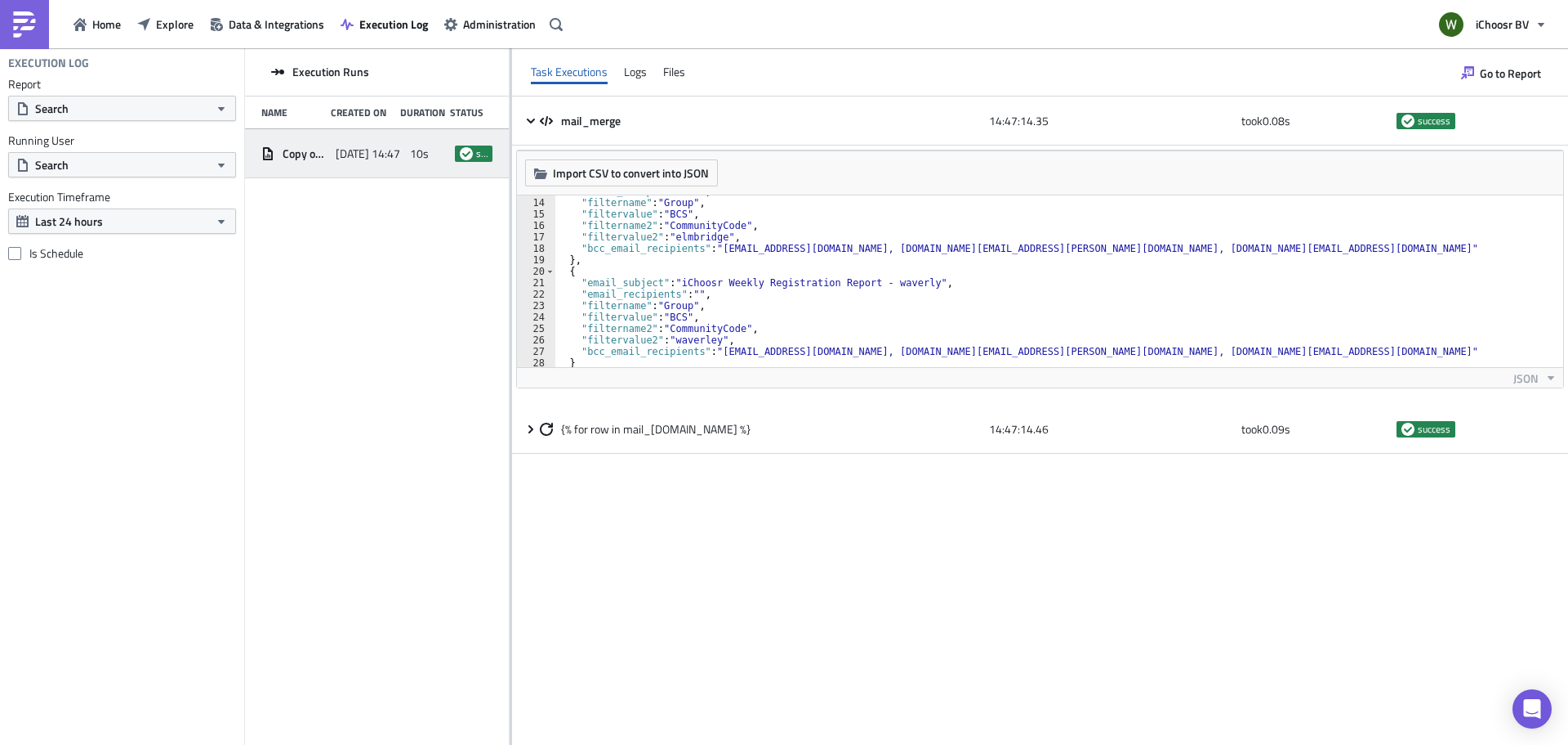
scroll to position [161, 0]
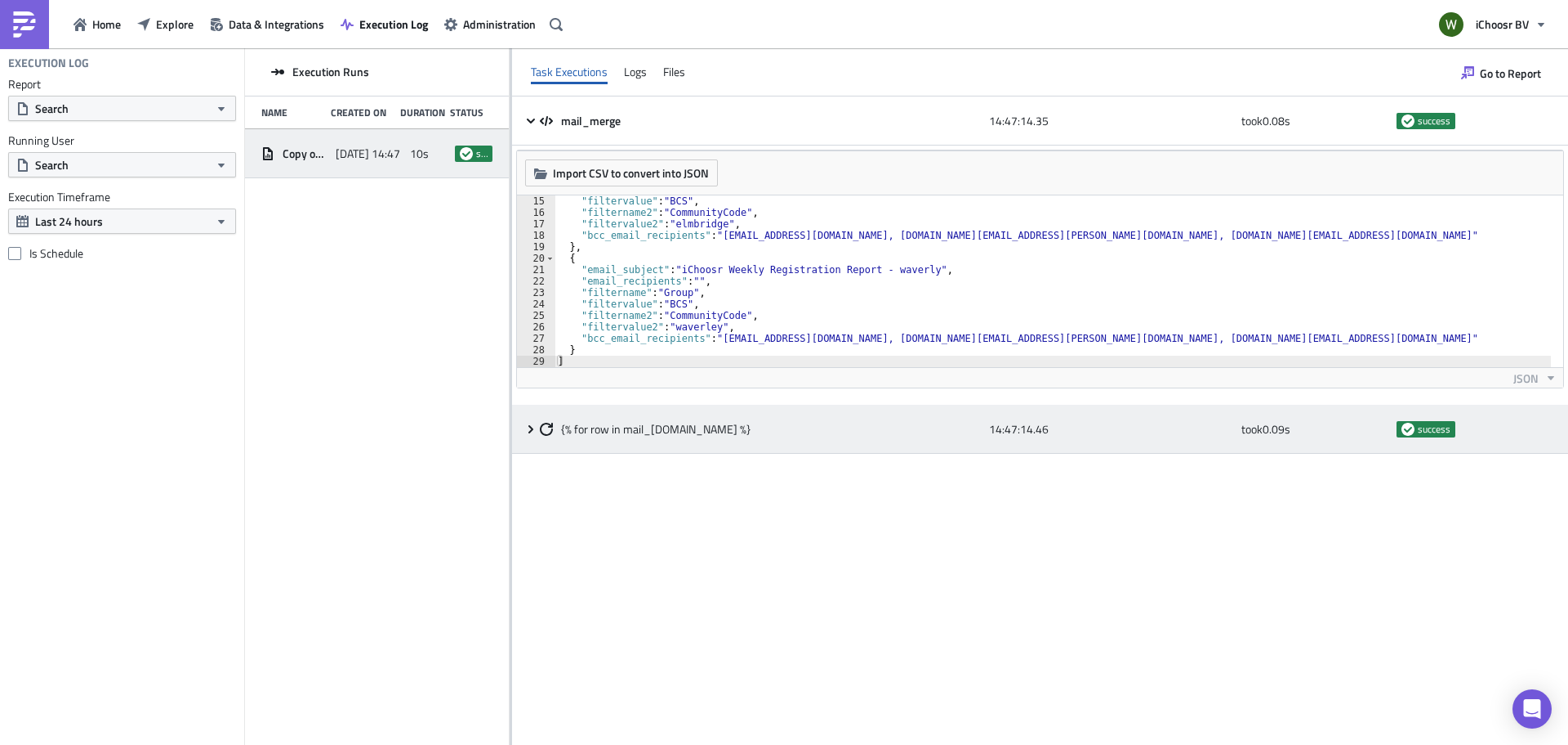
click at [528, 423] on icon at bounding box center [531, 430] width 13 height 13
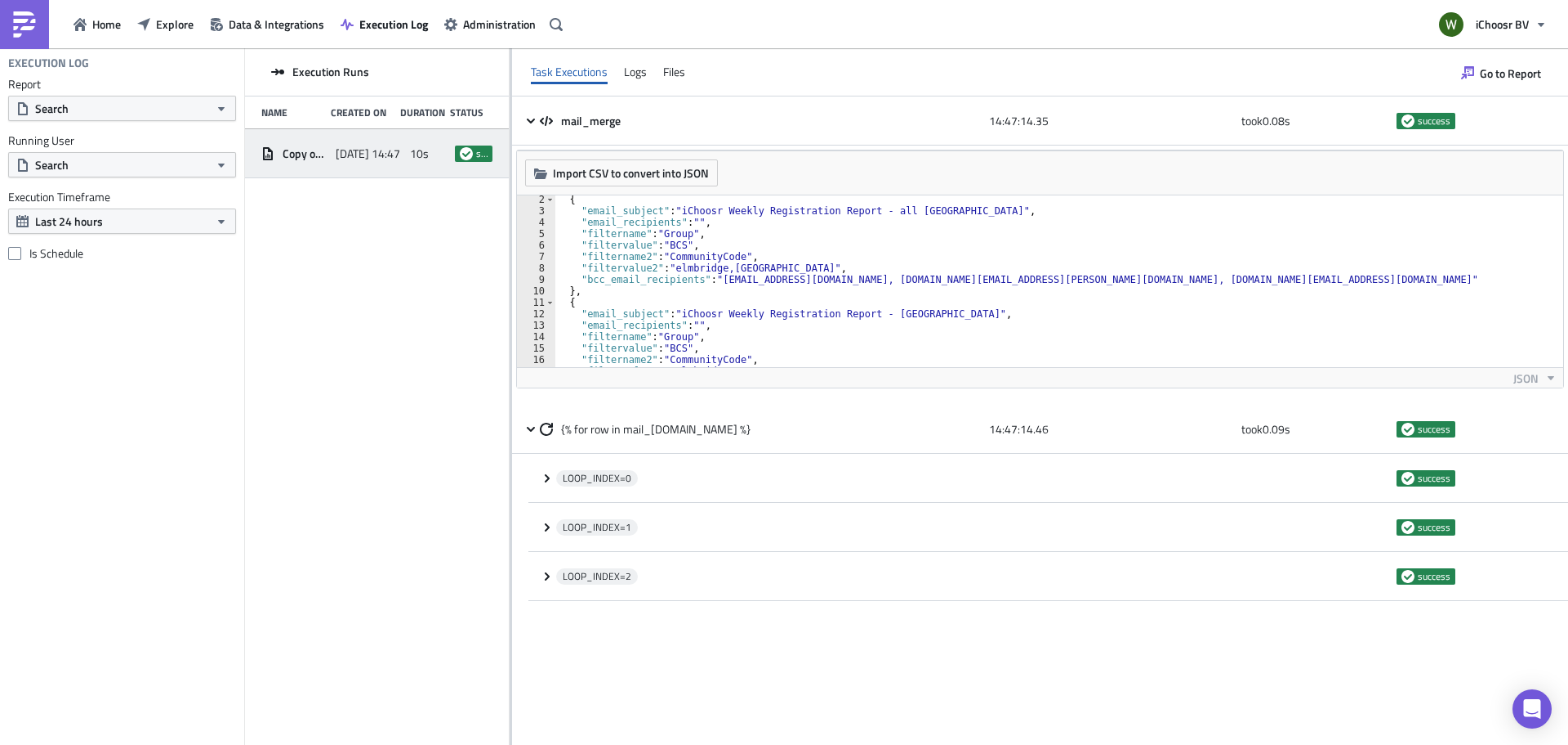
scroll to position [0, 0]
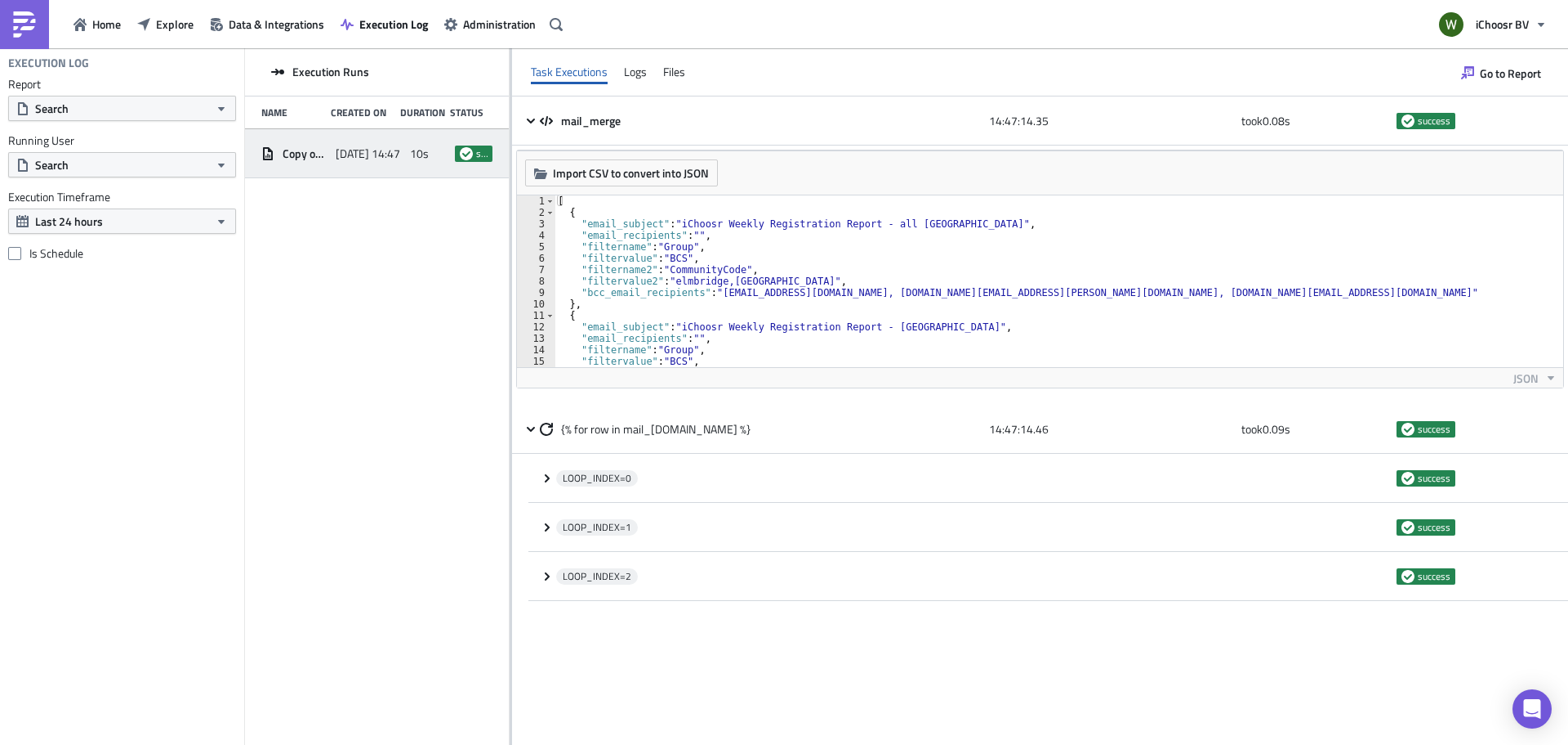
click at [697, 274] on div "[ { "email_subject" : "iChoosr Weekly Registration Report - all surrey" , "emai…" at bounding box center [1052, 293] width 996 height 195
drag, startPoint x: 580, startPoint y: 280, endPoint x: 782, endPoint y: 279, distance: 202.0
click at [782, 279] on div "[ { "email_subject" : "iChoosr Weekly Registration Report - all surrey" , "emai…" at bounding box center [1052, 293] width 996 height 195
drag, startPoint x: 773, startPoint y: 277, endPoint x: 595, endPoint y: 280, distance: 178.0
click at [595, 280] on div "[ { "email_subject" : "iChoosr Weekly Registration Report - all surrey" , "emai…" at bounding box center [1052, 281] width 996 height 172
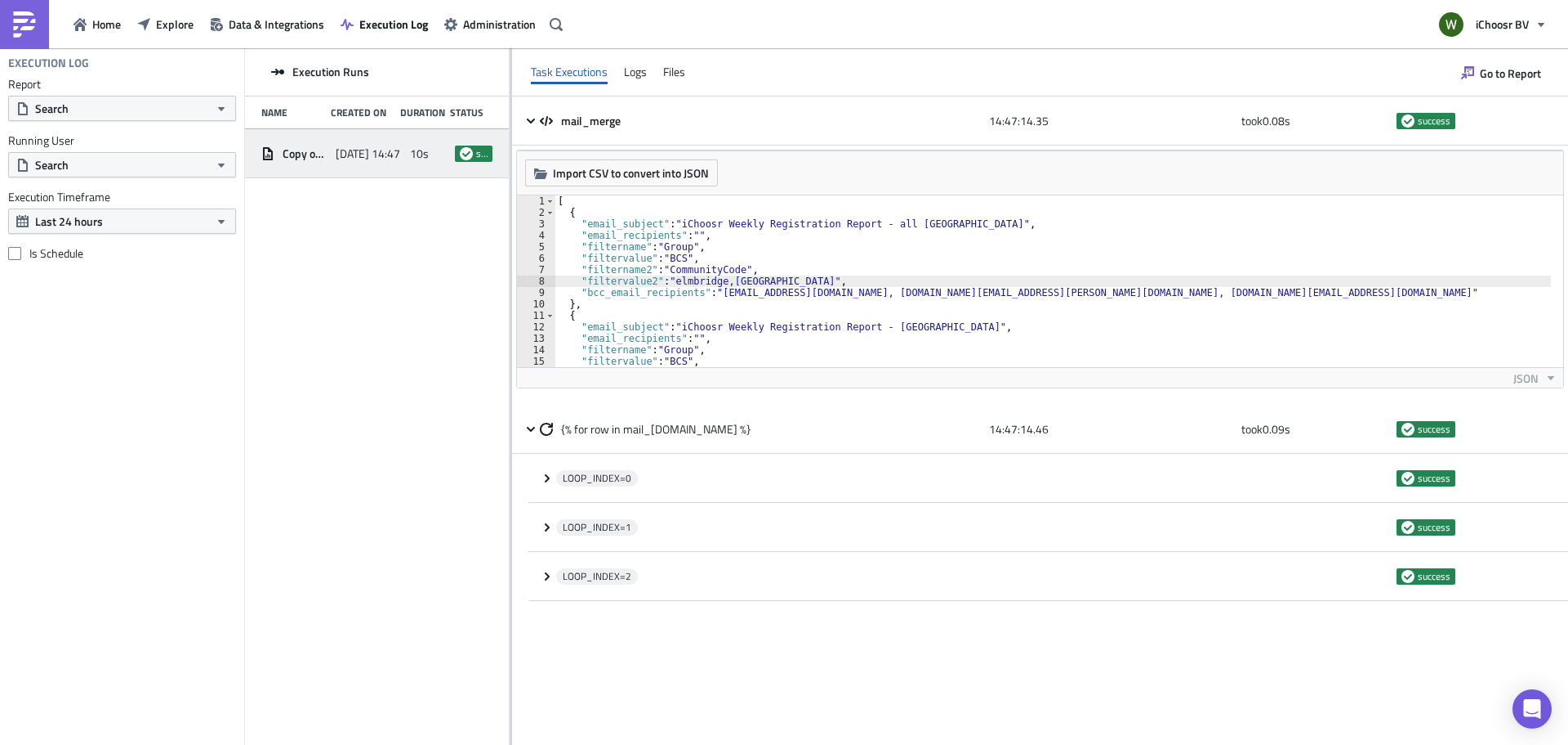
click at [577, 279] on div "[ { "email_subject" : "iChoosr Weekly Registration Report - all surrey" , "emai…" at bounding box center [1052, 293] width 996 height 195
click at [582, 279] on div "[ { "email_subject" : "iChoosr Weekly Registration Report - all surrey" , "emai…" at bounding box center [1052, 293] width 996 height 195
click at [578, 279] on div "[ { "email_subject" : "iChoosr Weekly Registration Report - all surrey" , "emai…" at bounding box center [1052, 293] width 996 height 195
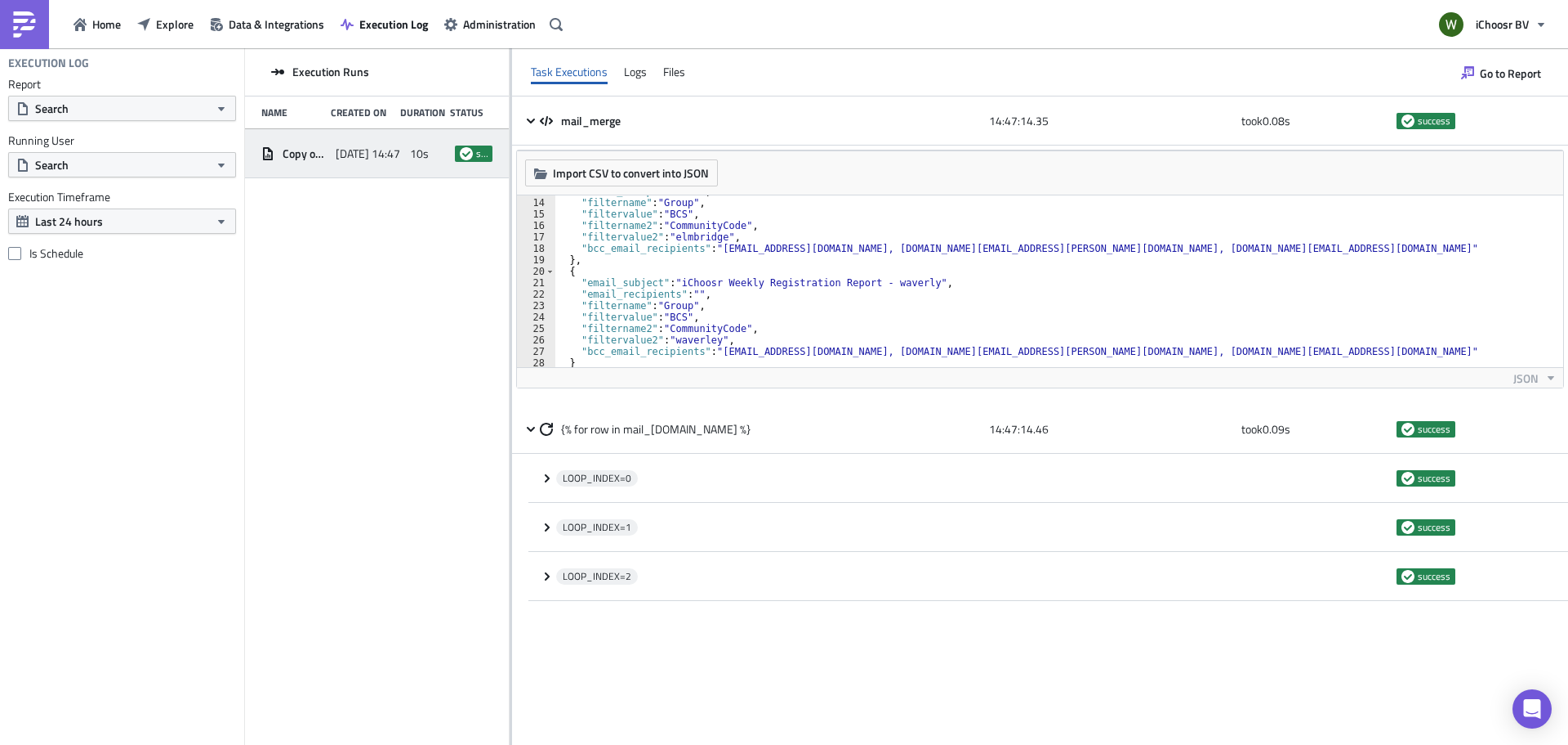
scroll to position [161, 0]
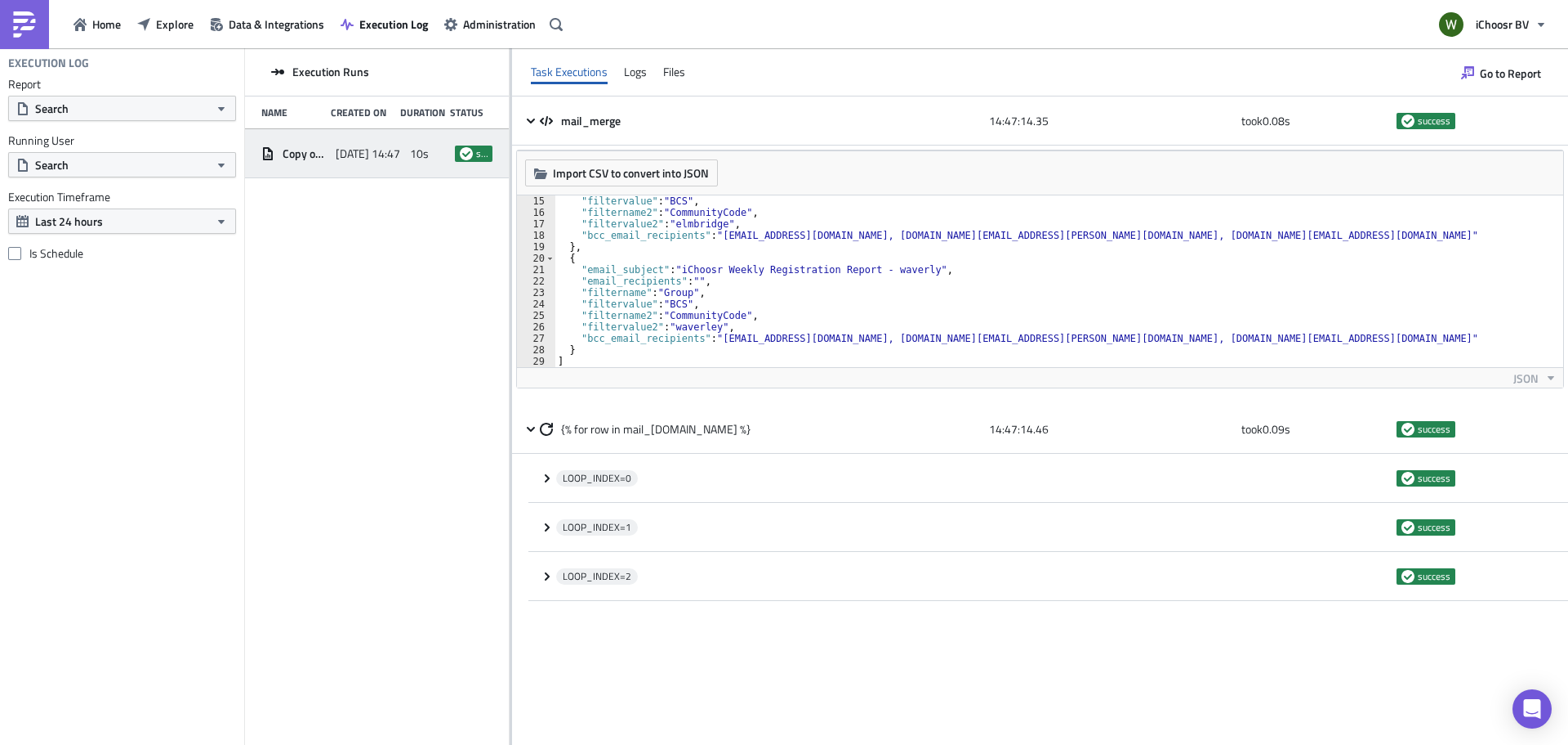
click at [832, 348] on div ""filtervalue" : "BCS" , "filtername2" : "CommunityCode" , "filtervalue2" : "elm…" at bounding box center [1052, 293] width 996 height 195
click at [643, 364] on div ""filtervalue" : "BCS" , "filtername2" : "CommunityCode" , "filtervalue2" : "elm…" at bounding box center [1052, 293] width 996 height 195
type textarea "]"
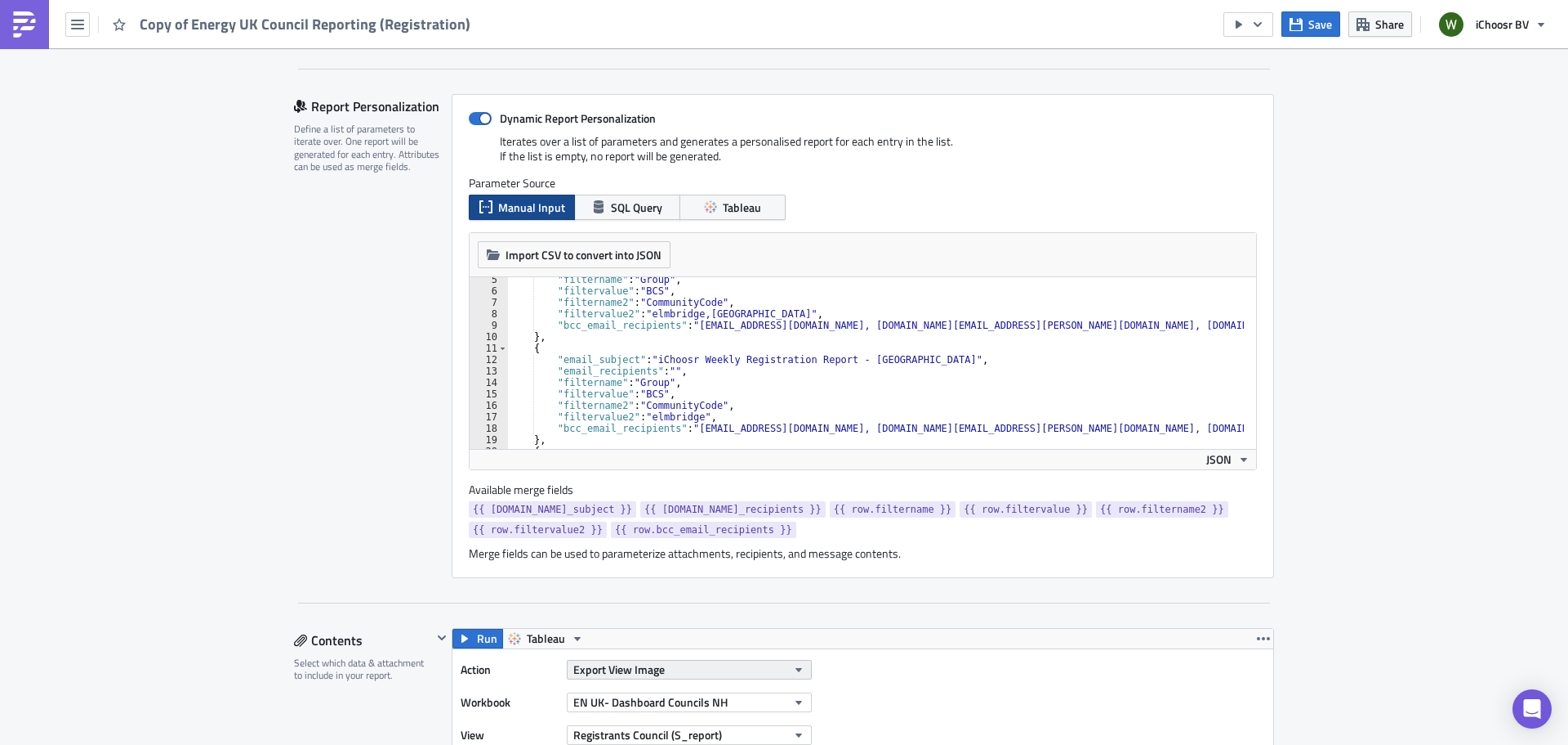
scroll to position [490, 0]
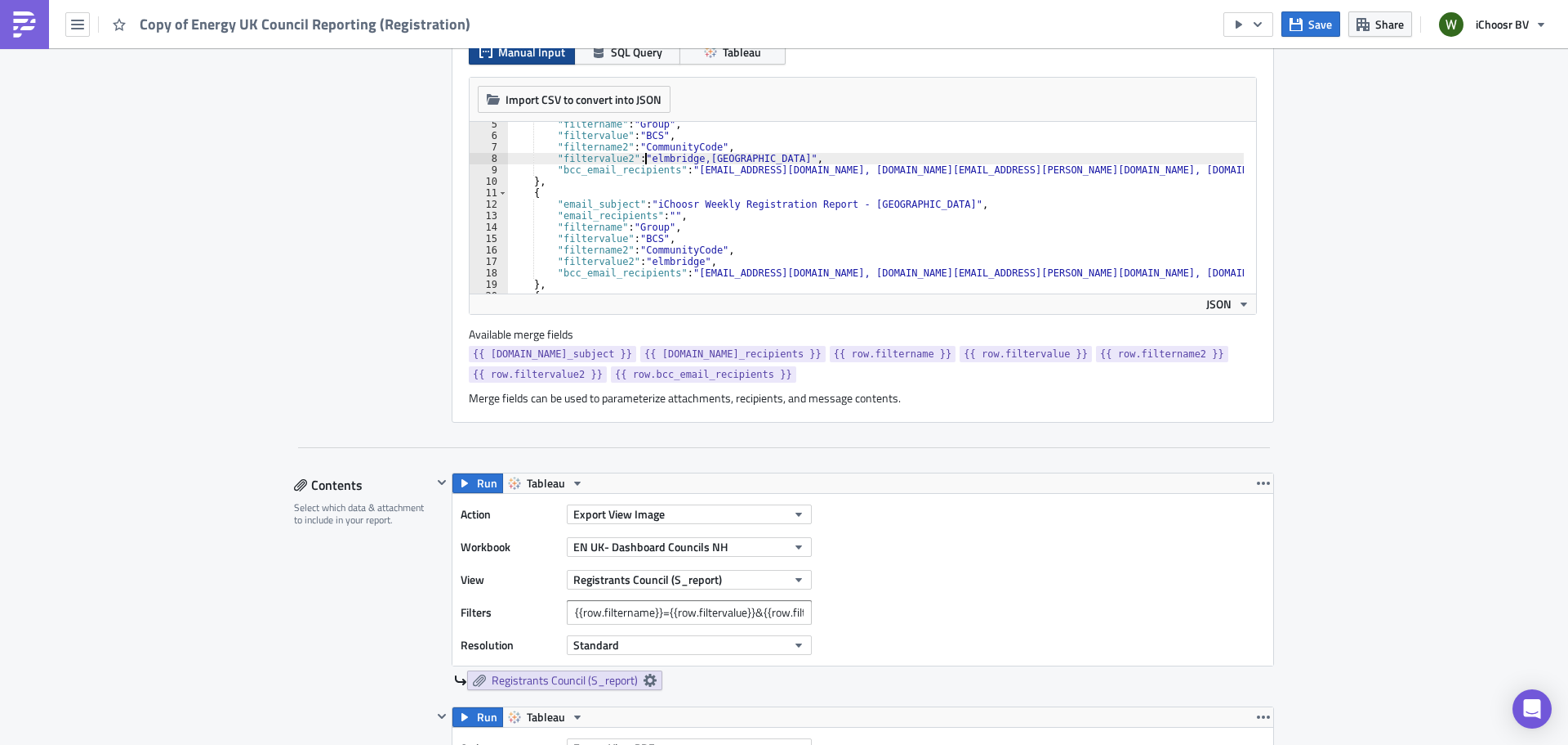
click at [639, 154] on div ""filtername" : "Group" , "filtervalue" : "BCS" , "filtername2" : "CommunityCode…" at bounding box center [876, 216] width 737 height 195
click at [526, 158] on div ""filtername" : "Group" , "filtervalue" : "BCS" , "filtername2" : "CommunityCode…" at bounding box center [876, 216] width 737 height 195
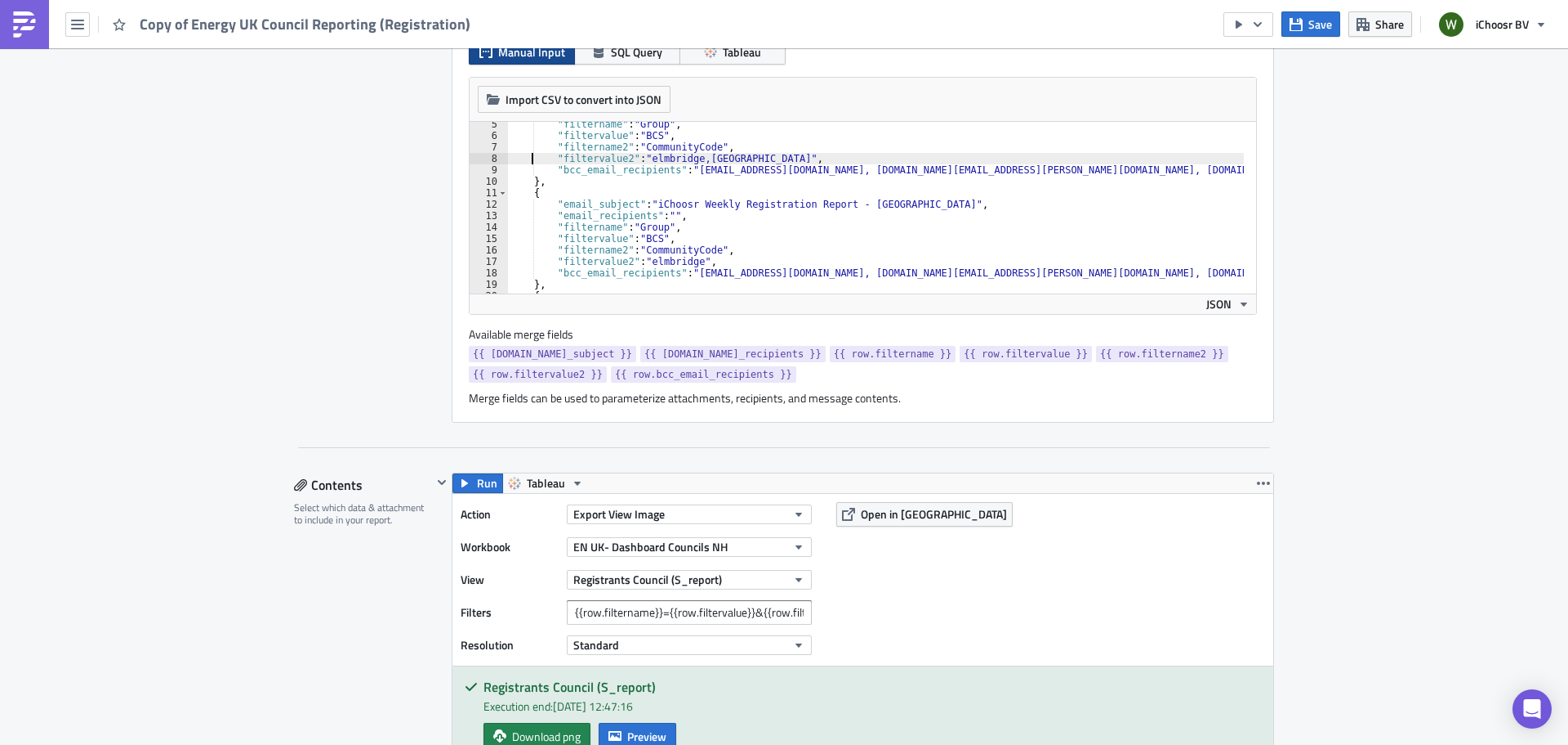
paste textarea ""filtervalue2": "[GEOGRAPHIC_DATA], [GEOGRAPHIC_DATA], [GEOGRAPHIC_DATA]-and-[G…"
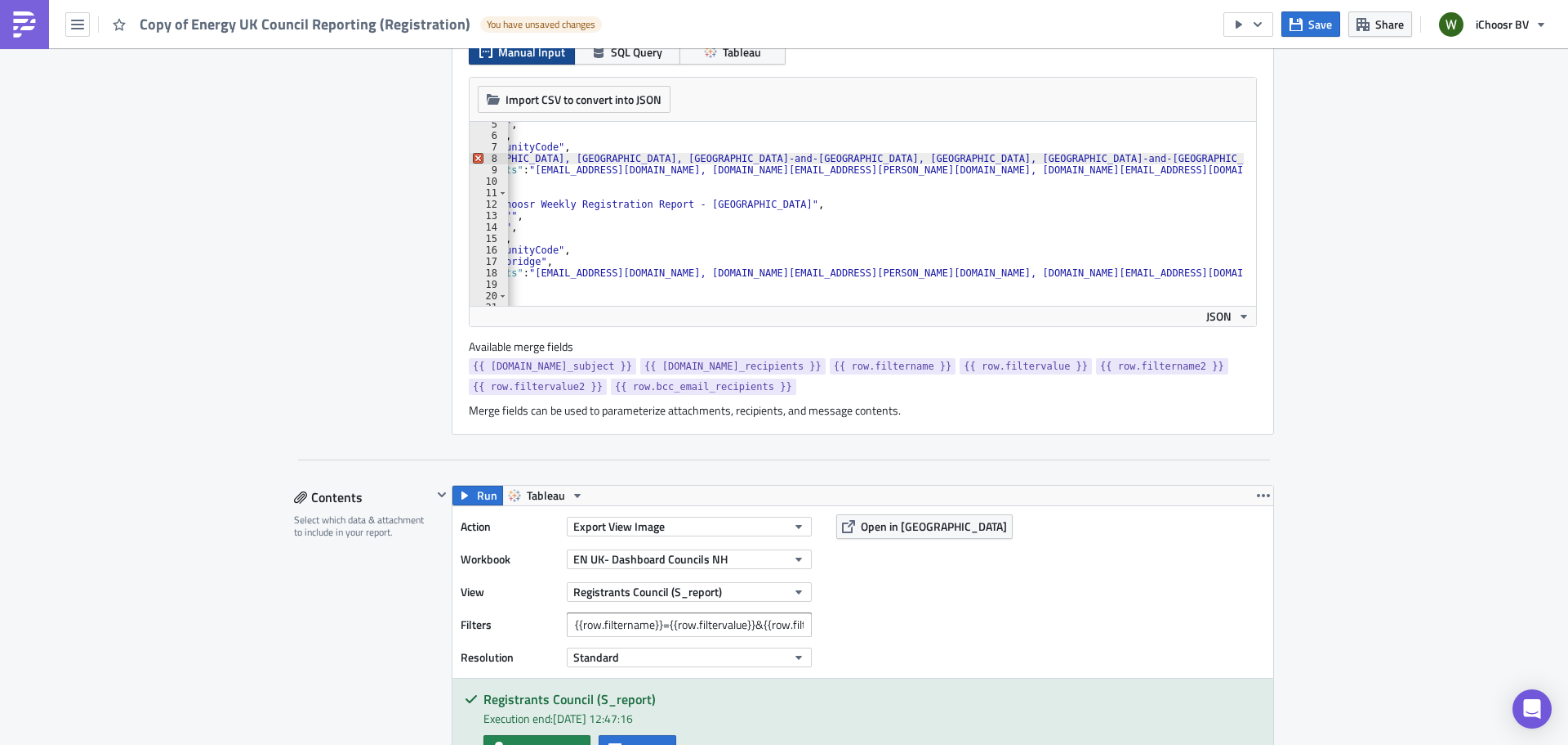
scroll to position [0, 0]
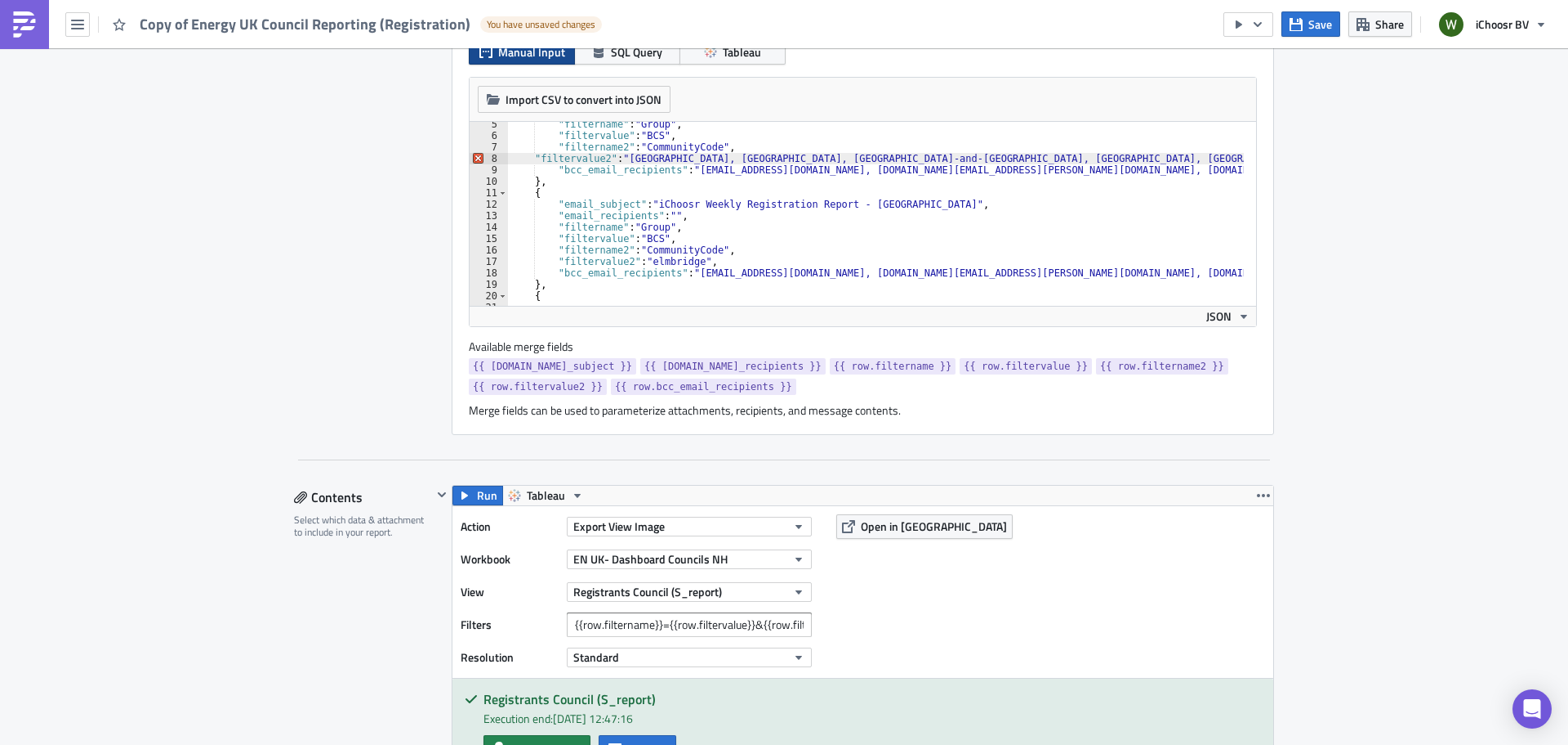
click at [526, 161] on div ""filtername" : "Group" , "filtervalue" : "BCS" , "filtername2" : "CommunityCode…" at bounding box center [1077, 216] width 1139 height 195
click at [518, 148] on div ""filtername" : "Group" , "filtervalue" : "BCS" , "filtername2" : "CommunityCode…" at bounding box center [1087, 216] width 1160 height 195
click at [689, 161] on div ""filtername" : "Group" , "filtervalue" : "BCS" , "filtername2" : "CommunityCode…" at bounding box center [1087, 216] width 1160 height 195
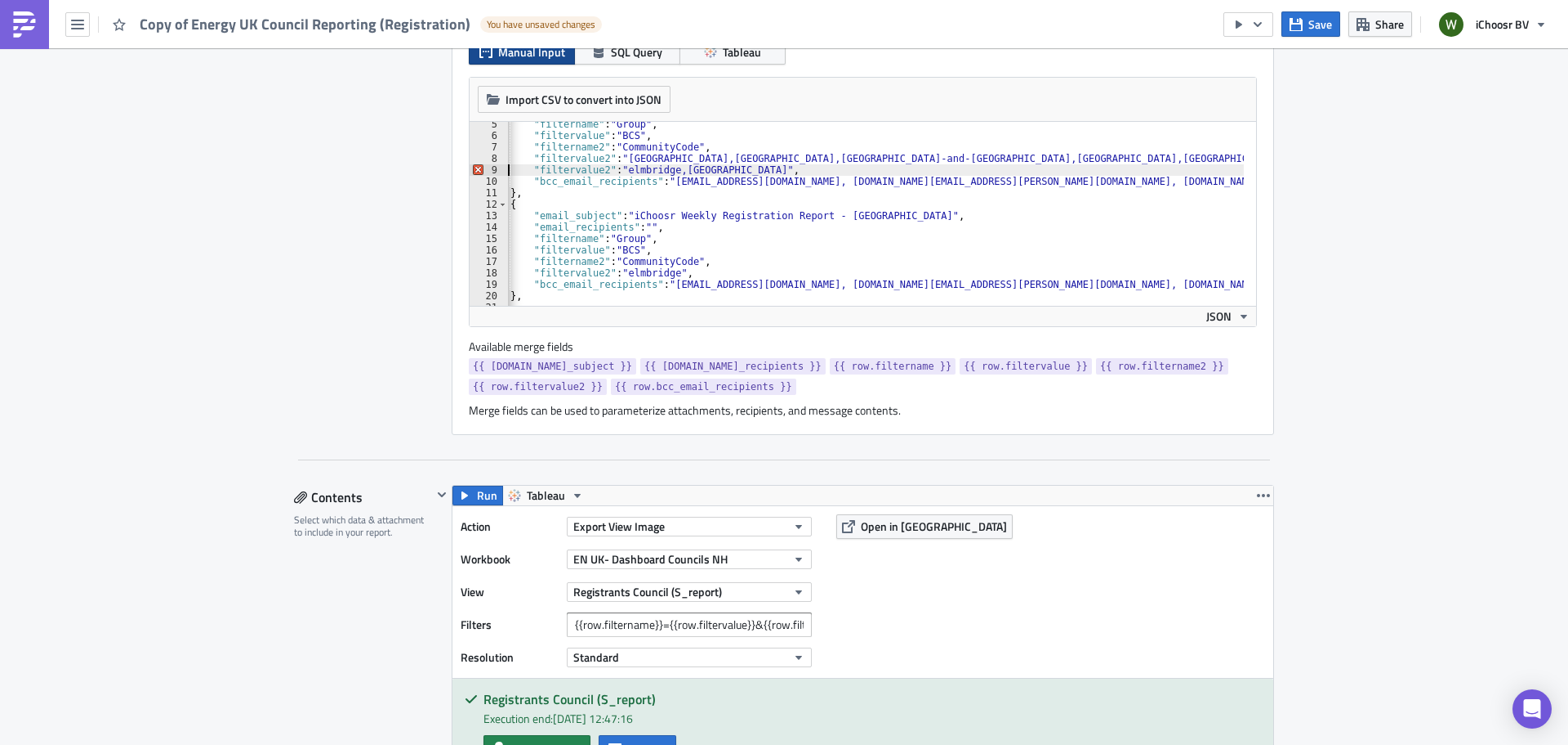
scroll to position [0, 25]
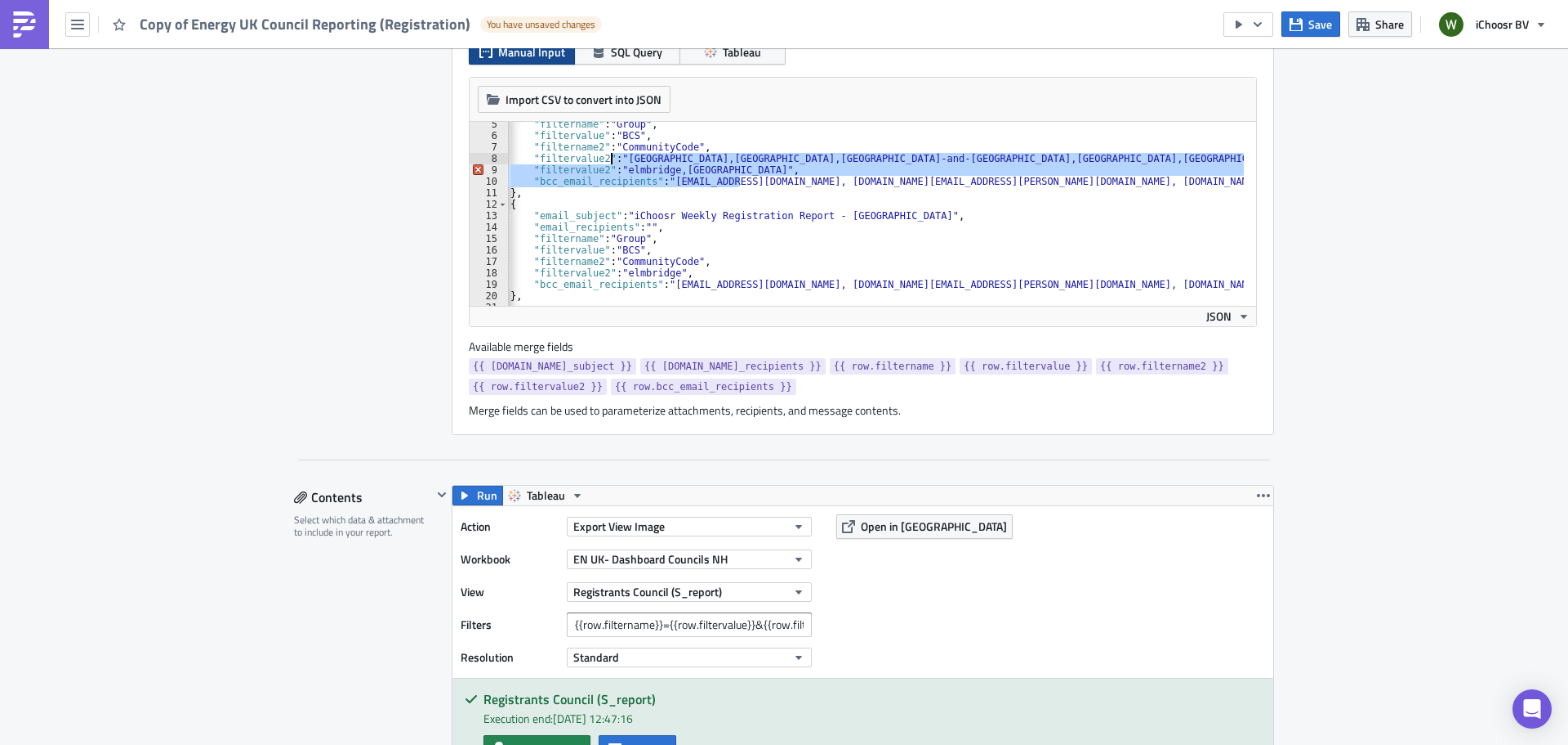
drag, startPoint x: 727, startPoint y: 176, endPoint x: 640, endPoint y: 179, distance: 87.1
click at [603, 161] on div ""filtername" : "Group" , "filtervalue" : "BCS" , "filtername2" : "CommunityCode…" at bounding box center [923, 216] width 879 height 195
click at [648, 182] on div ""filtername" : "Group" , "filtervalue" : "BCS" , "filtername2" : "CommunityCode…" at bounding box center [876, 214] width 736 height 184
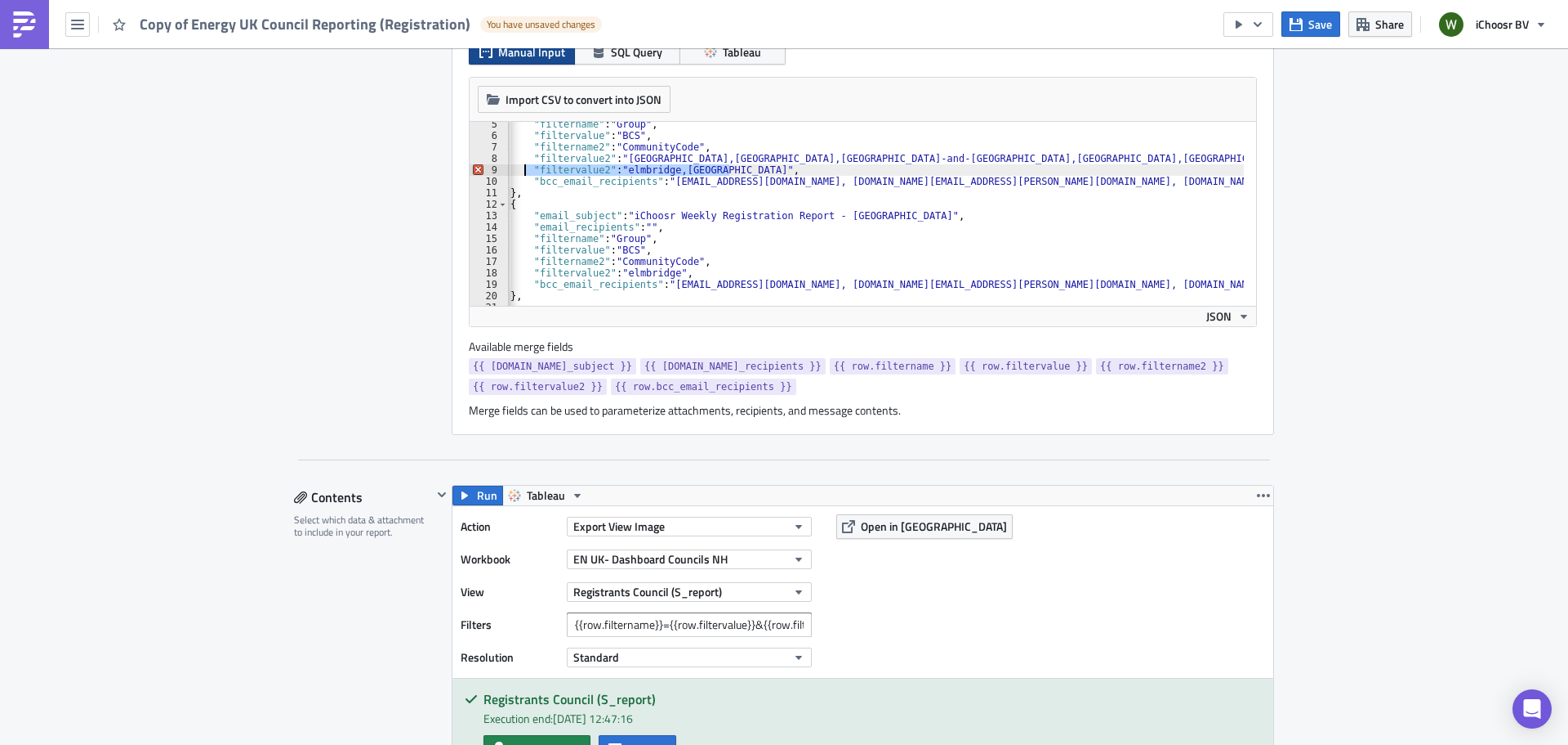
scroll to position [0, 0]
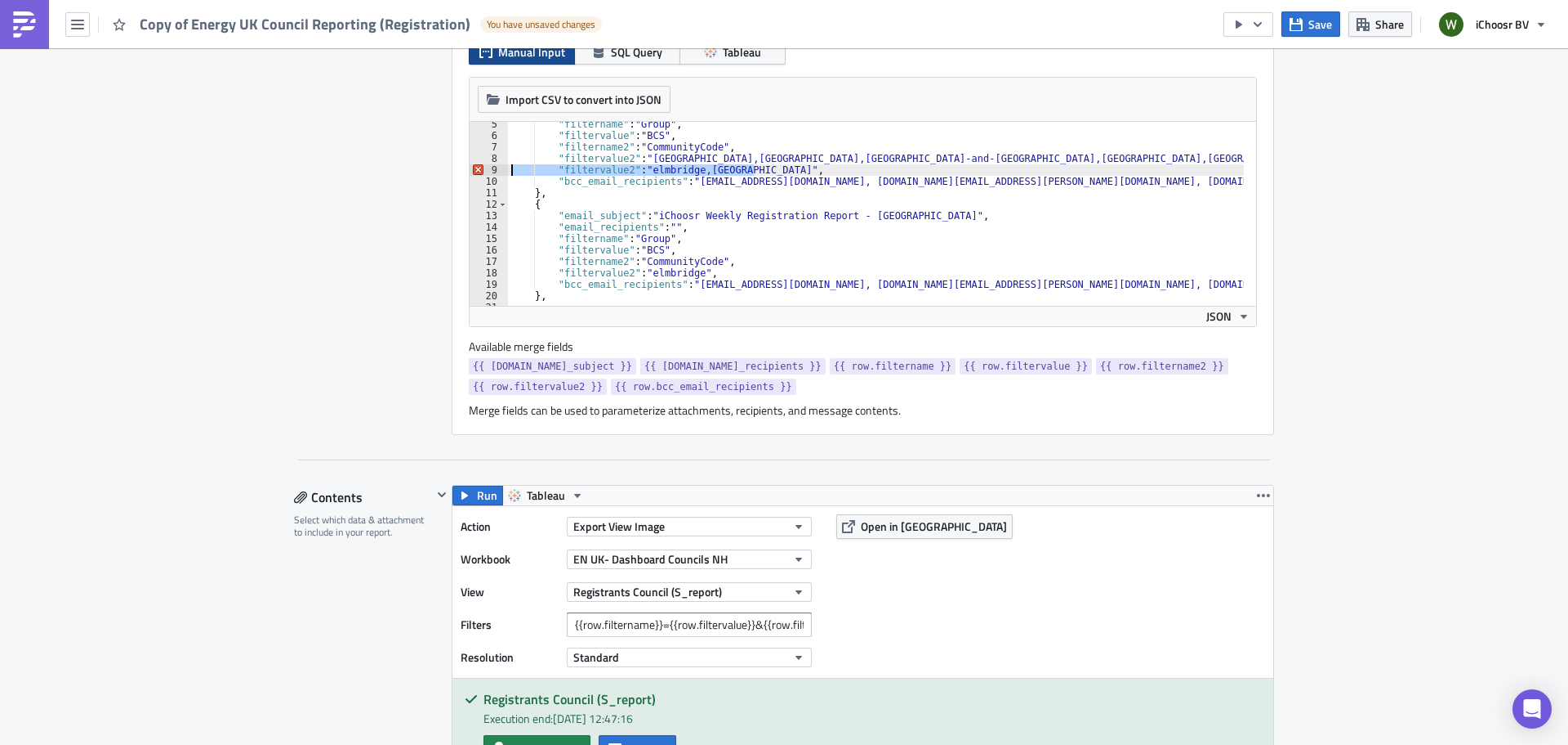
drag, startPoint x: 743, startPoint y: 167, endPoint x: 423, endPoint y: 159, distance: 320.1
click at [425, 164] on div "Report Personalization Define a list of parameters to iterate over. One report …" at bounding box center [784, 186] width 980 height 496
type textarea ""filtervalue2": "elmbridge,[GEOGRAPHIC_DATA]","
type textarea ""filtervalue2": "[GEOGRAPHIC_DATA],[GEOGRAPHIC_DATA],[GEOGRAPHIC_DATA]-and-[GEO…"
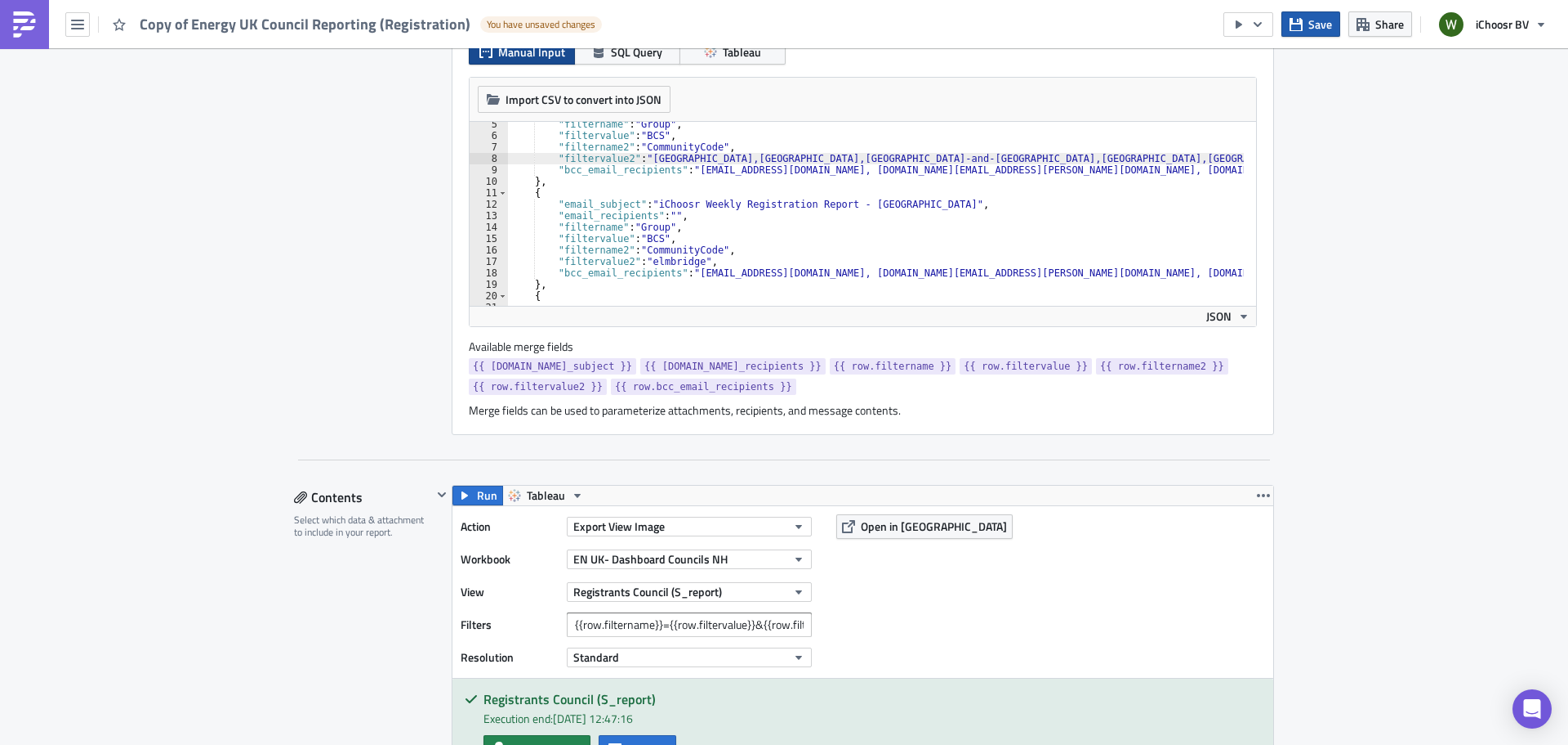
click at [1331, 23] on span "Save" at bounding box center [1320, 24] width 24 height 17
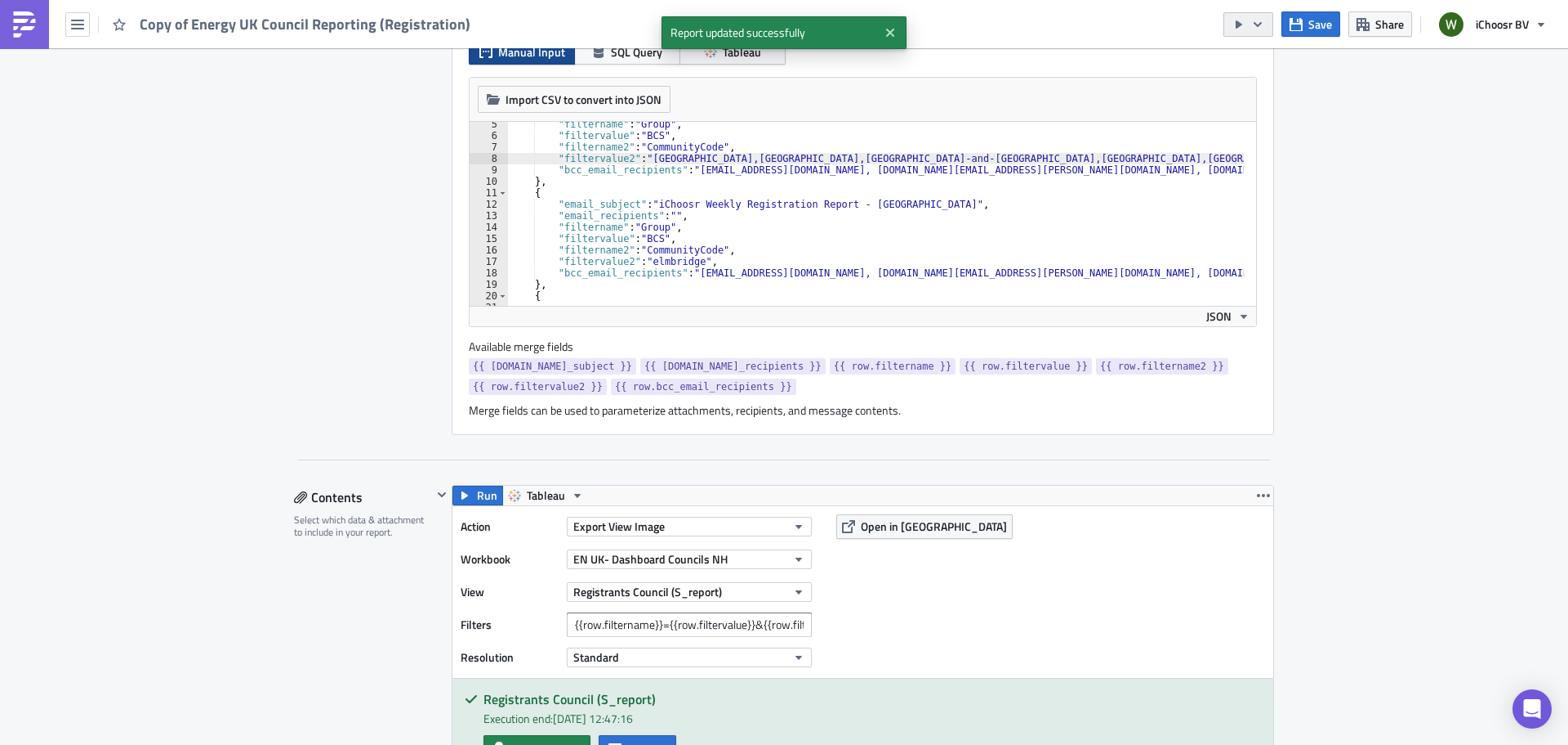
click at [1246, 23] on icon "button" at bounding box center [1239, 25] width 13 height 13
click at [1261, 60] on div "Send Just to Me" at bounding box center [1298, 65] width 127 height 16
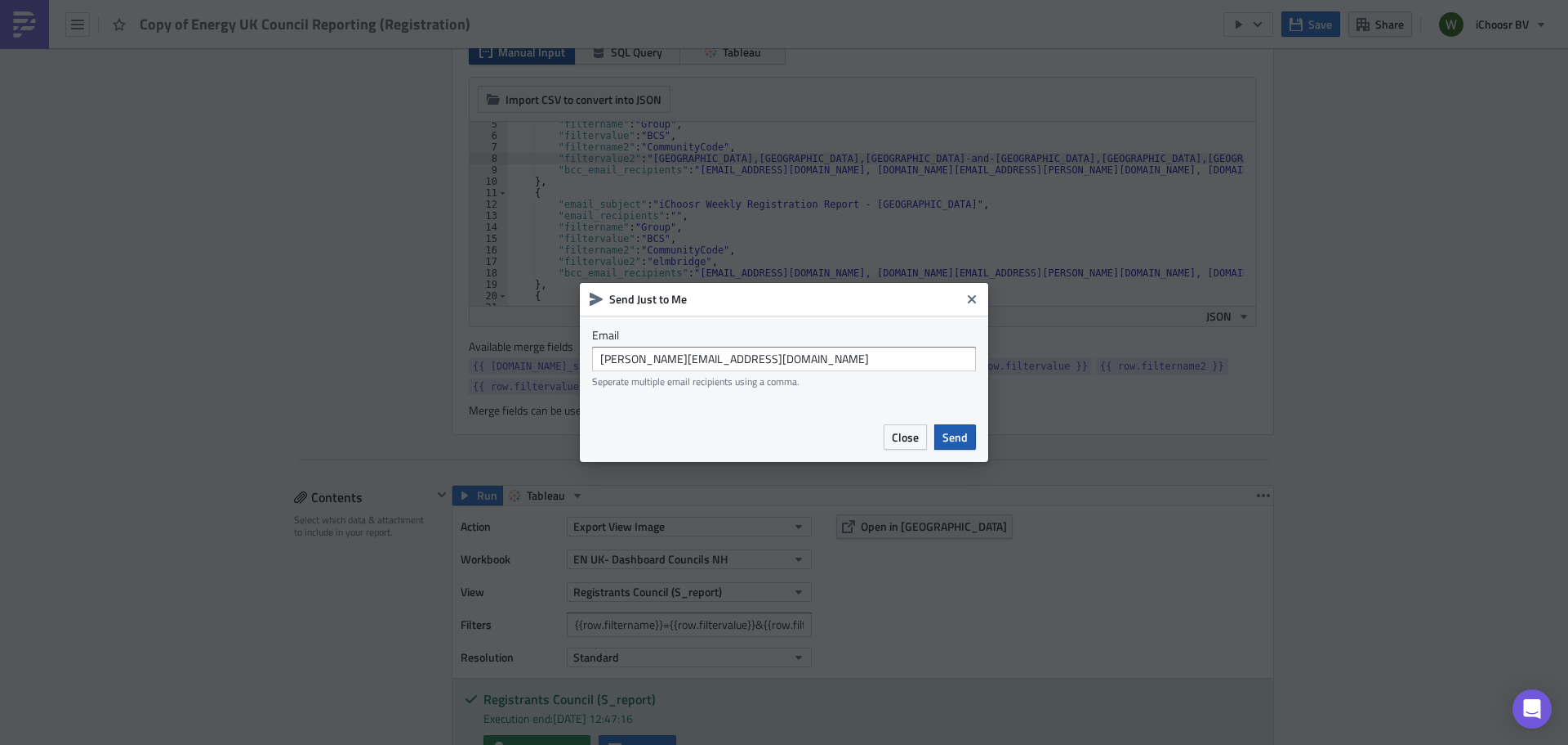
click at [955, 435] on span "Send" at bounding box center [955, 437] width 26 height 17
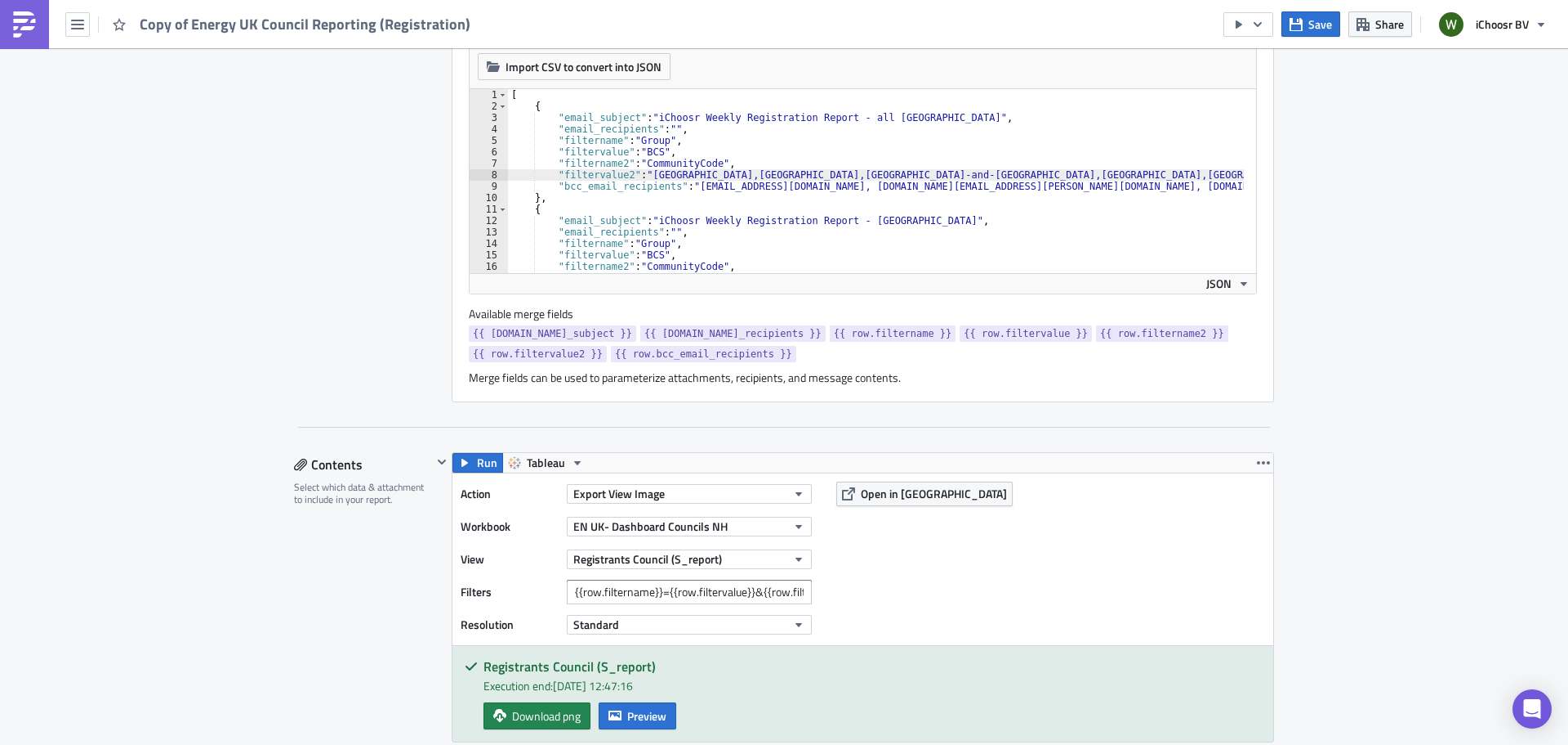
scroll to position [572, 0]
